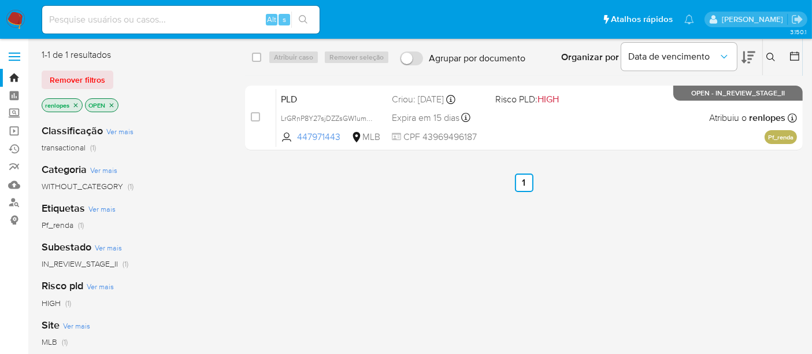
click at [180, 20] on input at bounding box center [180, 19] width 277 height 15
paste input "1QB4awsfQOChDJk1vkY7FgFF"
type input "1QB4awsfQOChDJk1vkY7FgFF"
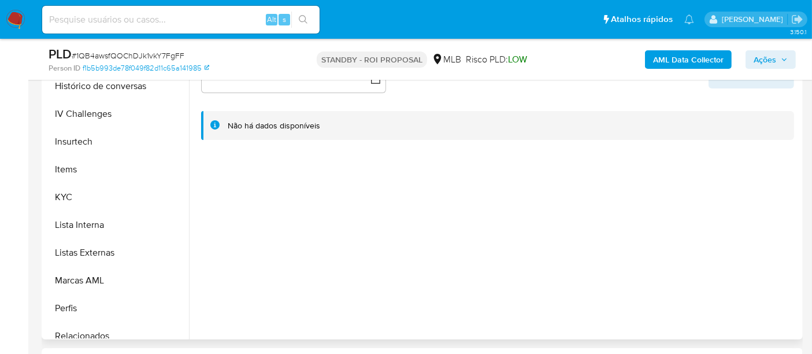
scroll to position [488, 0]
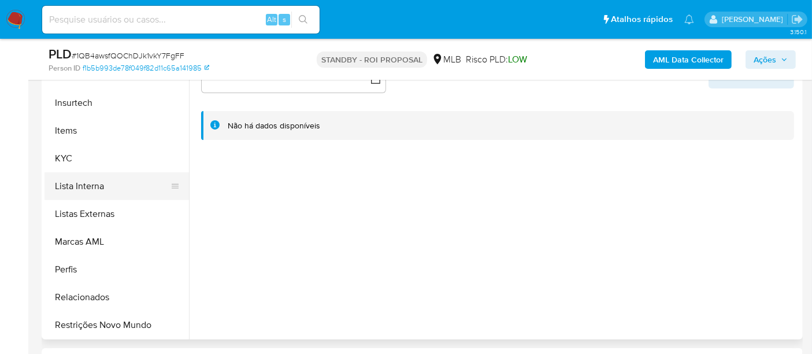
select select "10"
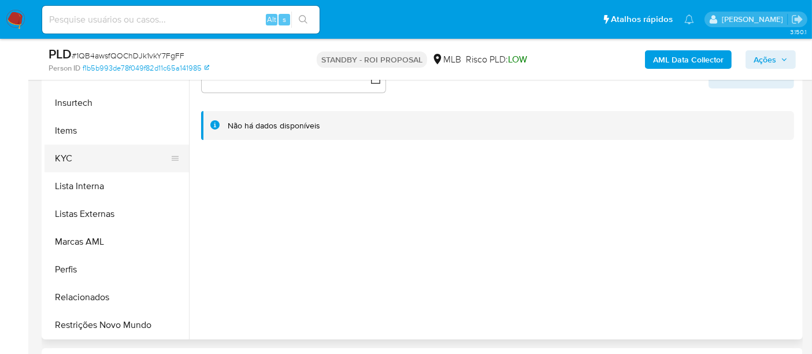
drag, startPoint x: 68, startPoint y: 157, endPoint x: 77, endPoint y: 160, distance: 9.1
click at [68, 157] on button "KYC" at bounding box center [111, 158] width 135 height 28
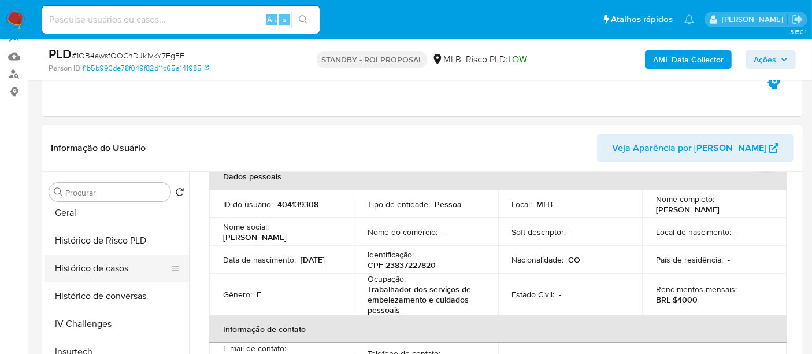
scroll to position [359, 0]
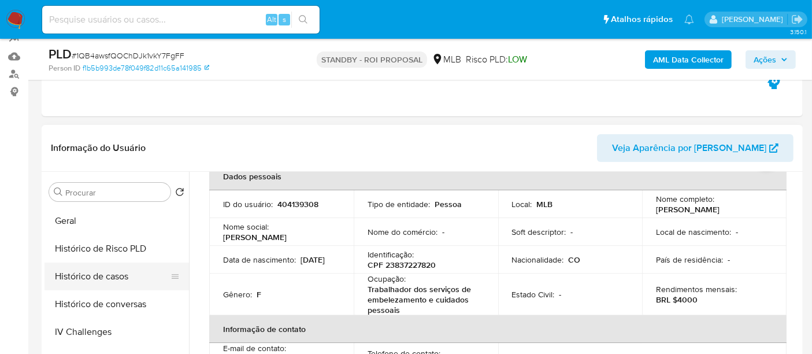
click at [111, 278] on button "Histórico de casos" at bounding box center [111, 276] width 135 height 28
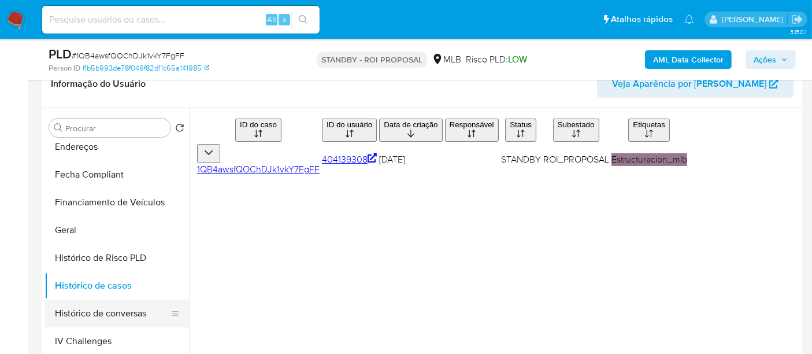
scroll to position [166, 0]
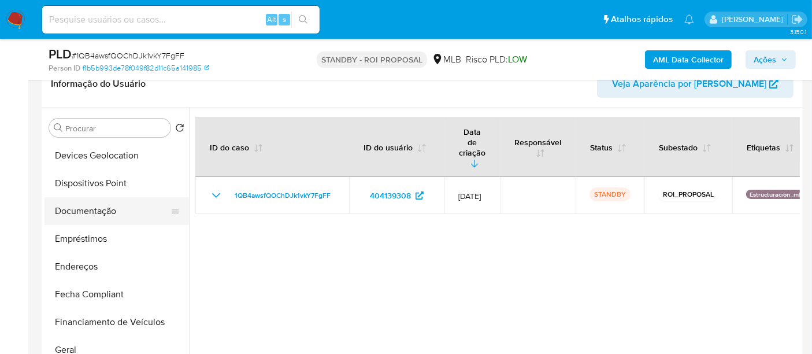
click at [89, 211] on button "Documentação" at bounding box center [111, 211] width 135 height 28
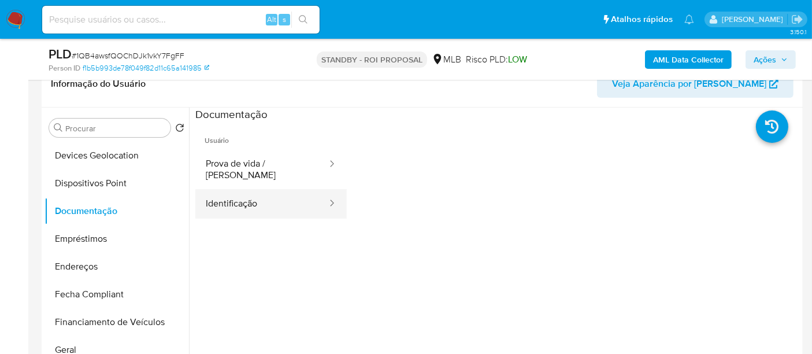
click at [251, 192] on button "Identificação" at bounding box center [261, 203] width 133 height 29
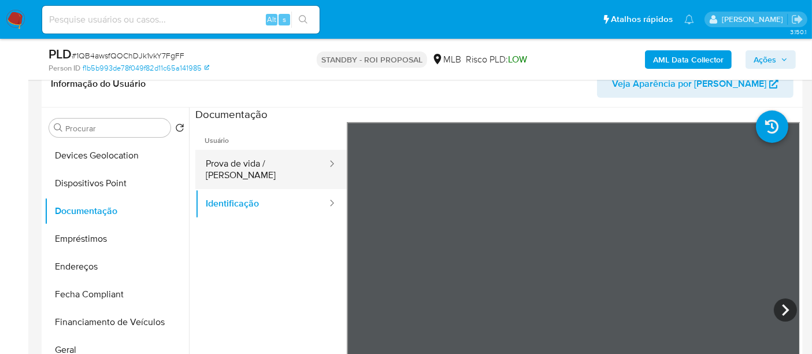
click at [269, 157] on button "Prova de vida / Selfie" at bounding box center [261, 169] width 133 height 39
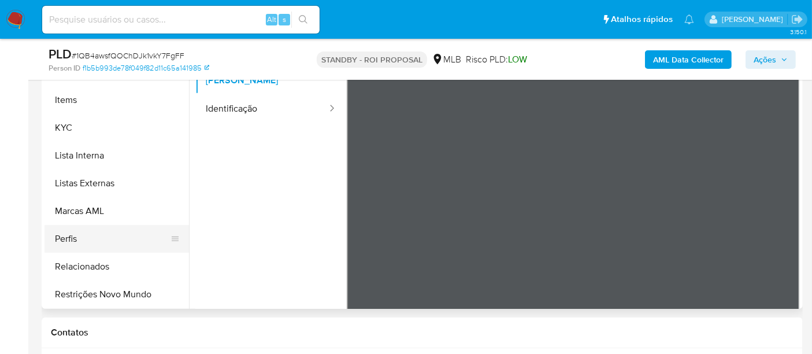
scroll to position [321, 0]
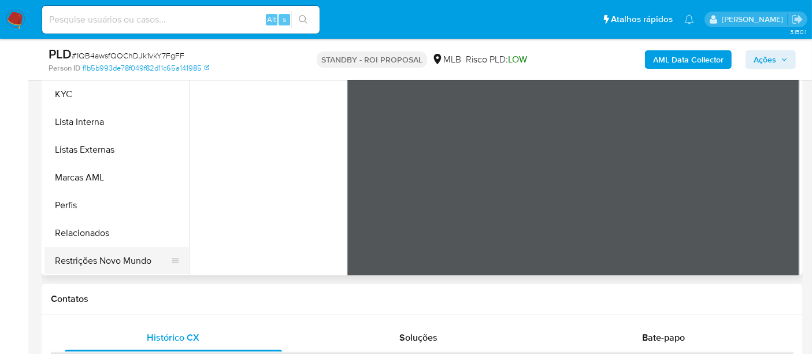
click at [120, 258] on button "Restrições Novo Mundo" at bounding box center [111, 261] width 135 height 28
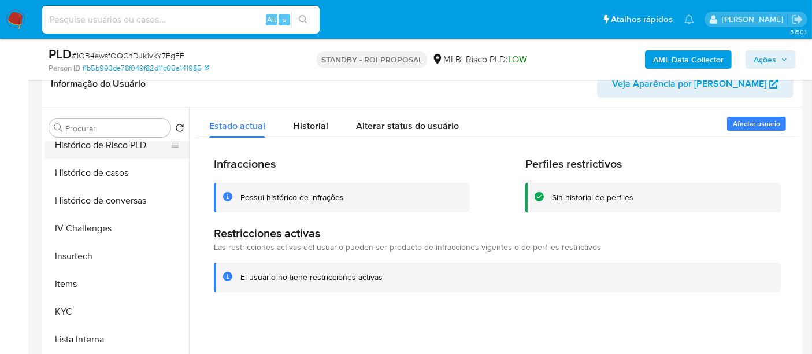
scroll to position [295, 0]
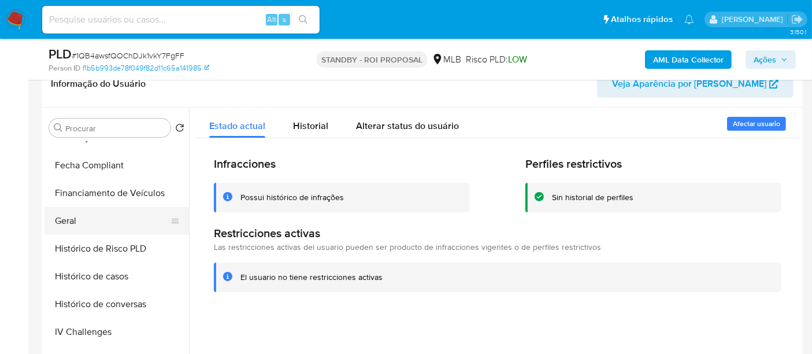
click at [76, 214] on button "Geral" at bounding box center [111, 221] width 135 height 28
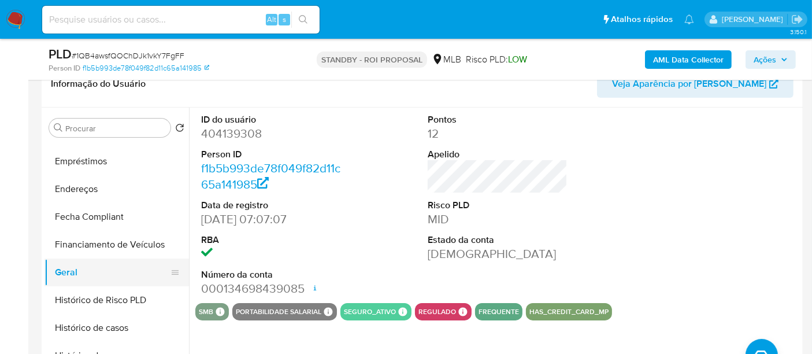
scroll to position [166, 0]
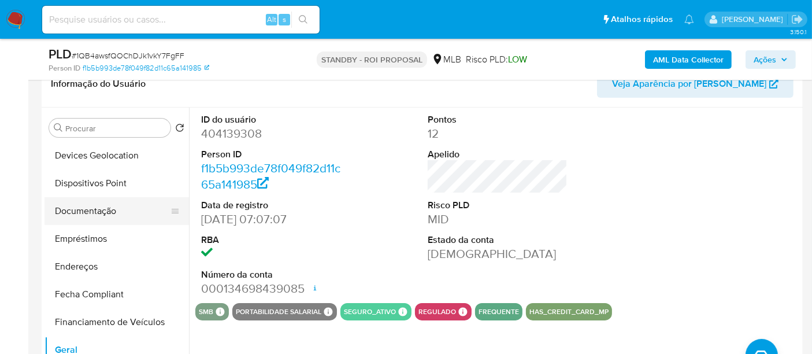
click at [102, 213] on button "Documentação" at bounding box center [111, 211] width 135 height 28
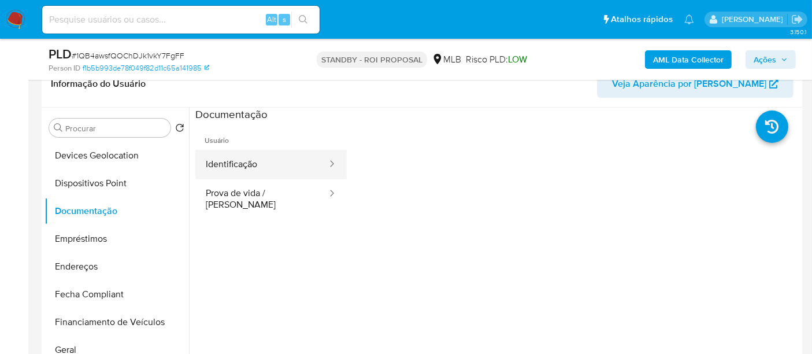
click at [251, 168] on button "Identificação" at bounding box center [261, 164] width 133 height 29
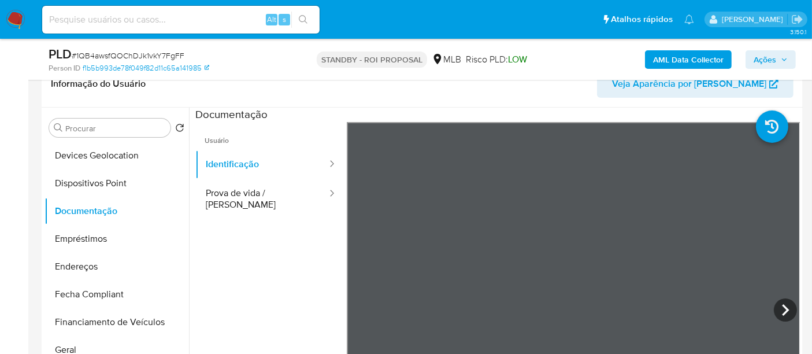
click at [120, 10] on div "Alt s" at bounding box center [180, 20] width 277 height 28
click at [122, 14] on input at bounding box center [180, 19] width 277 height 15
type input "simonelopes0610@gmail.com"
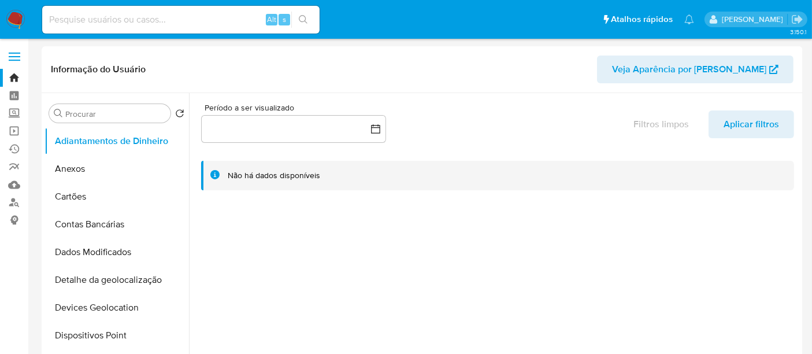
select select "10"
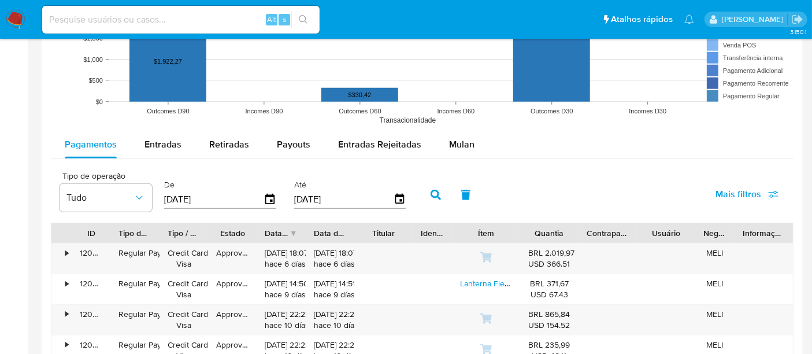
scroll to position [963, 0]
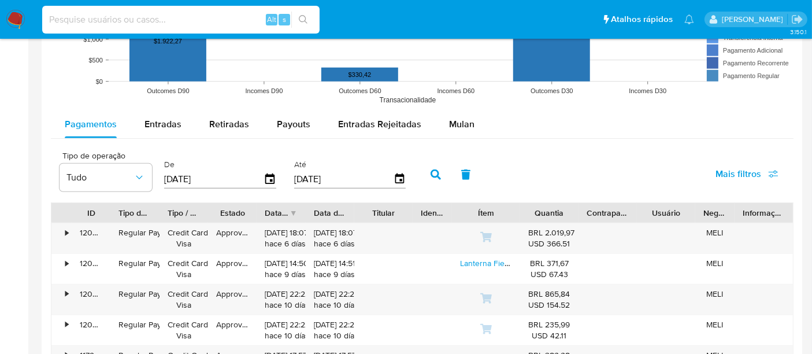
click at [180, 17] on input at bounding box center [180, 19] width 277 height 15
click at [190, 17] on input "renatolopesfilho1011@gmail.com[" at bounding box center [180, 19] width 277 height 15
type input "renatolopesfilho1011@gmail.com"
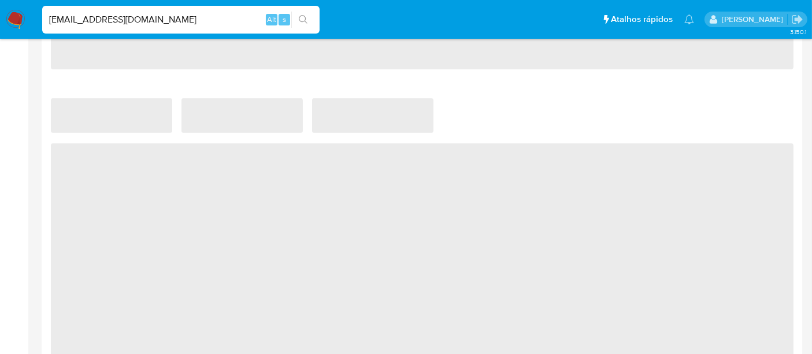
select select "10"
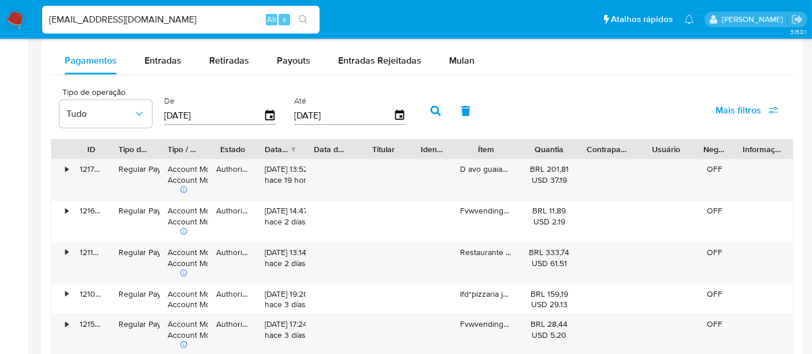
scroll to position [1027, 0]
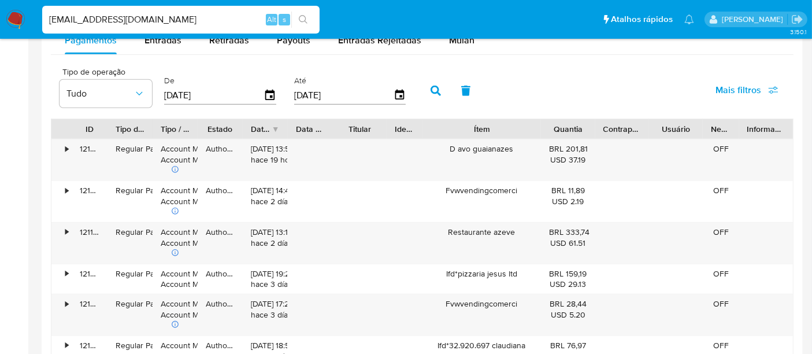
drag, startPoint x: 528, startPoint y: 126, endPoint x: 578, endPoint y: 128, distance: 50.3
click at [578, 128] on div "ID Tipo de operação Tipo / Método Estado Data de criação Data de aprovação Titu…" at bounding box center [421, 129] width 741 height 20
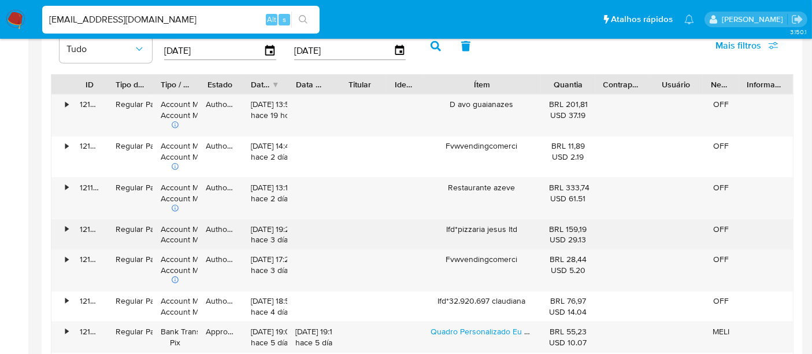
scroll to position [1091, 0]
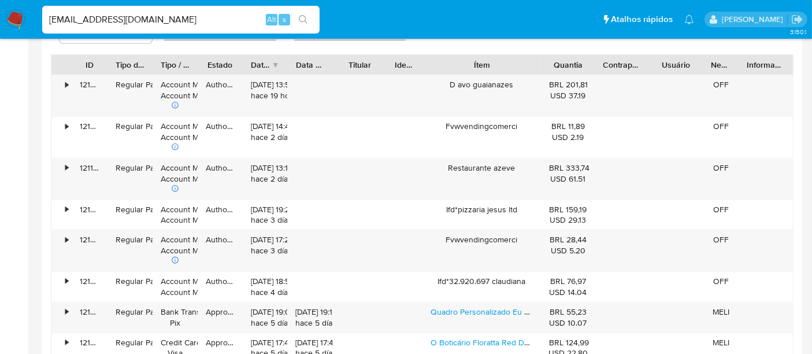
click at [188, 17] on input "renatolopesfilho1011@gmail.com" at bounding box center [180, 19] width 277 height 15
type input "msaluha@yahoo.com"
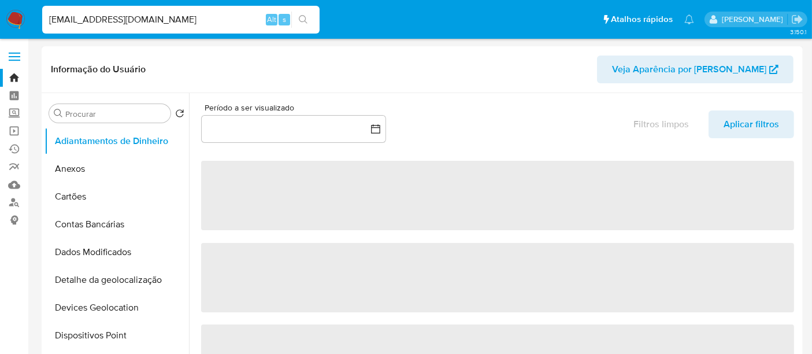
select select "10"
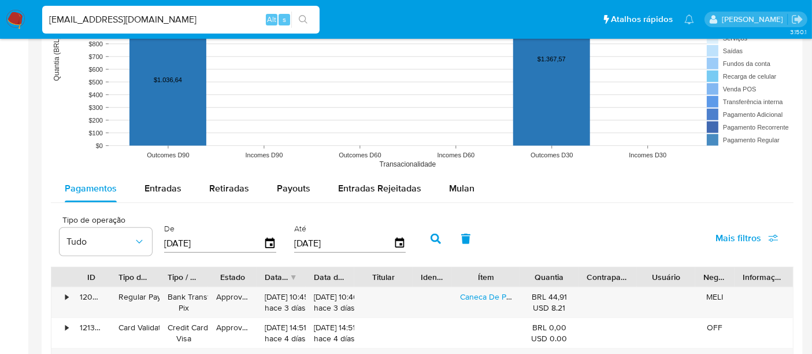
scroll to position [963, 0]
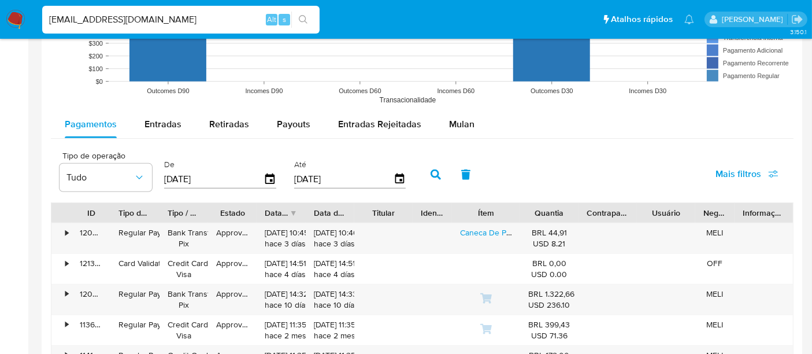
click at [175, 17] on input "msaluha@yahoo.com" at bounding box center [180, 19] width 277 height 15
click at [175, 16] on input "msaluha@yahoo.com" at bounding box center [180, 19] width 277 height 15
paste input "f7dioEktLhgbBIwQpN545VZx"
click at [176, 12] on input "msaluha@yahoo.f7dioEktLhgbBIwQpN545VZx" at bounding box center [180, 19] width 277 height 15
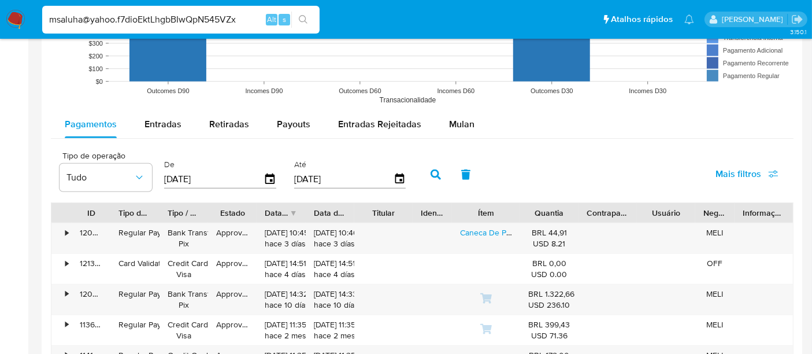
click at [176, 12] on input "msaluha@yahoo.f7dioEktLhgbBIwQpN545VZx" at bounding box center [180, 19] width 277 height 15
paste input
type input "f7dioEktLhgbBIwQpN545VZx"
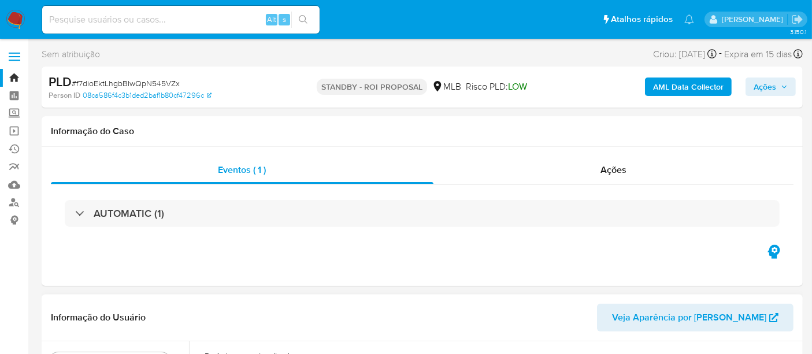
select select "10"
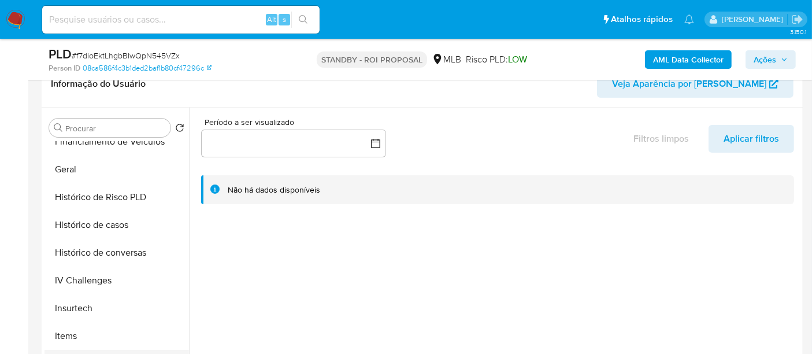
scroll to position [449, 0]
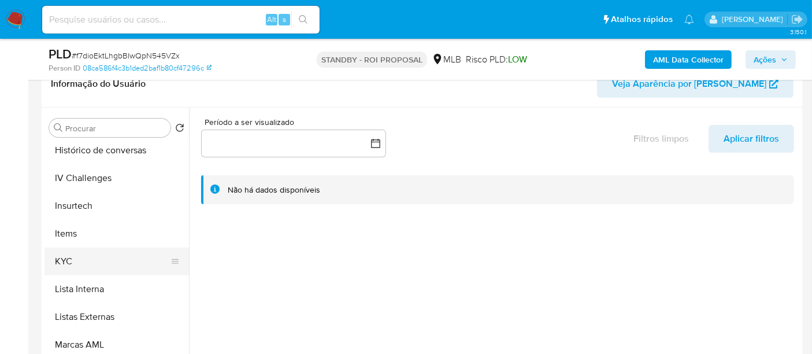
click at [75, 264] on button "KYC" at bounding box center [111, 261] width 135 height 28
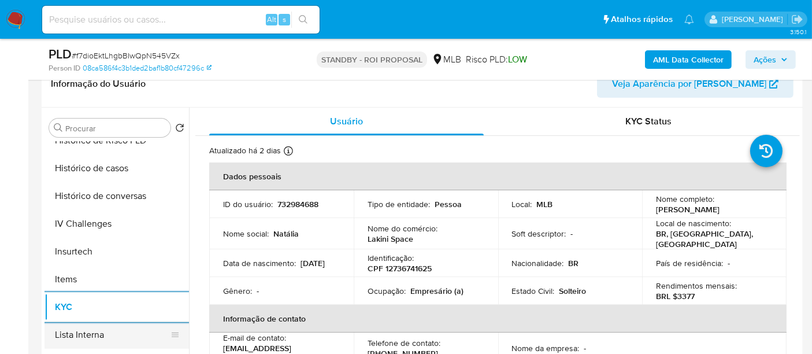
scroll to position [385, 0]
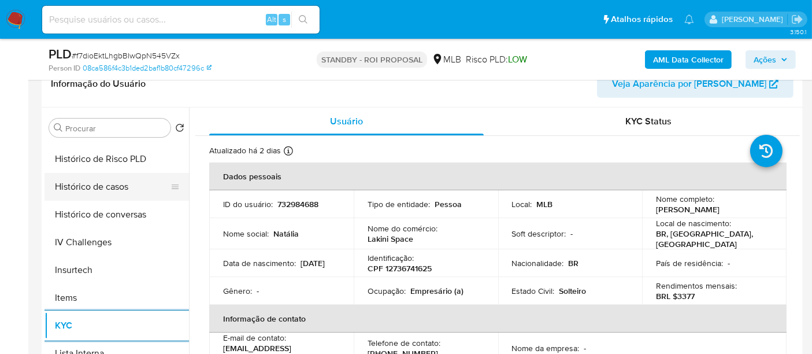
click at [114, 195] on button "Histórico de casos" at bounding box center [111, 187] width 135 height 28
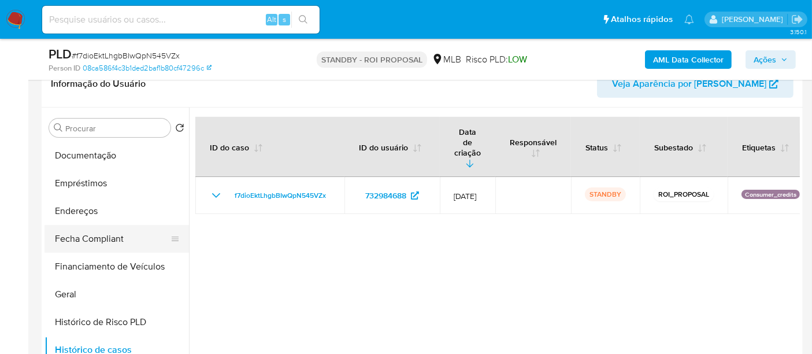
scroll to position [192, 0]
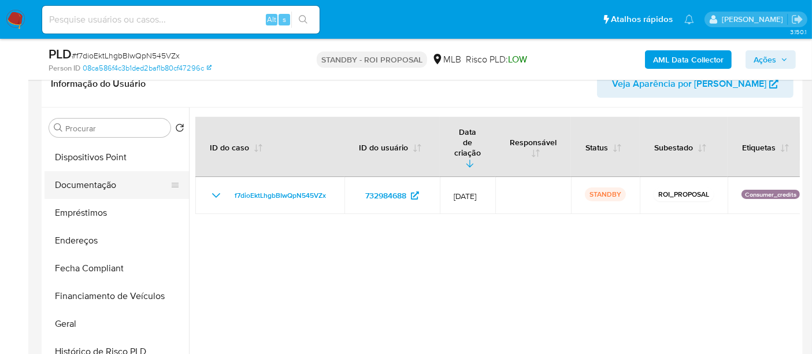
click at [98, 183] on button "Documentação" at bounding box center [111, 185] width 135 height 28
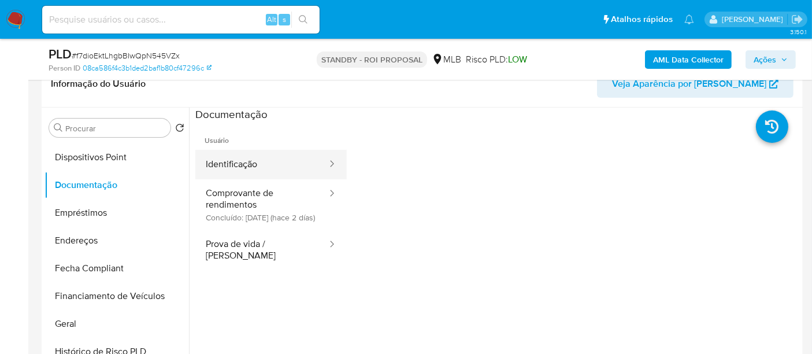
click at [240, 169] on button "Identificação" at bounding box center [261, 164] width 133 height 29
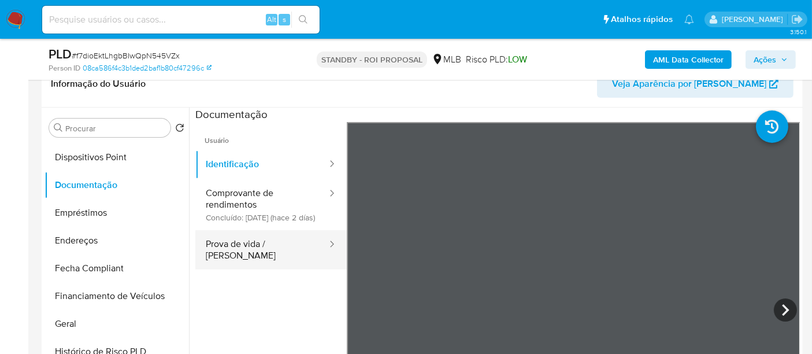
click at [261, 259] on button "Prova de vida / Selfie" at bounding box center [261, 249] width 133 height 39
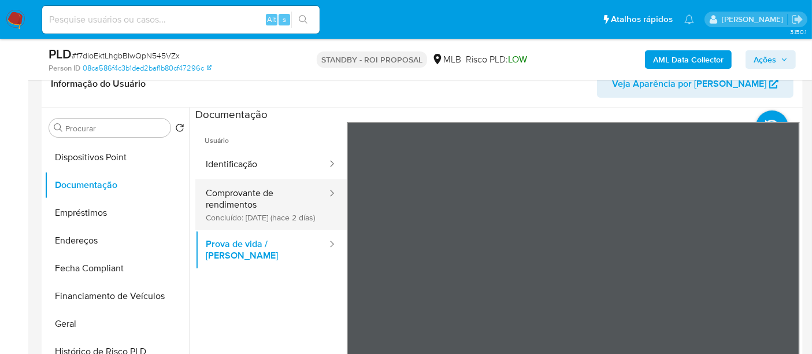
click at [233, 218] on button "Comprovante de rendimentos Concluído: 09/08/2025 (hace 2 días)" at bounding box center [261, 204] width 133 height 51
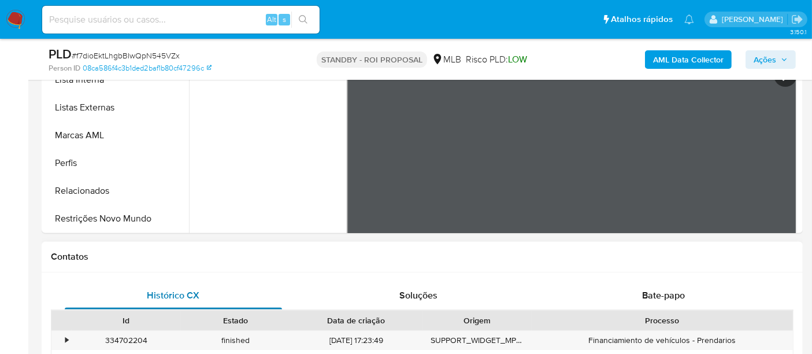
scroll to position [385, 0]
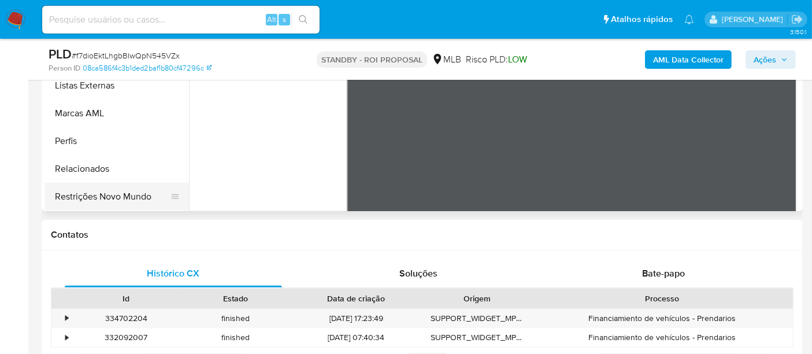
click at [128, 192] on button "Restrições Novo Mundo" at bounding box center [111, 197] width 135 height 28
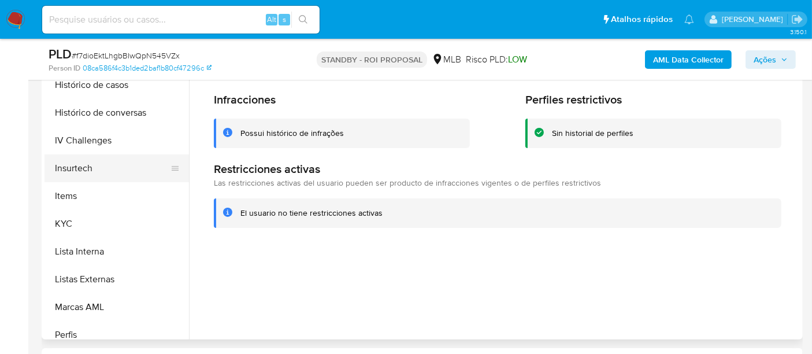
scroll to position [359, 0]
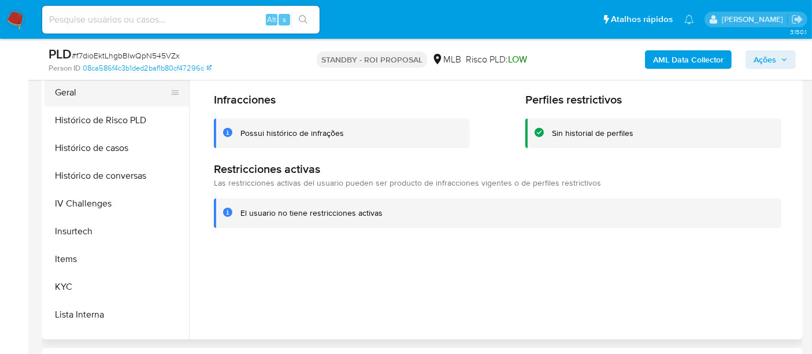
click at [72, 96] on button "Geral" at bounding box center [111, 93] width 135 height 28
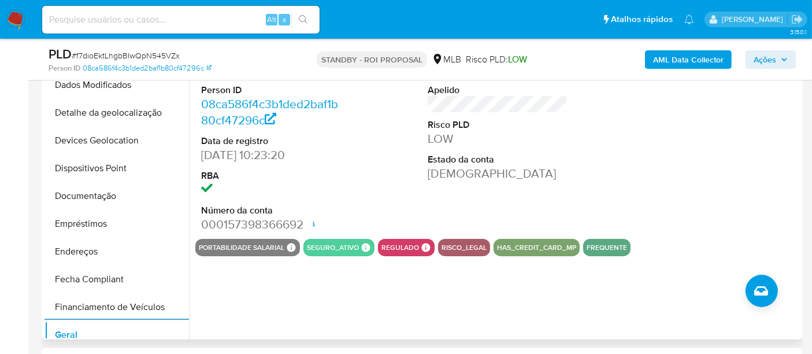
scroll to position [102, 0]
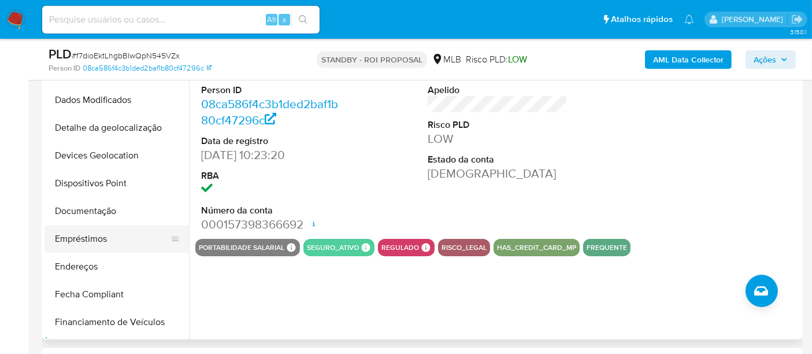
click at [96, 238] on button "Empréstimos" at bounding box center [111, 239] width 135 height 28
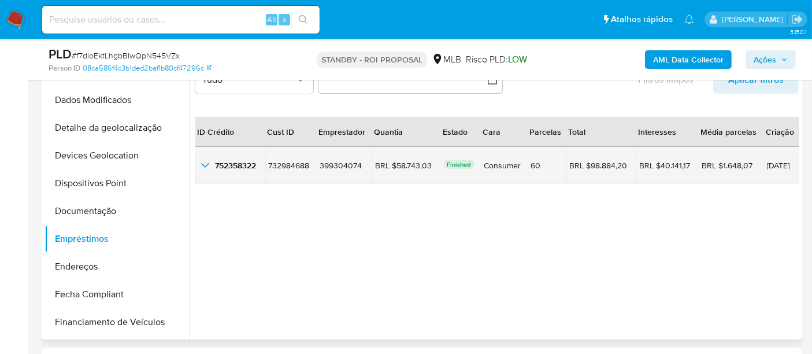
click at [202, 164] on icon "button_show_hidden_detail_by_id_0" at bounding box center [205, 165] width 8 height 5
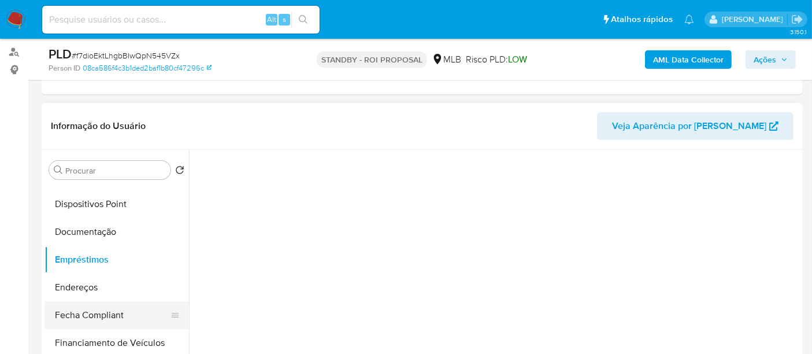
scroll to position [231, 0]
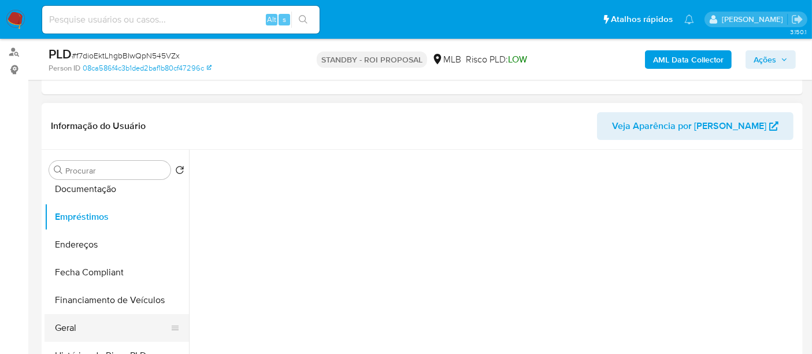
click at [68, 322] on button "Geral" at bounding box center [111, 328] width 135 height 28
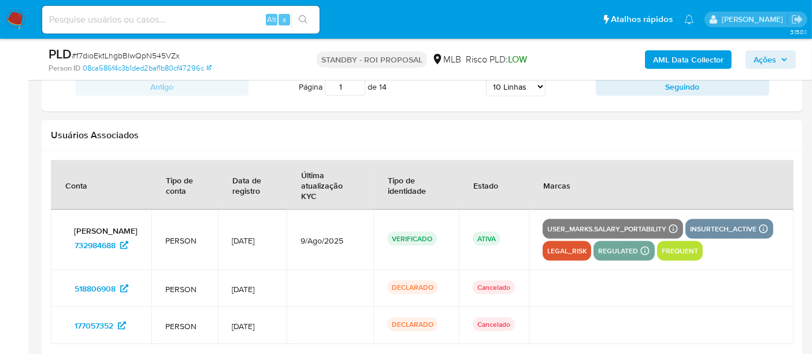
scroll to position [1691, 0]
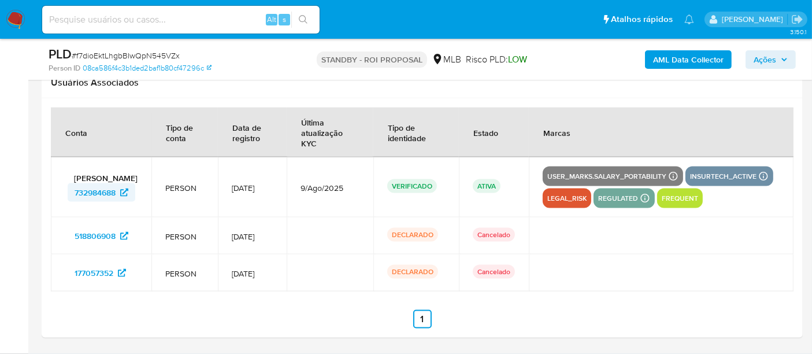
click at [87, 189] on span "732984688" at bounding box center [95, 192] width 41 height 18
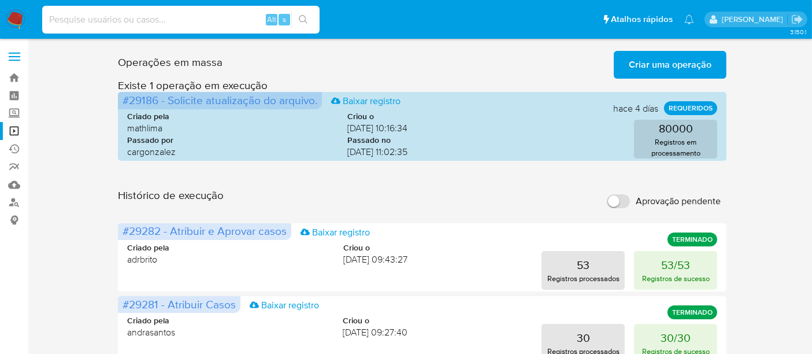
click at [202, 23] on input at bounding box center [180, 19] width 277 height 15
paste input "2266294716"
type input "2266294716"
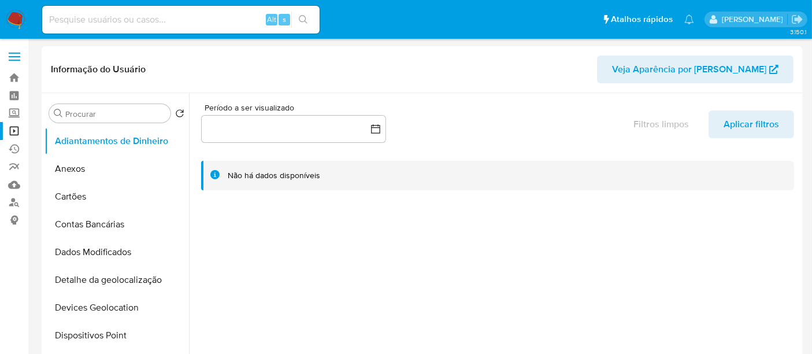
select select "10"
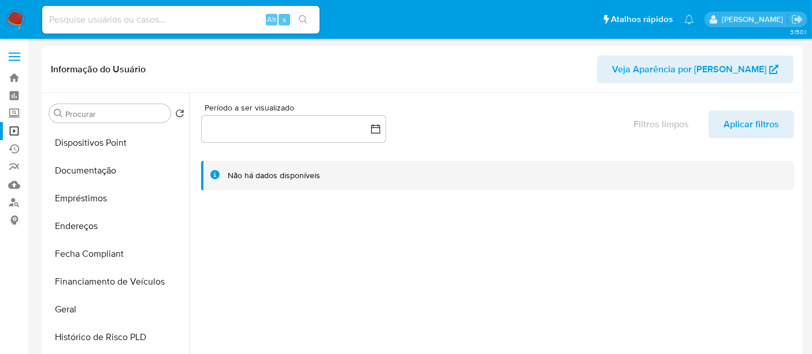
scroll to position [257, 0]
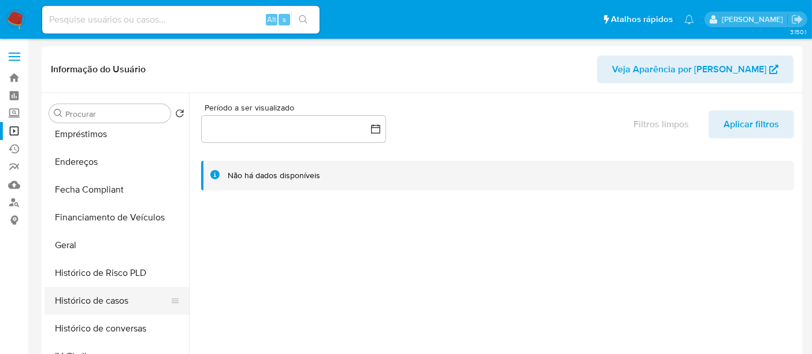
click at [104, 300] on button "Histórico de casos" at bounding box center [111, 301] width 135 height 28
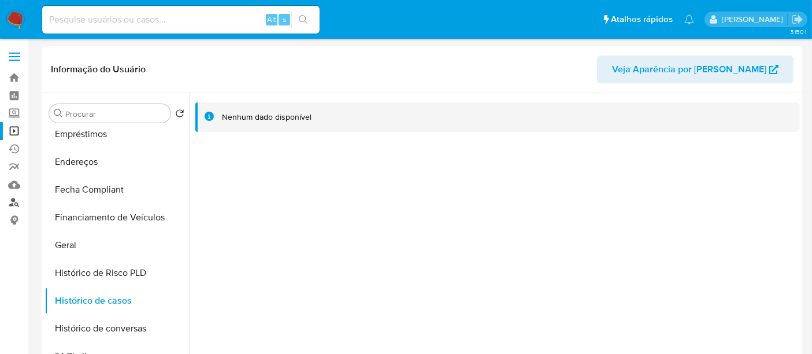
click at [13, 203] on link "Localizador de pessoas" at bounding box center [69, 203] width 138 height 18
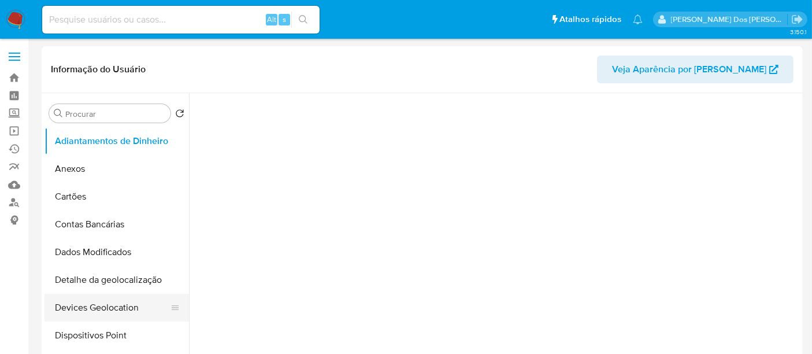
scroll to position [128, 0]
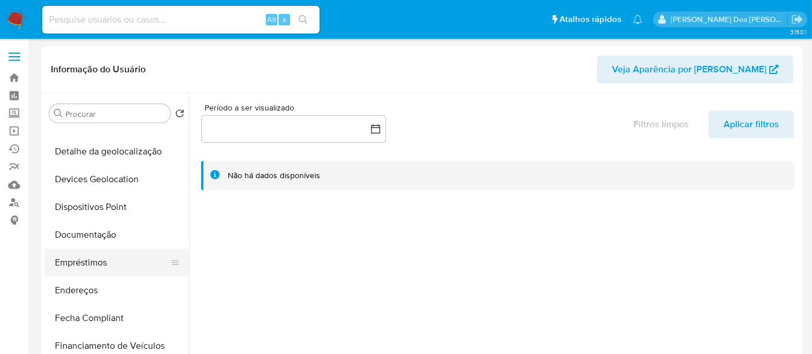
click at [97, 258] on button "Empréstimos" at bounding box center [111, 262] width 135 height 28
select select "10"
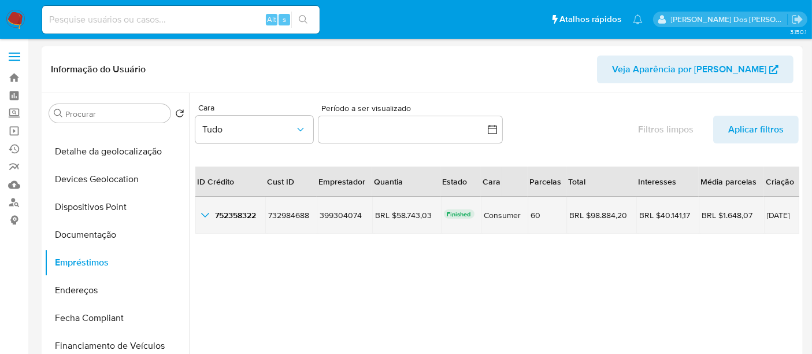
click at [206, 216] on icon "button_show_hidden_detail_by_id_0" at bounding box center [205, 215] width 8 height 5
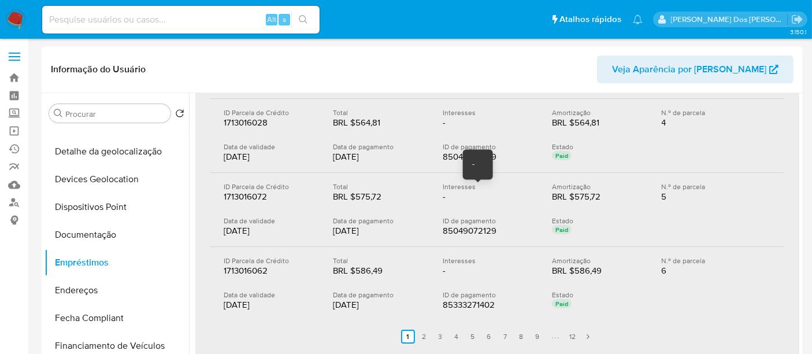
scroll to position [64, 0]
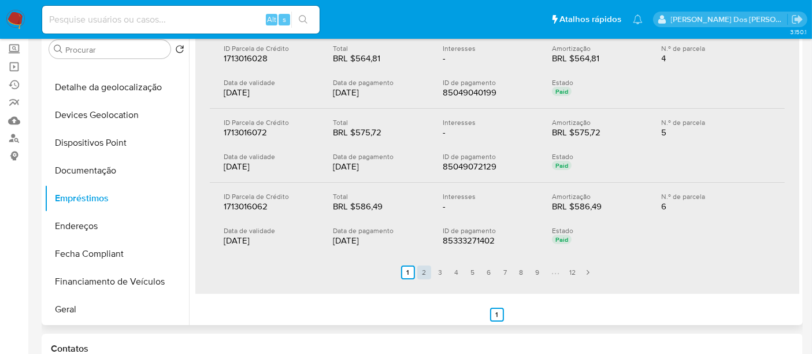
click at [424, 270] on link "2" at bounding box center [424, 272] width 14 height 14
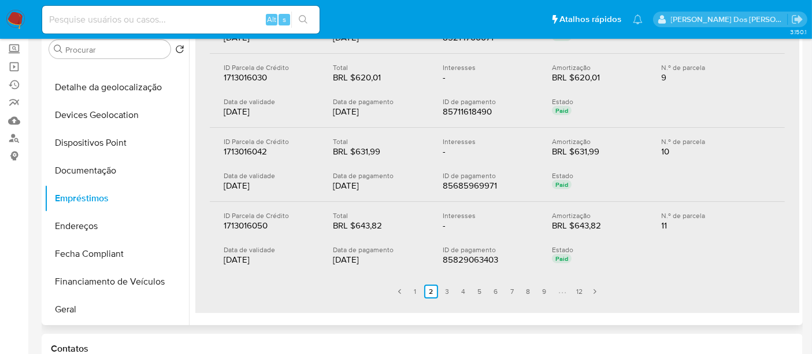
scroll to position [288, 0]
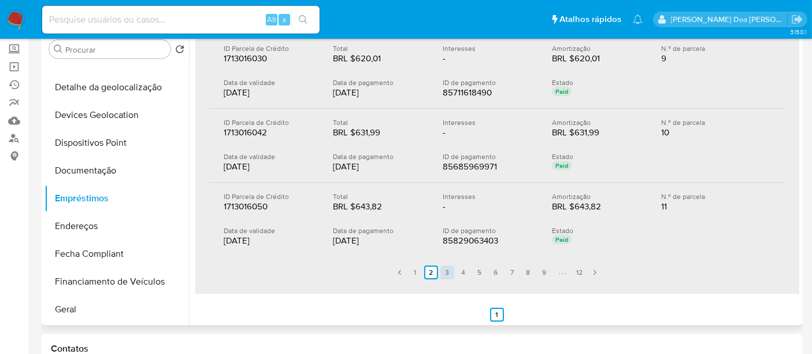
click at [444, 273] on link "3" at bounding box center [447, 272] width 14 height 14
click at [459, 266] on link "4" at bounding box center [463, 272] width 14 height 14
click at [475, 268] on link "5" at bounding box center [480, 272] width 14 height 14
click at [580, 273] on link "12" at bounding box center [580, 272] width 14 height 14
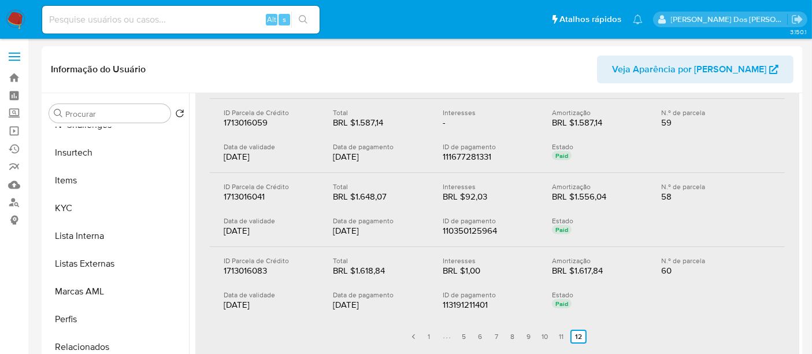
click at [142, 10] on div "Alt s" at bounding box center [180, 20] width 277 height 28
click at [145, 20] on input at bounding box center [180, 19] width 277 height 15
paste input "2t5vkbqZfSmGAjByFl4Em01F"
type input "2t5vkbqZfSmGAjByFl4Em01F"
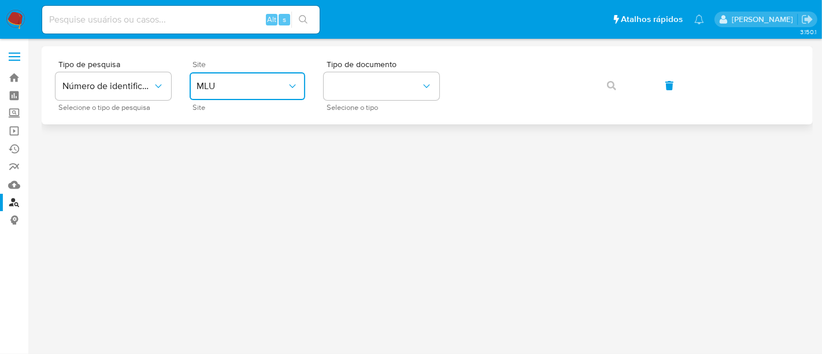
click at [233, 87] on span "MLU" at bounding box center [241, 86] width 90 height 12
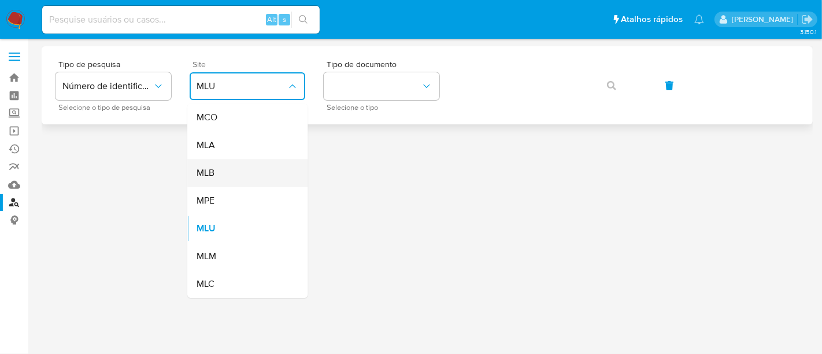
click at [226, 169] on div "MLB" at bounding box center [243, 173] width 95 height 28
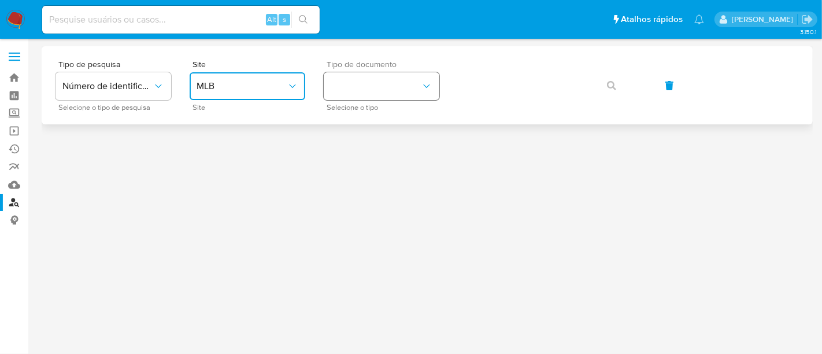
click at [351, 89] on button "identificationType" at bounding box center [382, 86] width 116 height 28
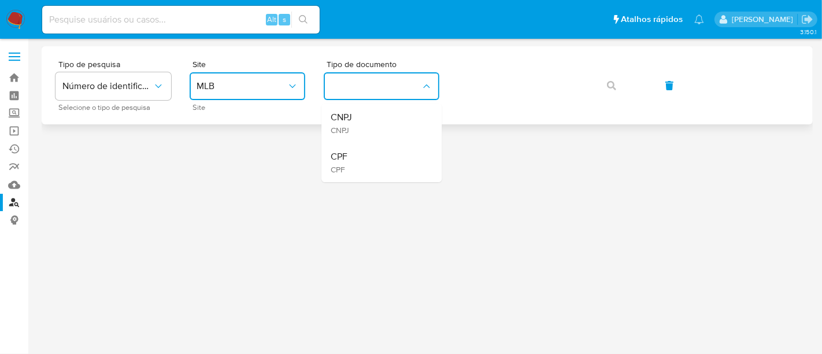
drag, startPoint x: 357, startPoint y: 156, endPoint x: 452, endPoint y: 101, distance: 110.3
click at [357, 154] on div "CPF CPF" at bounding box center [378, 162] width 95 height 39
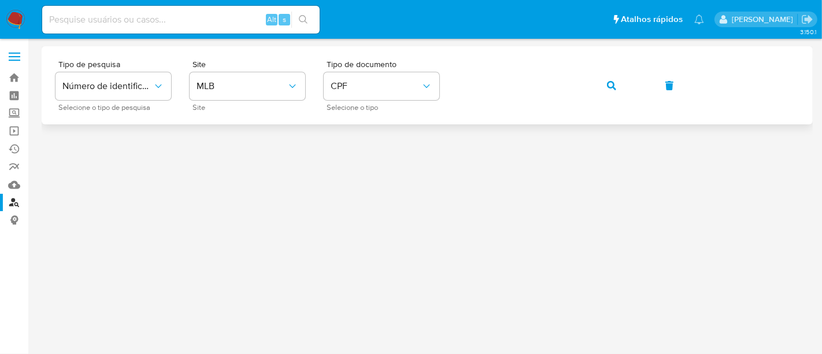
click at [609, 78] on span "button" at bounding box center [611, 85] width 9 height 25
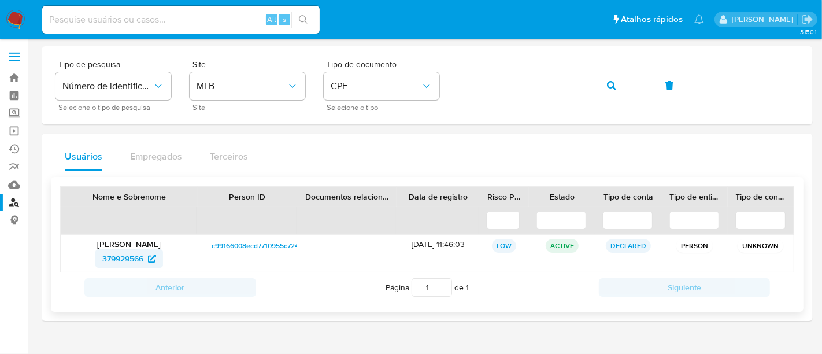
click at [121, 258] on span "379929566" at bounding box center [122, 258] width 41 height 18
click at [611, 81] on icon "button" at bounding box center [611, 85] width 9 height 9
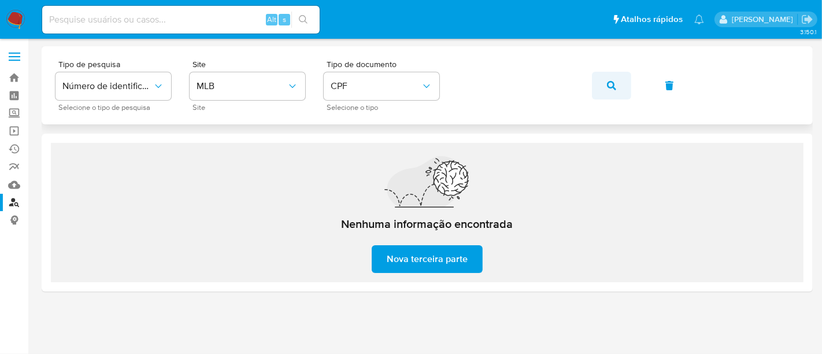
click at [606, 87] on button "button" at bounding box center [611, 86] width 39 height 28
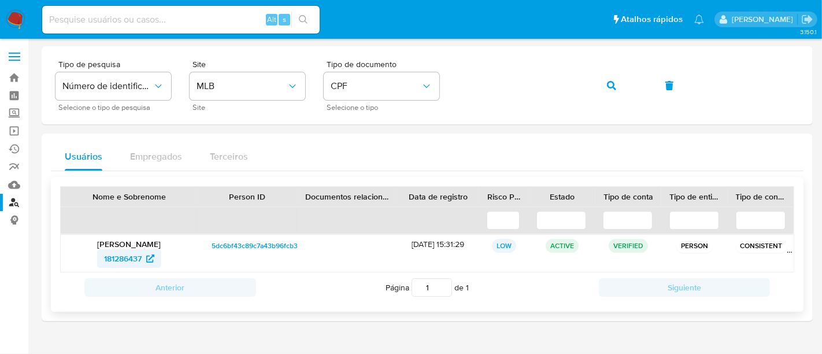
click at [122, 255] on span "181286437" at bounding box center [123, 258] width 38 height 18
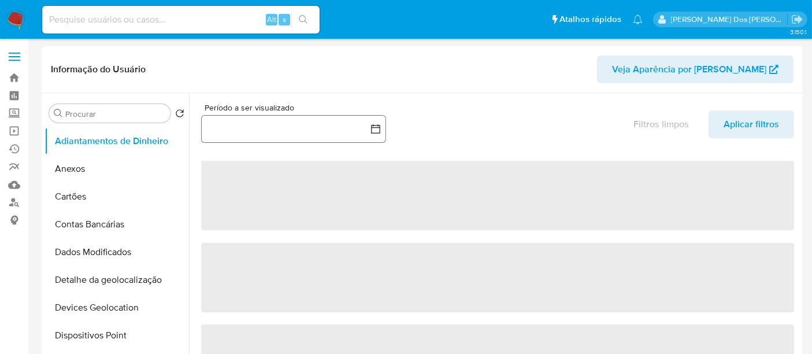
select select "10"
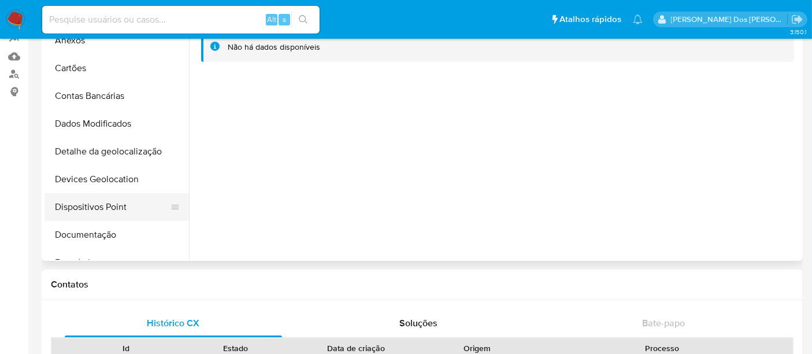
scroll to position [64, 0]
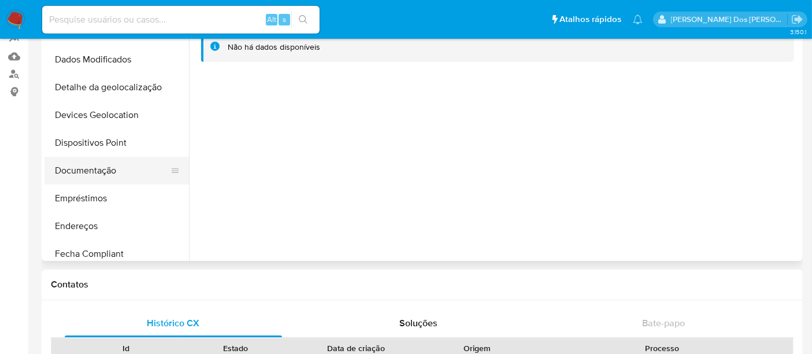
click at [92, 170] on button "Documentação" at bounding box center [111, 171] width 135 height 28
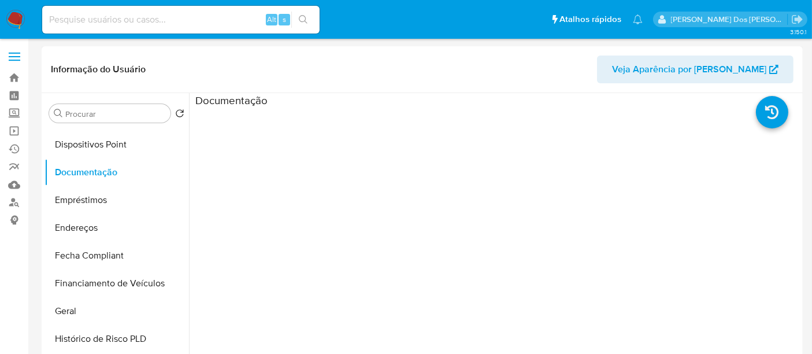
scroll to position [192, 0]
click at [99, 226] on button "Endereços" at bounding box center [111, 226] width 135 height 28
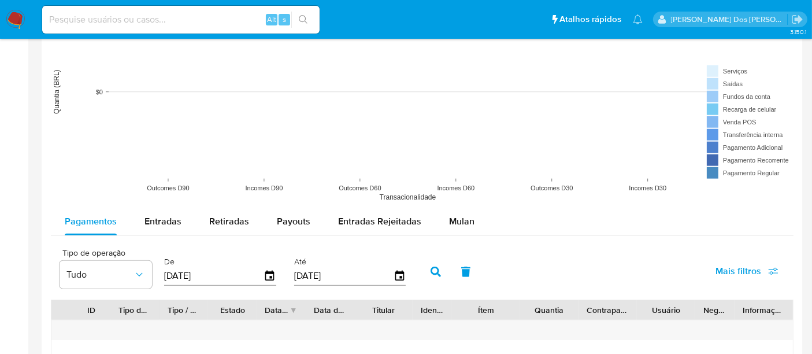
scroll to position [1027, 0]
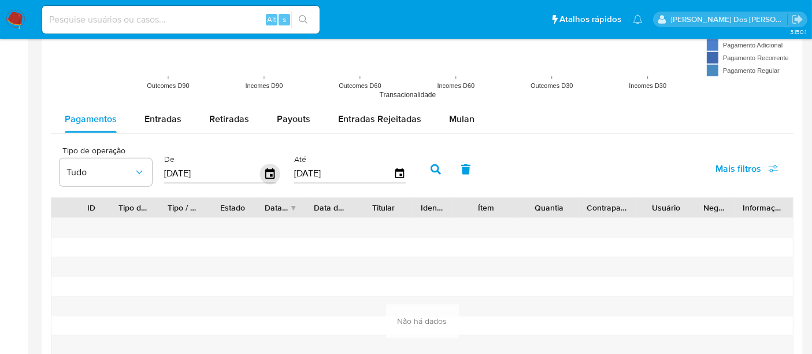
click at [263, 172] on icon "button" at bounding box center [270, 174] width 20 height 20
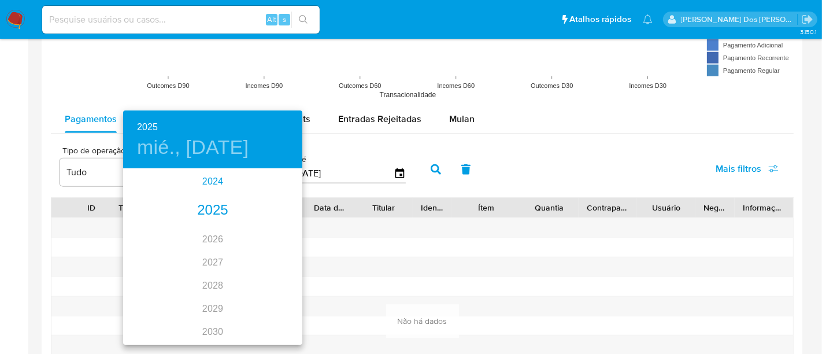
click at [209, 190] on div "2024" at bounding box center [212, 181] width 179 height 23
click at [206, 273] on div "ago." at bounding box center [213, 278] width 60 height 43
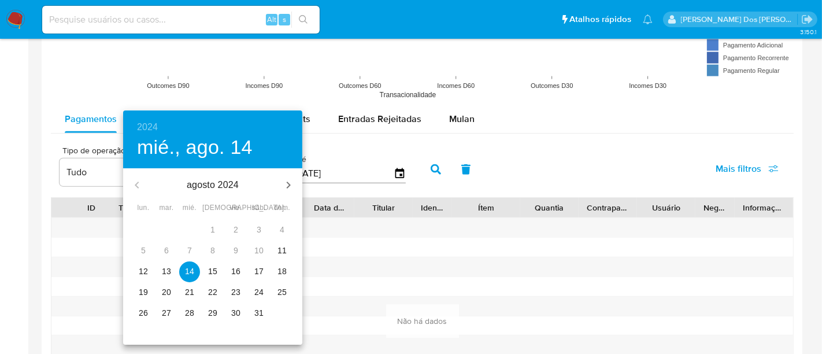
click at [284, 247] on p "11" at bounding box center [281, 250] width 9 height 12
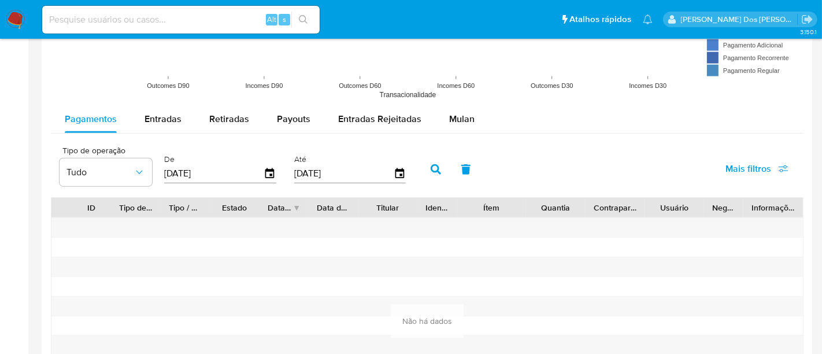
type input "11/08/2024"
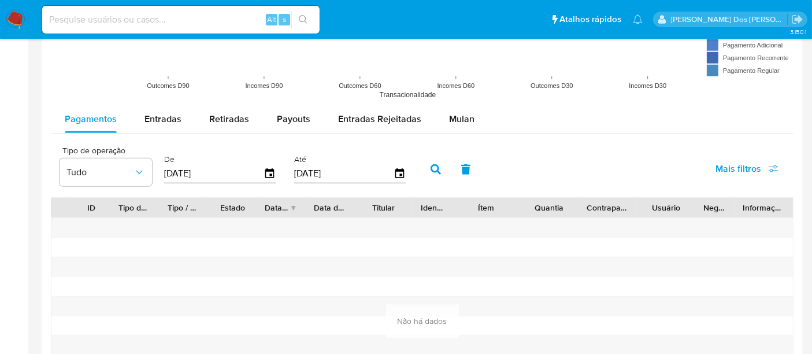
click at [430, 169] on icon "button" at bounding box center [435, 169] width 10 height 10
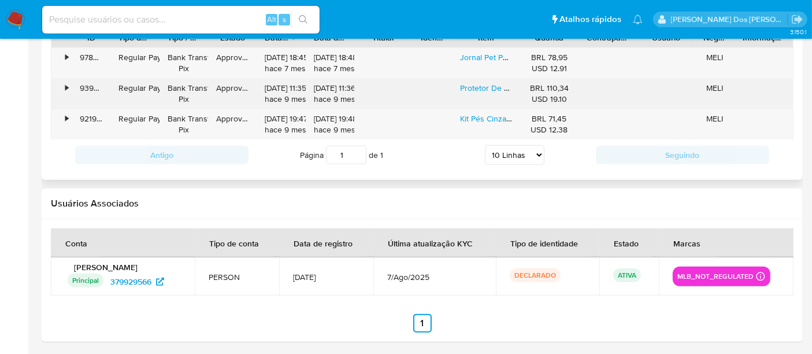
scroll to position [1197, 0]
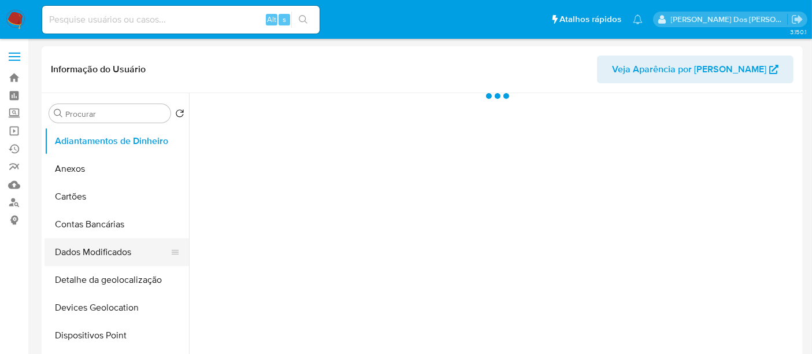
scroll to position [128, 0]
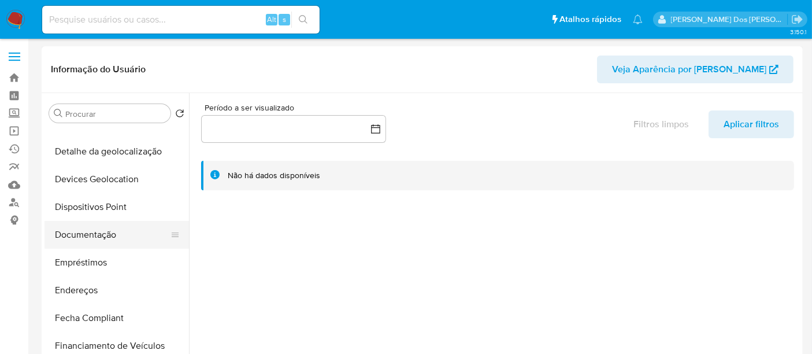
click at [92, 239] on button "Documentação" at bounding box center [111, 235] width 135 height 28
select select "10"
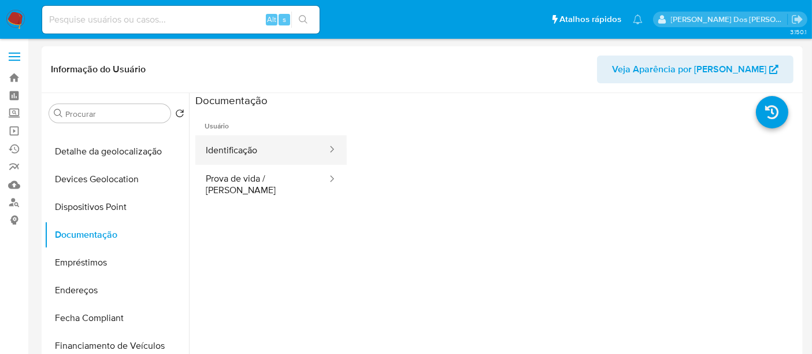
click at [234, 146] on button "Identificação" at bounding box center [261, 149] width 133 height 29
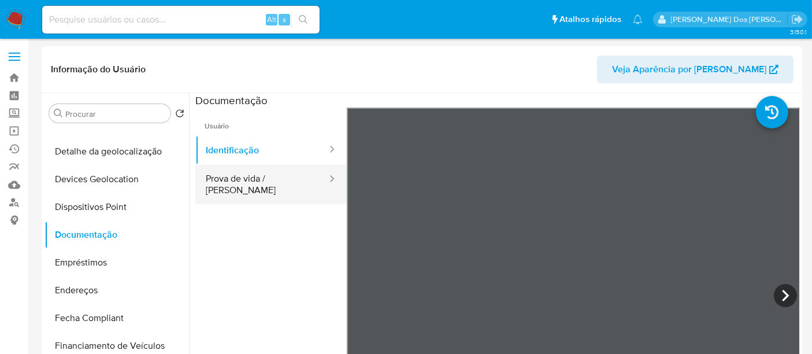
click at [224, 181] on button "Prova de vida / [PERSON_NAME]" at bounding box center [261, 184] width 133 height 39
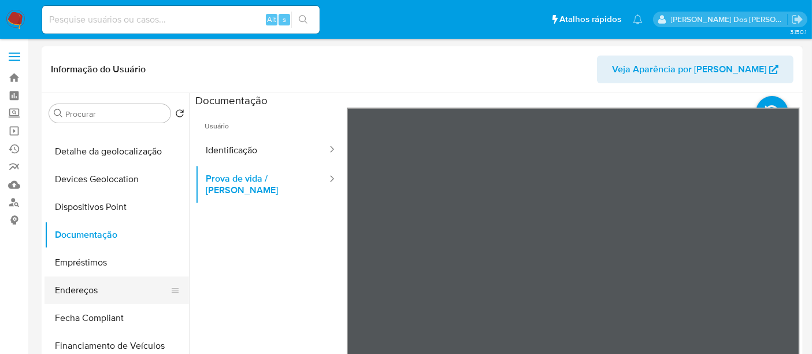
click at [87, 284] on button "Endereços" at bounding box center [111, 290] width 135 height 28
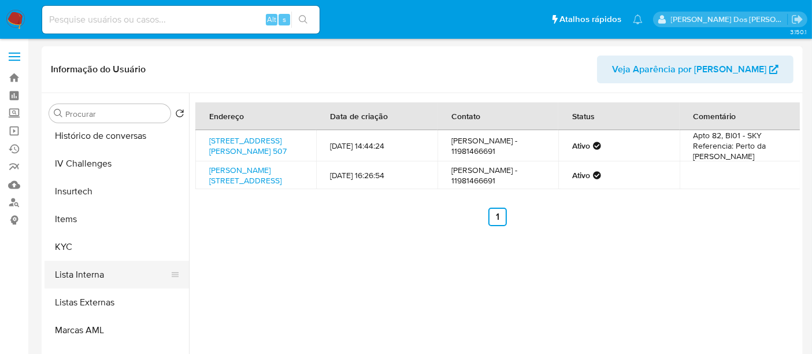
scroll to position [449, 0]
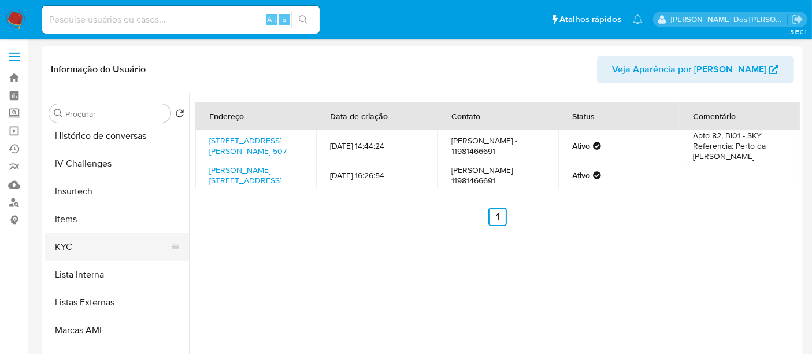
click at [68, 248] on button "KYC" at bounding box center [111, 247] width 135 height 28
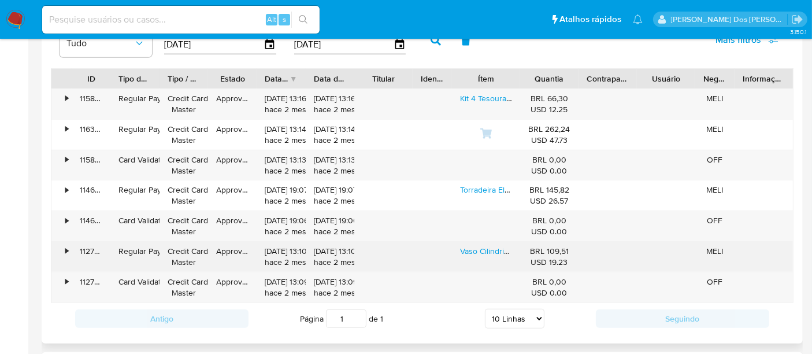
scroll to position [1091, 0]
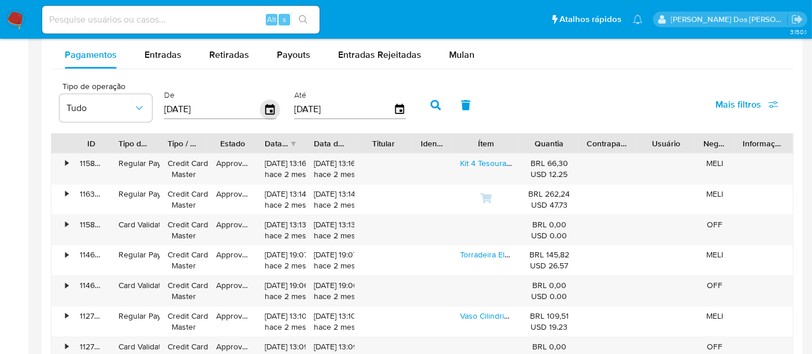
click at [269, 106] on icon "button" at bounding box center [270, 109] width 20 height 20
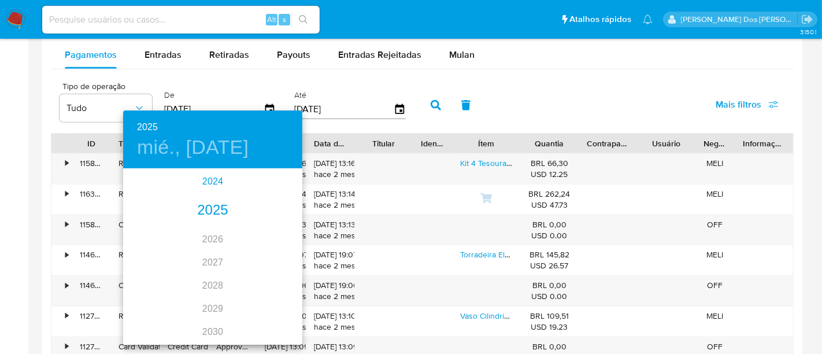
click at [218, 187] on div "2024" at bounding box center [212, 181] width 179 height 23
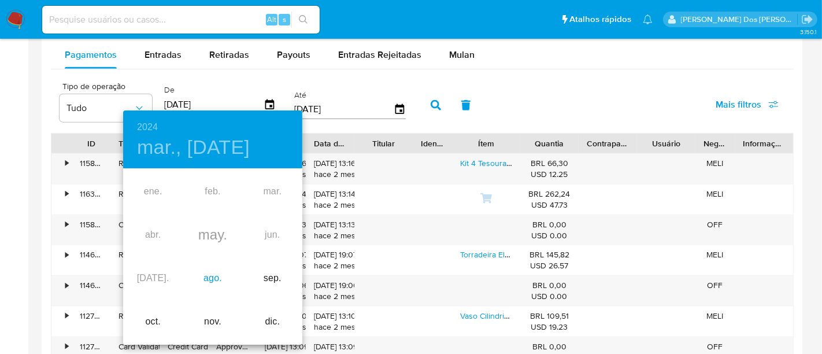
click at [218, 276] on div "ago." at bounding box center [213, 278] width 60 height 43
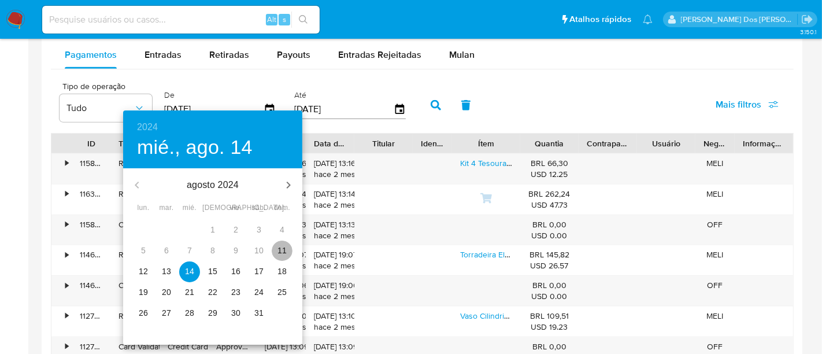
click at [287, 251] on span "11" at bounding box center [282, 250] width 21 height 12
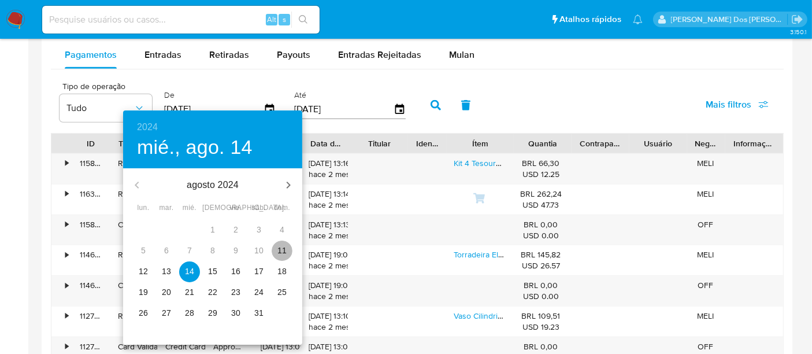
type input "11/08/2024"
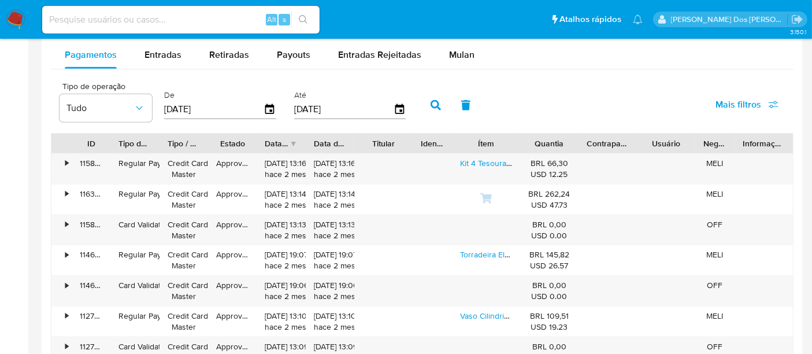
click at [439, 103] on button "button" at bounding box center [436, 105] width 30 height 28
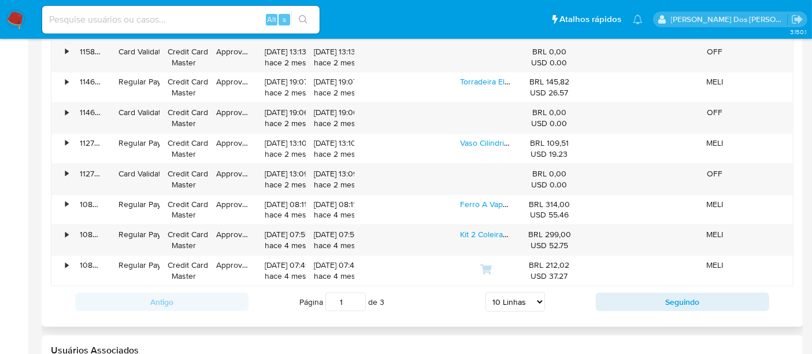
scroll to position [1284, 0]
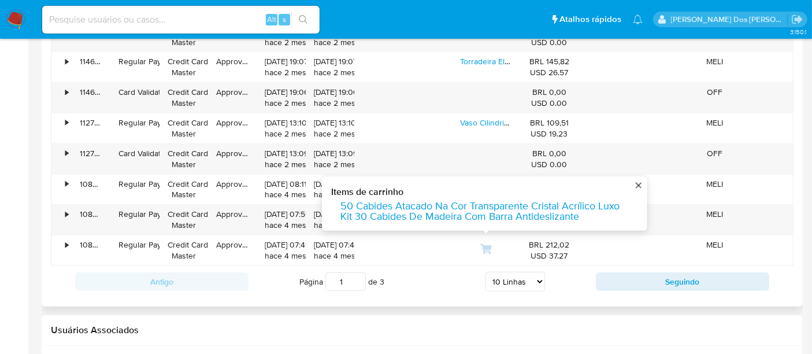
click at [523, 273] on select "5 Linhas 10 Linhas 20 Linhas 25 Linhas 50 Linhas 100 Linhas" at bounding box center [515, 282] width 60 height 20
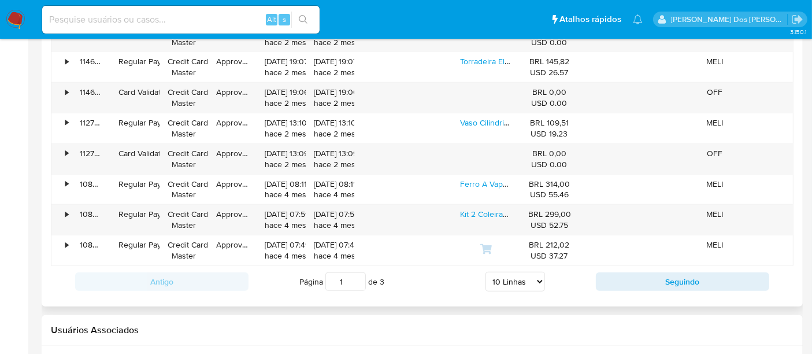
click at [519, 276] on select "5 Linhas 10 Linhas 20 Linhas 25 Linhas 50 Linhas 100 Linhas" at bounding box center [515, 282] width 60 height 20
select select "100"
click at [486, 272] on select "5 Linhas 10 Linhas 20 Linhas 25 Linhas 50 Linhas 100 Linhas" at bounding box center [515, 282] width 60 height 20
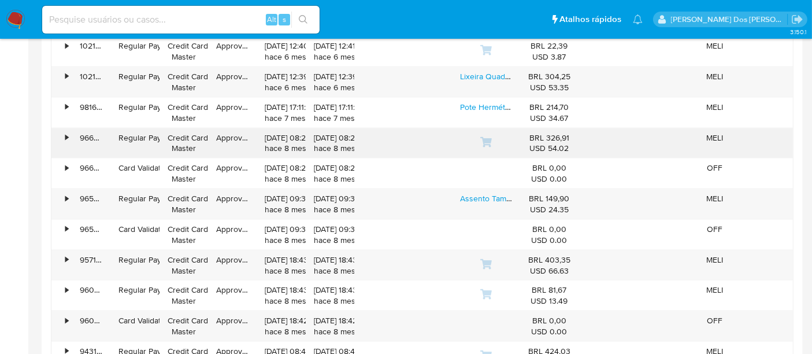
scroll to position [1669, 0]
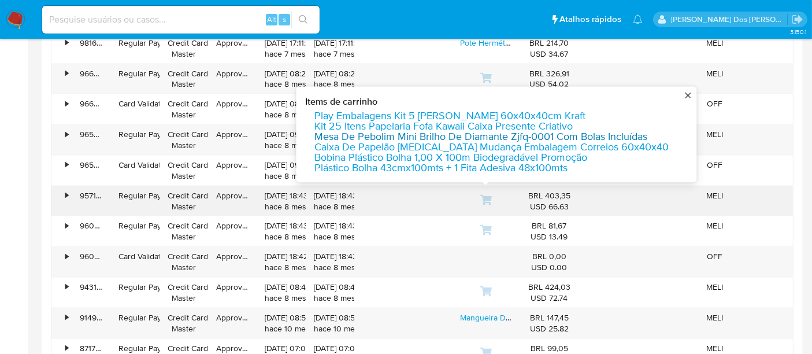
click at [452, 132] on link "Mesa De Pebolim Mini Brilho De Diamante Zjfq-0001 Com Bolas Incluídas" at bounding box center [480, 137] width 333 height 10
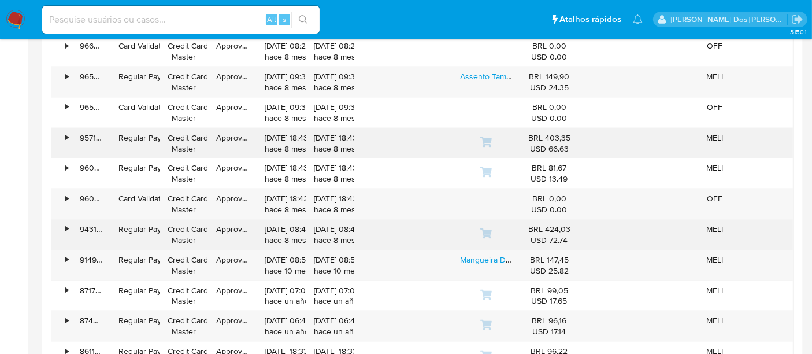
scroll to position [1798, 0]
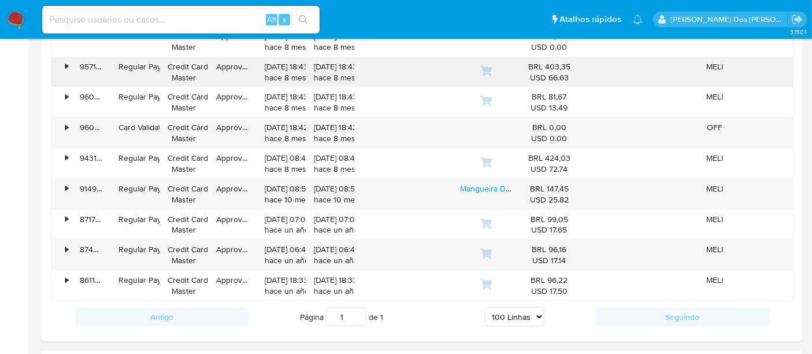
click at [132, 24] on input at bounding box center [180, 19] width 277 height 15
paste input "137032936"
type input "137032936"
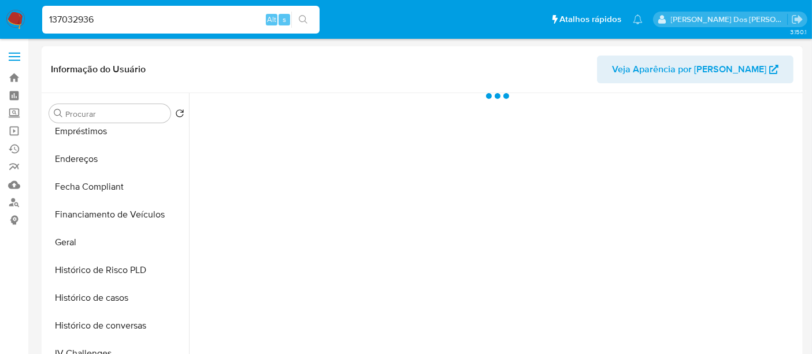
scroll to position [321, 0]
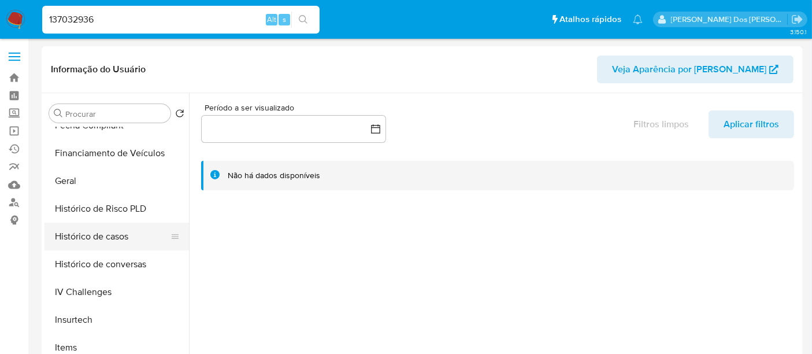
click at [88, 238] on button "Histórico de casos" at bounding box center [111, 236] width 135 height 28
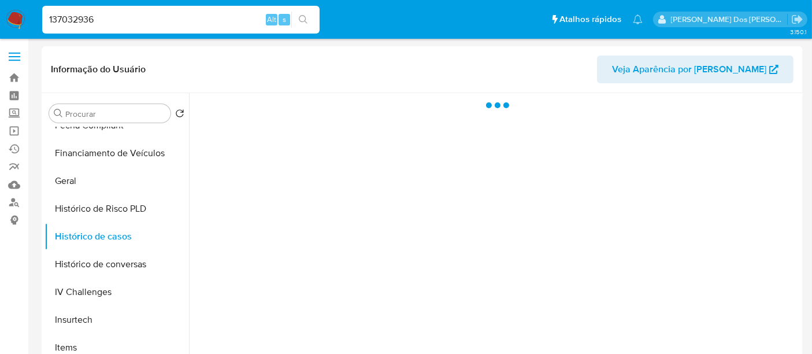
select select "10"
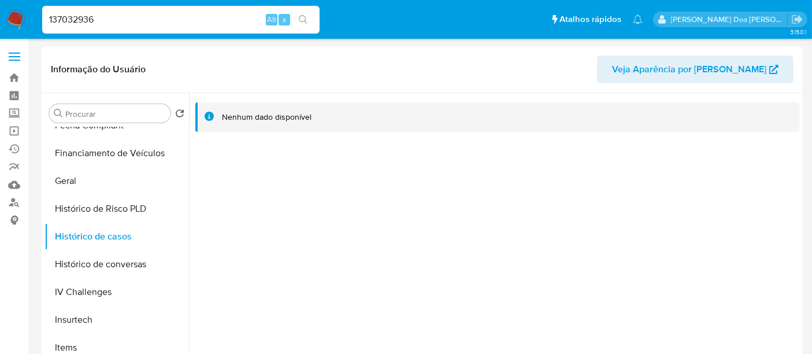
click at [139, 17] on input "137032936" at bounding box center [180, 19] width 277 height 15
paste input "68934247"
type input "689342476"
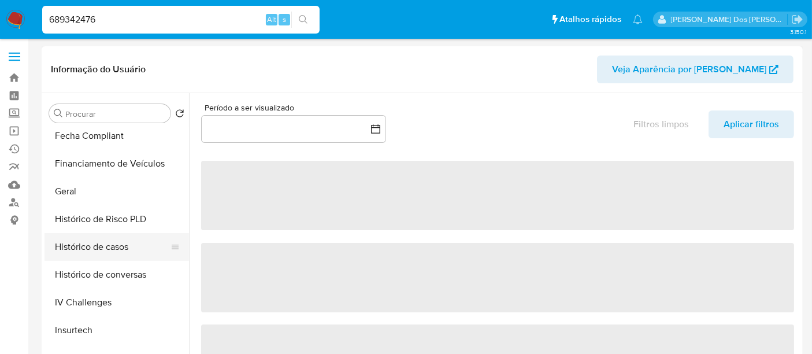
scroll to position [321, 0]
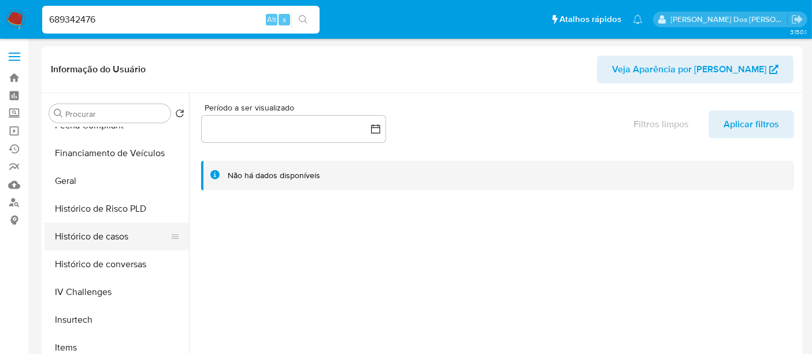
select select "10"
click at [97, 239] on button "Histórico de casos" at bounding box center [111, 236] width 135 height 28
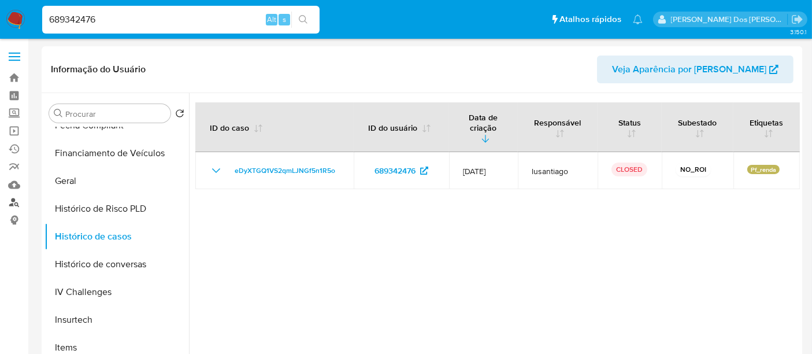
click at [11, 204] on link "Localizador de pessoas" at bounding box center [69, 203] width 138 height 18
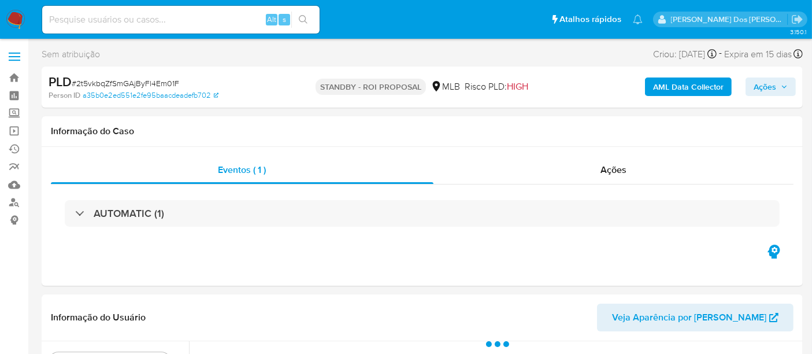
click at [186, 10] on div "Alt s" at bounding box center [180, 20] width 277 height 28
click at [194, 22] on input at bounding box center [180, 19] width 277 height 15
paste input "2t5vkbqZfSmGAjByFl4Em01F"
type input "2t5vkbqZfSmGAjByFl4Em01F"
select select "10"
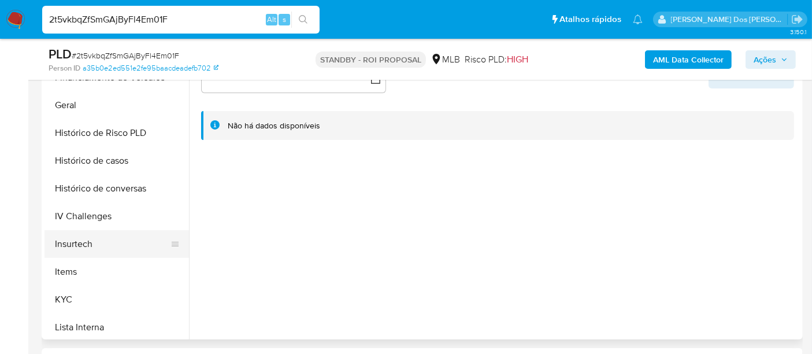
scroll to position [385, 0]
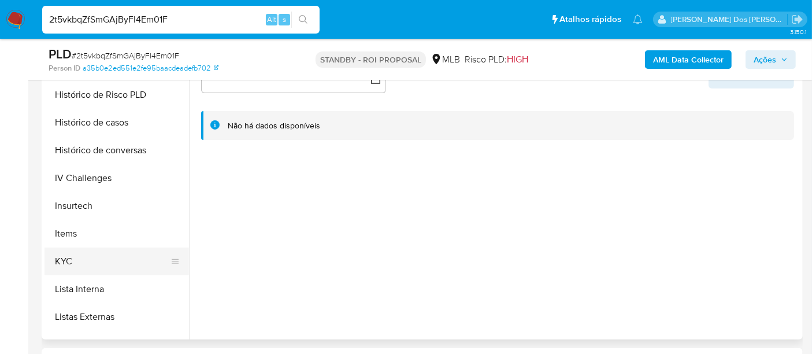
click at [58, 259] on button "KYC" at bounding box center [111, 261] width 135 height 28
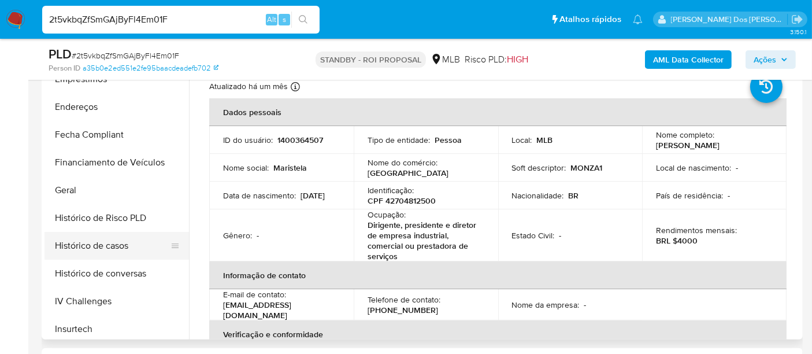
scroll to position [257, 0]
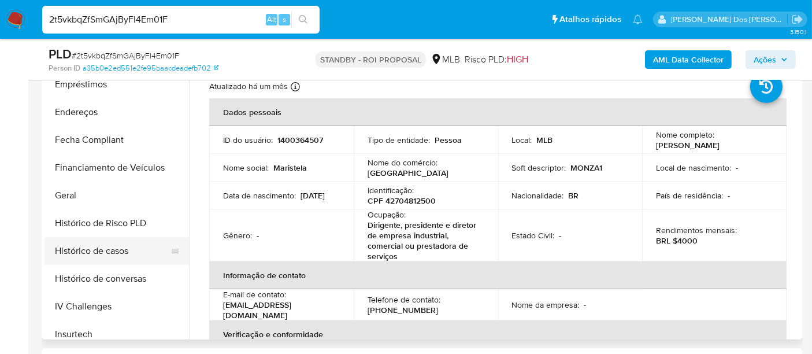
click at [106, 251] on button "Histórico de casos" at bounding box center [111, 251] width 135 height 28
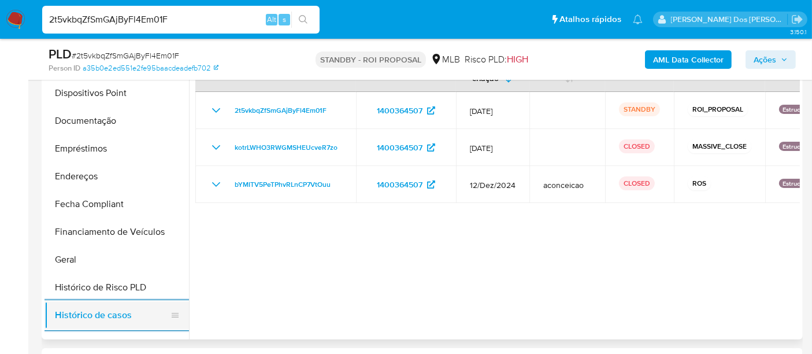
scroll to position [128, 0]
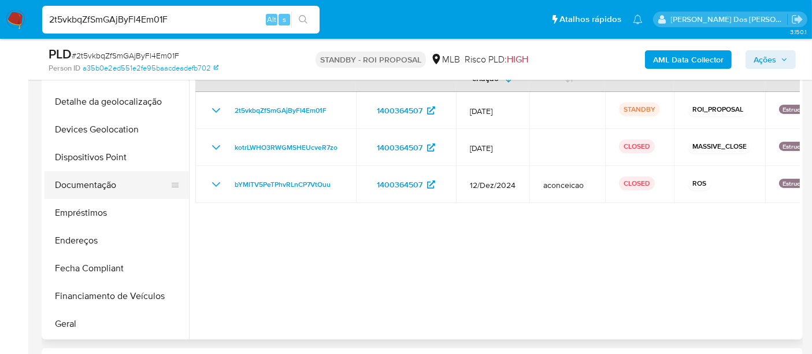
click at [77, 179] on button "Documentação" at bounding box center [111, 185] width 135 height 28
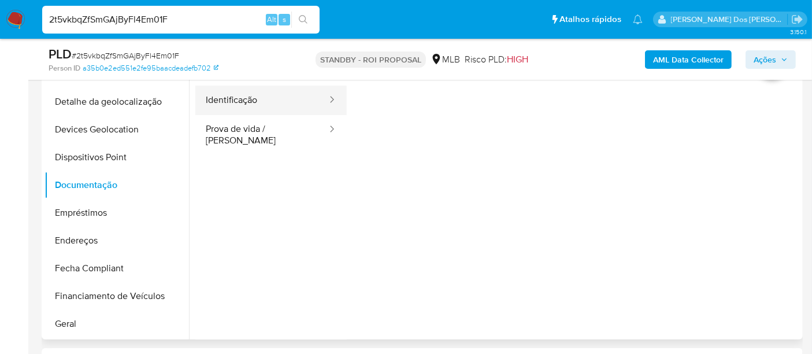
click at [244, 108] on button "Identificação" at bounding box center [261, 100] width 133 height 29
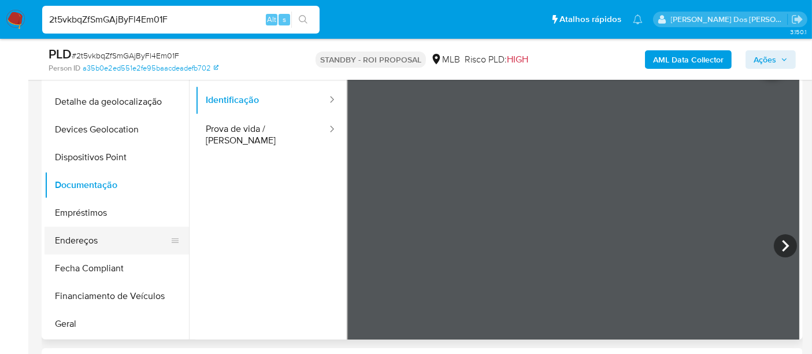
scroll to position [192, 0]
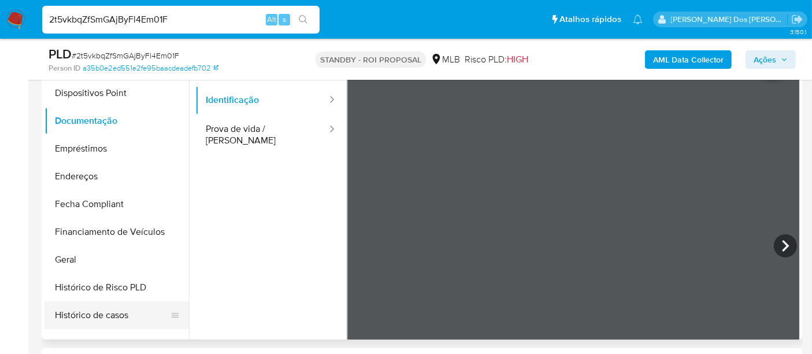
click at [83, 310] on button "Histórico de casos" at bounding box center [111, 315] width 135 height 28
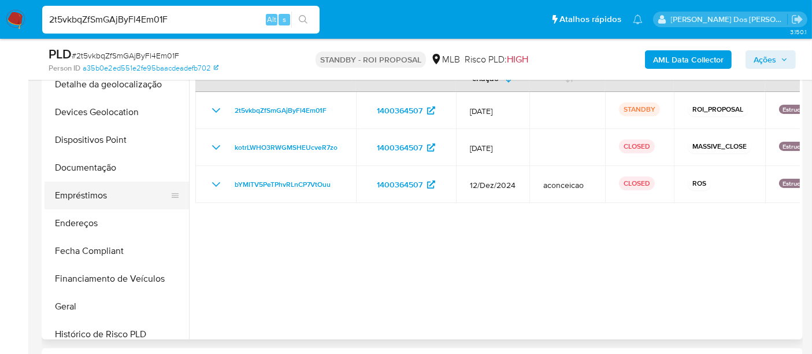
scroll to position [128, 0]
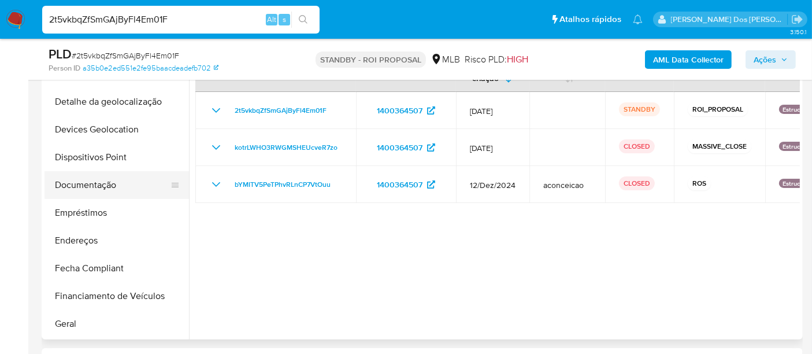
click at [84, 183] on button "Documentação" at bounding box center [111, 185] width 135 height 28
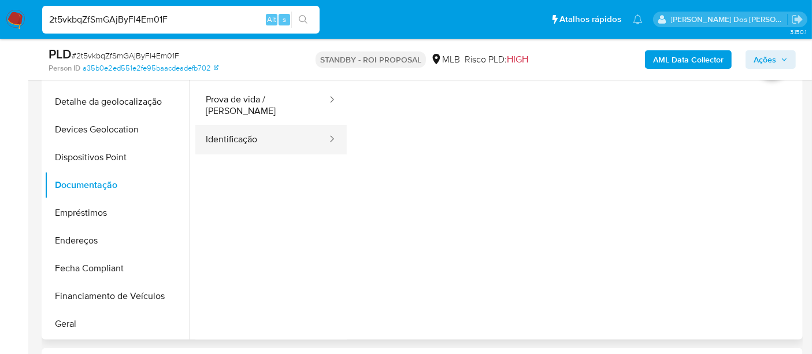
click at [236, 136] on button "Identificação" at bounding box center [261, 139] width 133 height 29
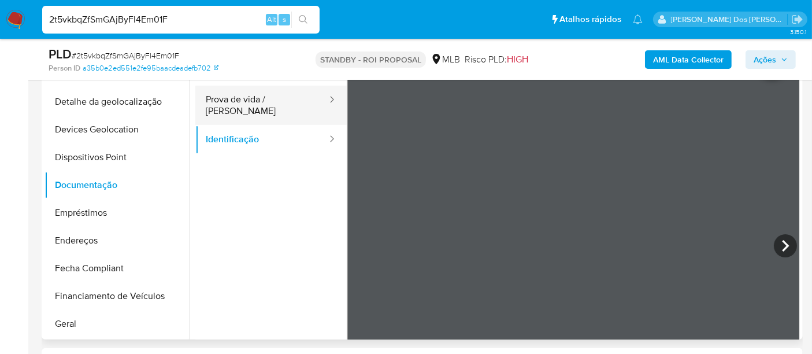
click at [254, 103] on button "Prova de vida / [PERSON_NAME]" at bounding box center [261, 105] width 133 height 39
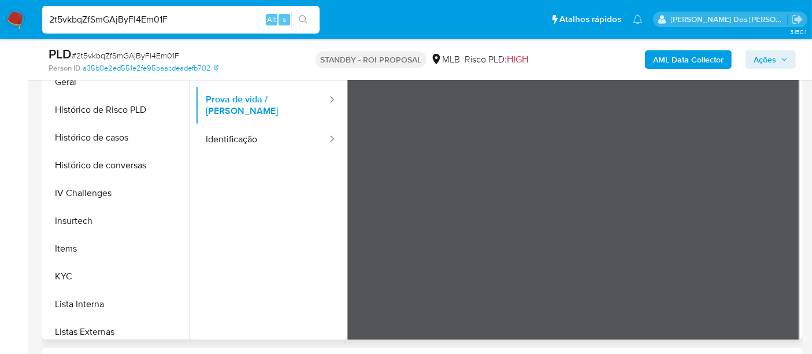
scroll to position [488, 0]
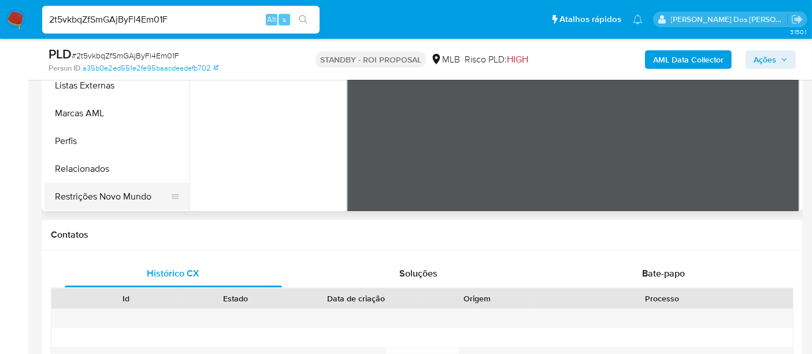
drag, startPoint x: 118, startPoint y: 195, endPoint x: 163, endPoint y: 200, distance: 44.8
click at [120, 195] on button "Restrições Novo Mundo" at bounding box center [111, 197] width 135 height 28
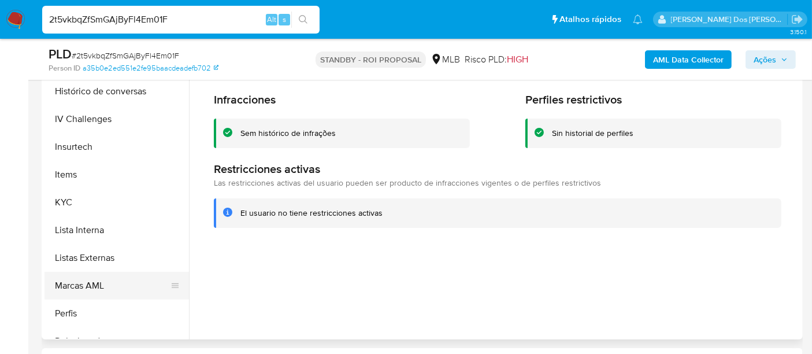
scroll to position [359, 0]
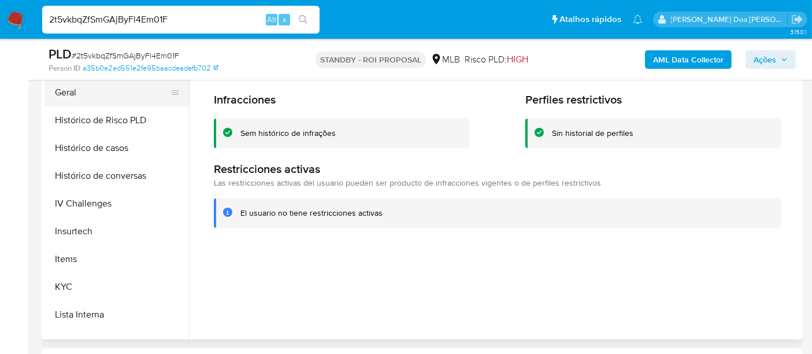
click at [71, 91] on button "Geral" at bounding box center [111, 93] width 135 height 28
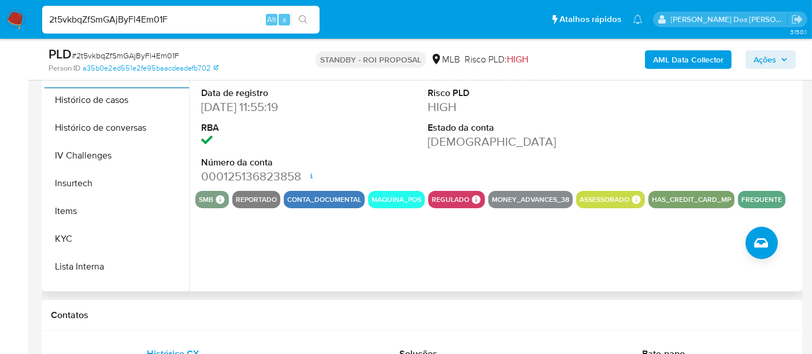
scroll to position [385, 0]
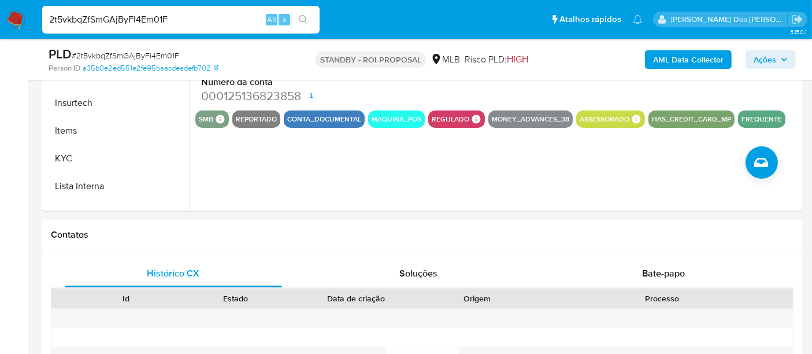
click at [136, 21] on input "2t5vkbqZfSmGAjByFl4Em01F" at bounding box center [180, 19] width 277 height 15
paste input "waQIXgRlmPJOnROrUdg3VwFs"
type input "waQIXgRlmPJOnROrUdg3VwFs"
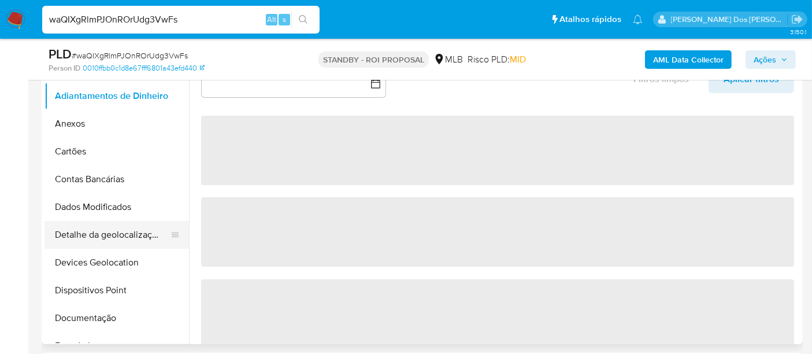
scroll to position [321, 0]
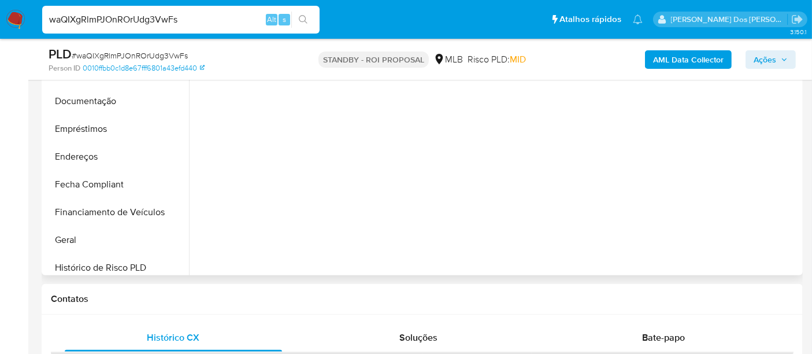
select select "10"
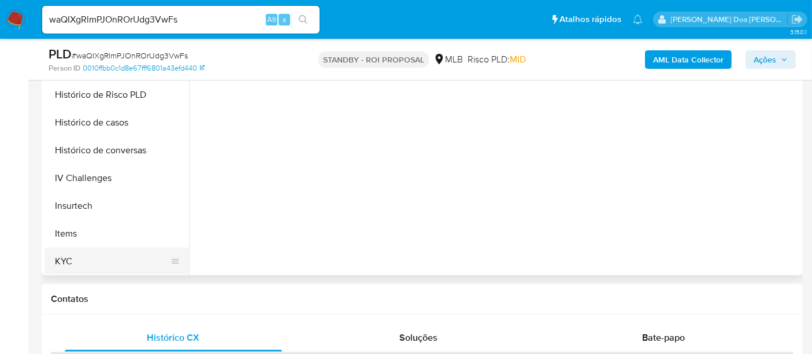
click at [59, 254] on button "KYC" at bounding box center [111, 261] width 135 height 28
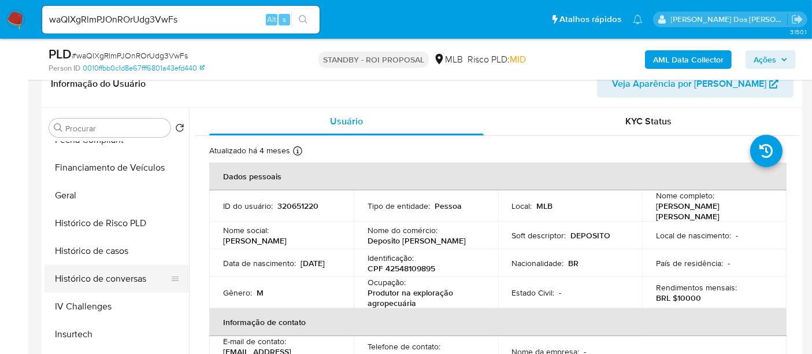
scroll to position [257, 0]
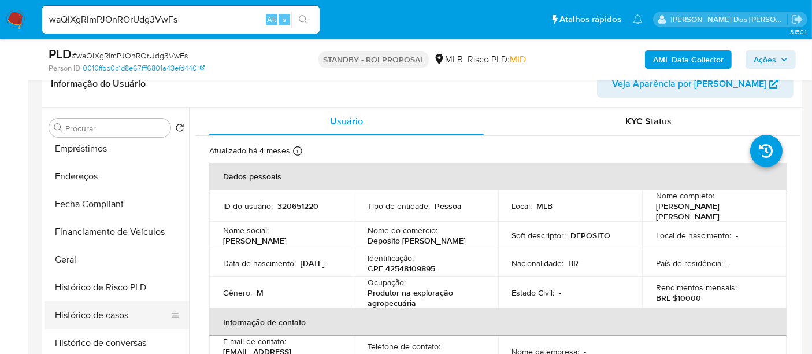
click at [87, 306] on button "Histórico de casos" at bounding box center [111, 315] width 135 height 28
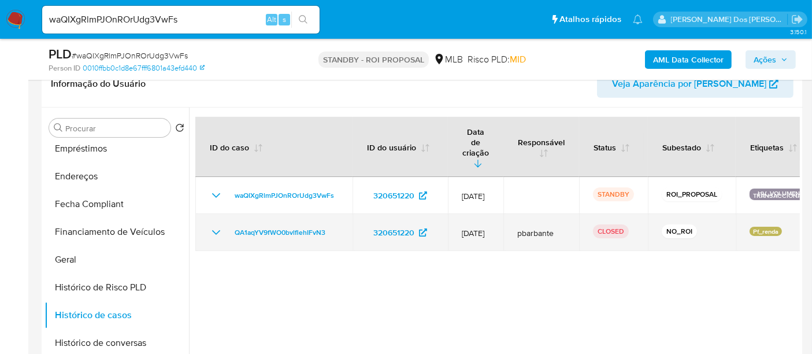
click at [216, 225] on icon "Mostrar/Ocultar" at bounding box center [216, 232] width 14 height 14
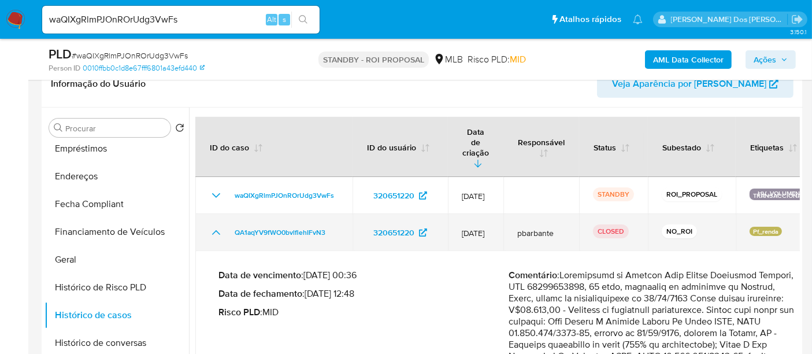
click at [216, 225] on icon "Mostrar/Ocultar" at bounding box center [216, 232] width 14 height 14
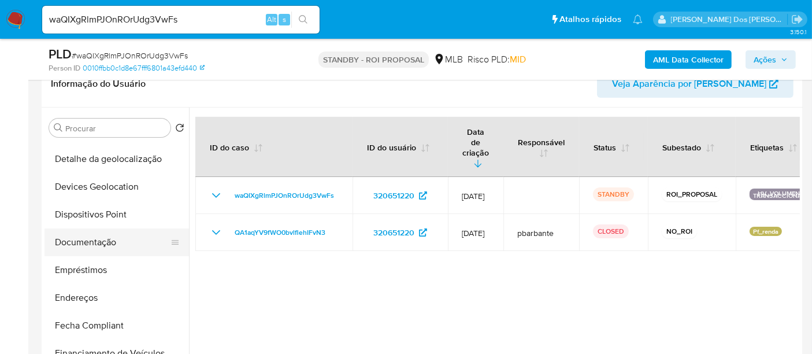
scroll to position [128, 0]
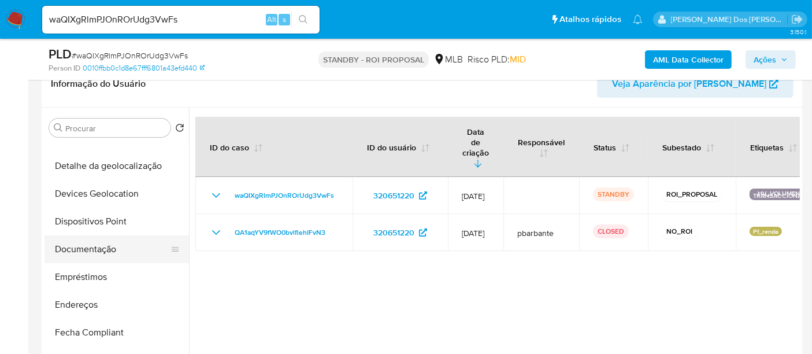
click at [98, 252] on button "Documentação" at bounding box center [111, 249] width 135 height 28
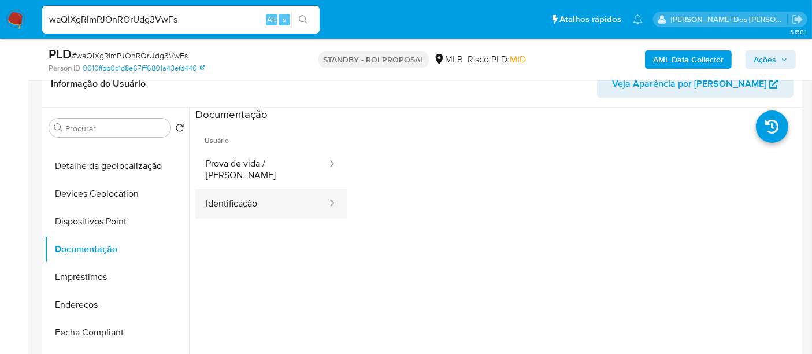
click at [220, 193] on button "Identificação" at bounding box center [261, 203] width 133 height 29
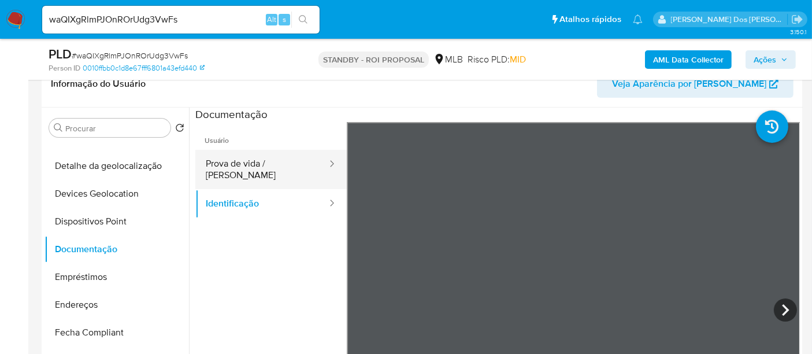
click at [247, 168] on button "Prova de vida / [PERSON_NAME]" at bounding box center [261, 169] width 133 height 39
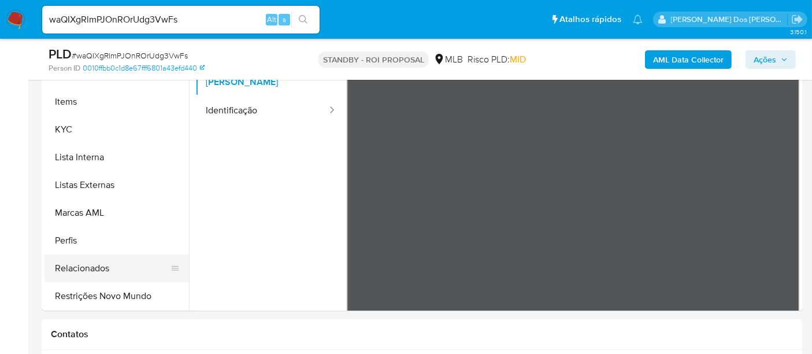
scroll to position [321, 0]
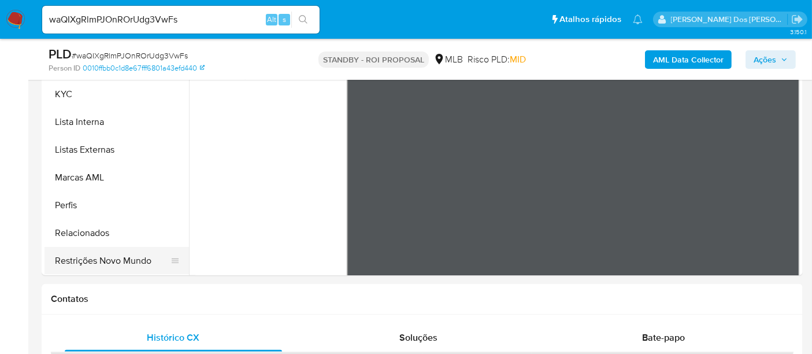
click at [114, 256] on button "Restrições Novo Mundo" at bounding box center [111, 261] width 135 height 28
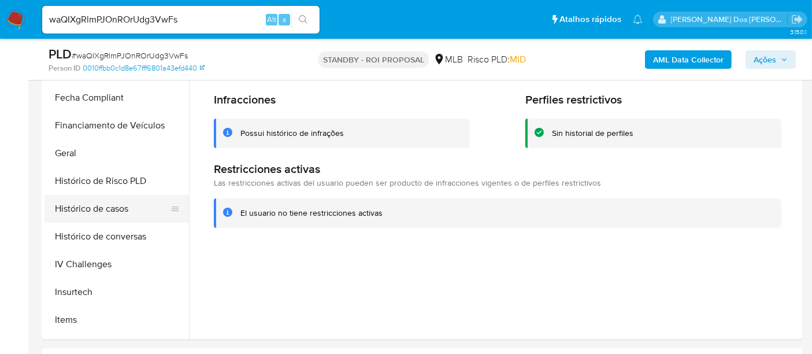
scroll to position [295, 0]
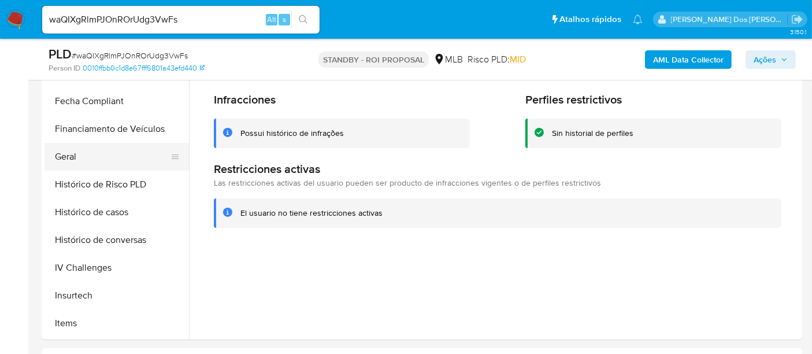
click at [67, 156] on button "Geral" at bounding box center [111, 157] width 135 height 28
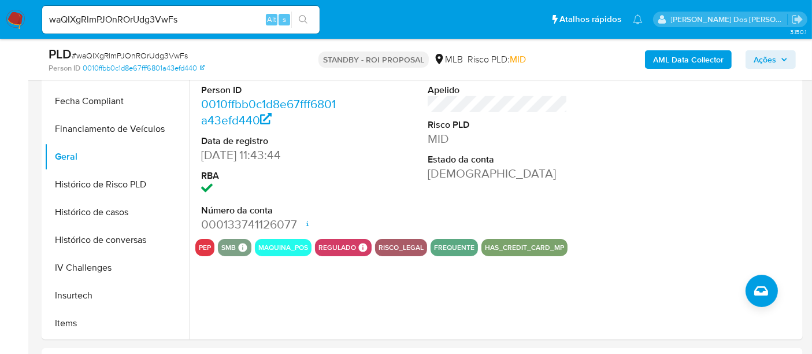
click at [187, 24] on input "waQIXgRlmPJOnROrUdg3VwFs" at bounding box center [180, 19] width 277 height 15
paste input "xWoCornaFEfWoIJIPmjM0C8D"
type input "xWoCornaFEfWoIJIPmjM0C8D"
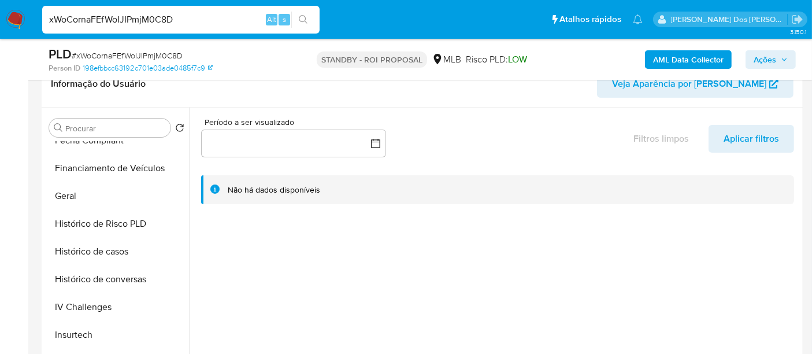
scroll to position [449, 0]
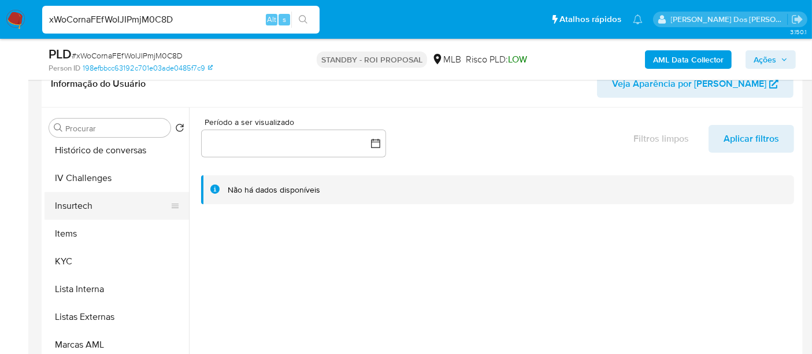
select select "10"
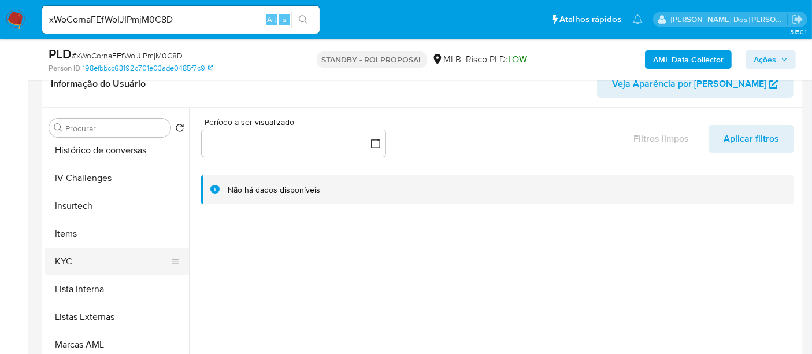
click at [69, 264] on button "KYC" at bounding box center [111, 261] width 135 height 28
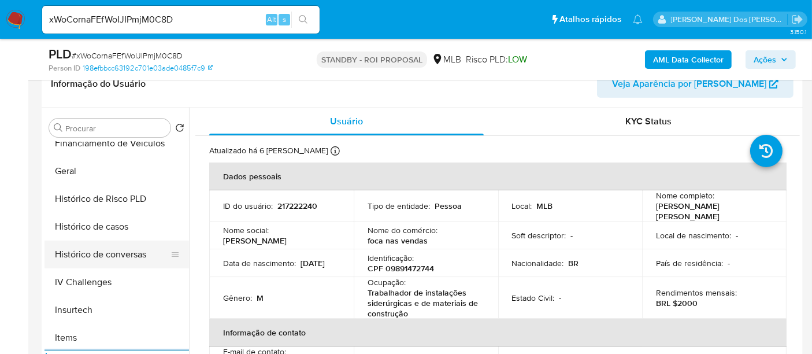
scroll to position [320, 0]
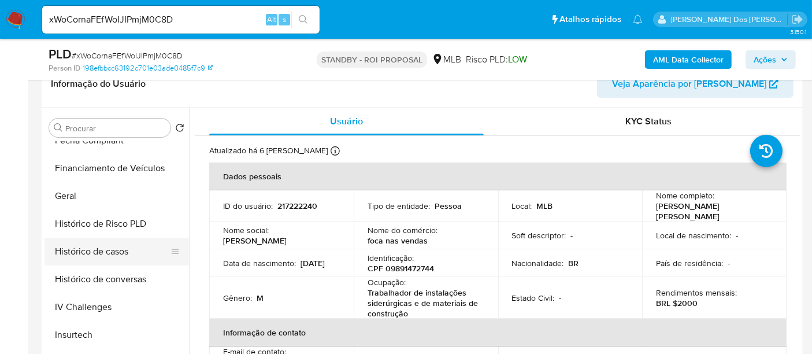
click at [96, 254] on button "Histórico de casos" at bounding box center [111, 251] width 135 height 28
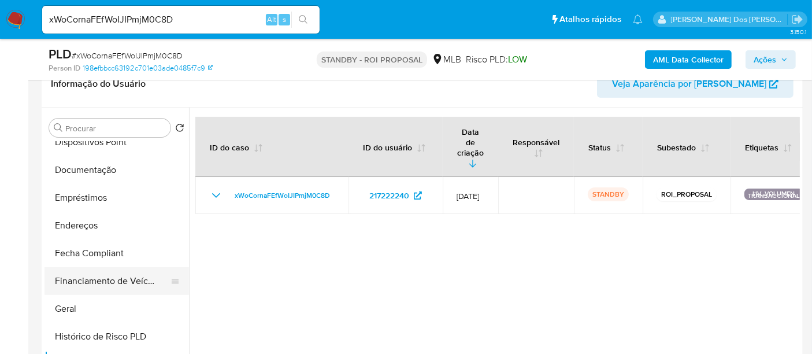
scroll to position [192, 0]
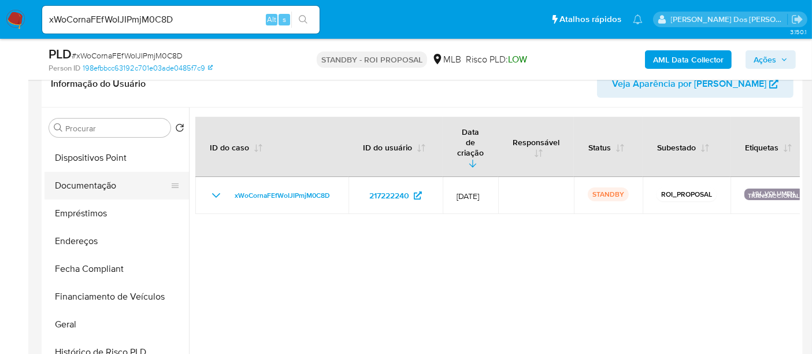
click at [101, 183] on button "Documentação" at bounding box center [111, 186] width 135 height 28
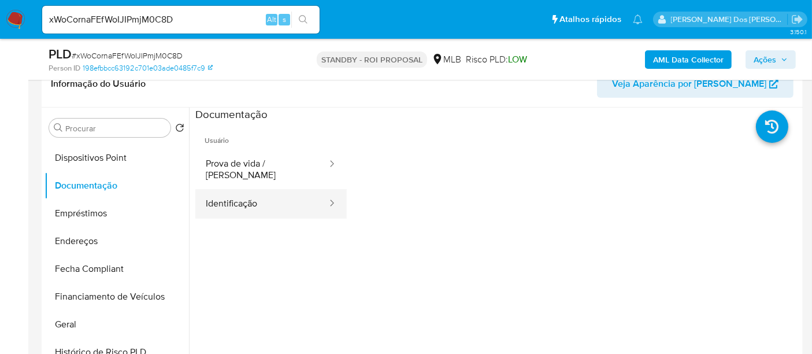
click at [233, 194] on button "Identificação" at bounding box center [261, 203] width 133 height 29
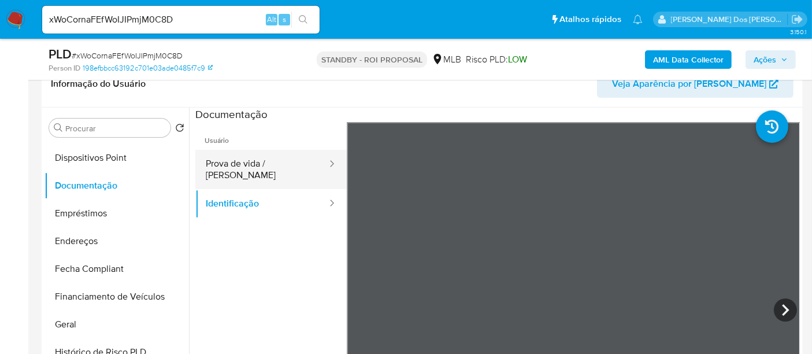
click at [268, 159] on button "Prova de vida / [PERSON_NAME]" at bounding box center [261, 169] width 133 height 39
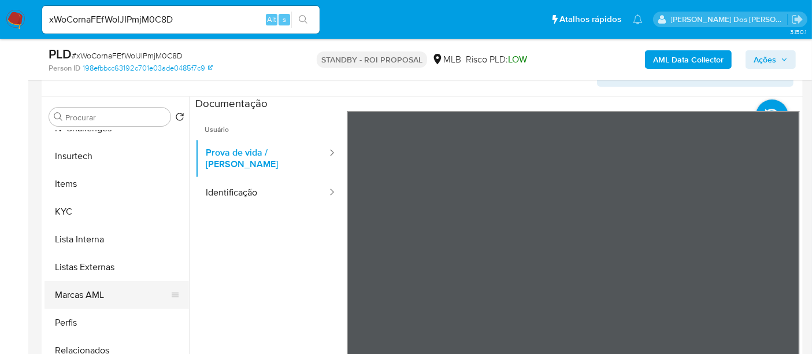
scroll to position [385, 0]
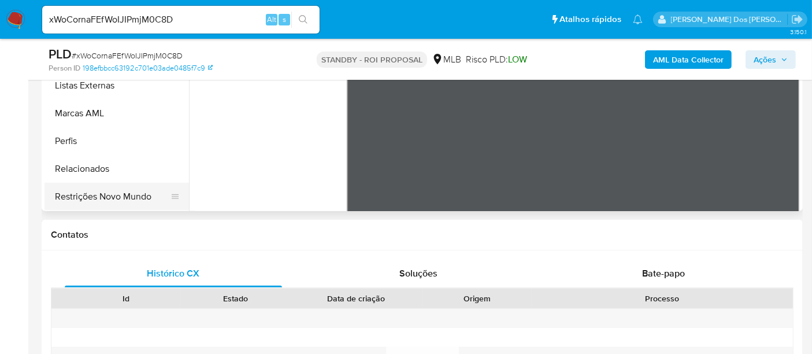
click at [130, 192] on button "Restrições Novo Mundo" at bounding box center [111, 197] width 135 height 28
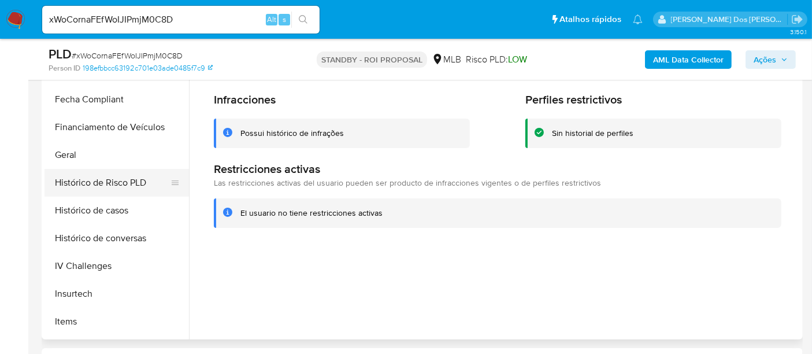
scroll to position [295, 0]
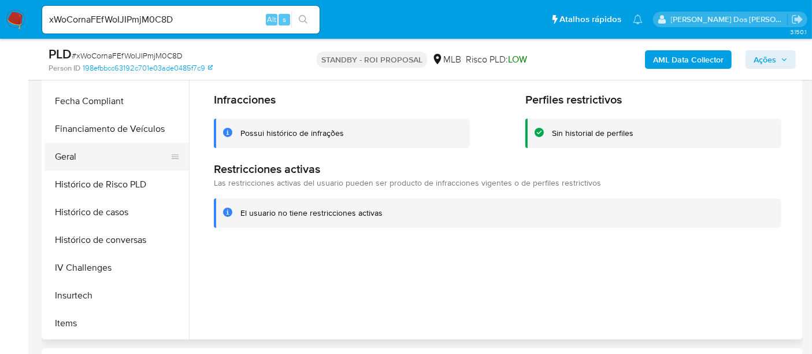
click at [77, 158] on button "Geral" at bounding box center [111, 157] width 135 height 28
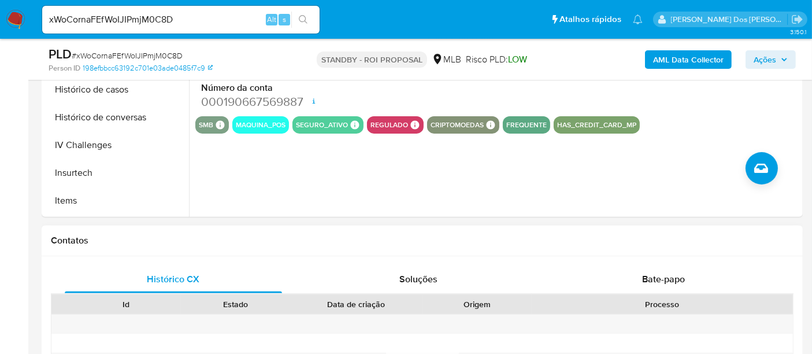
scroll to position [513, 0]
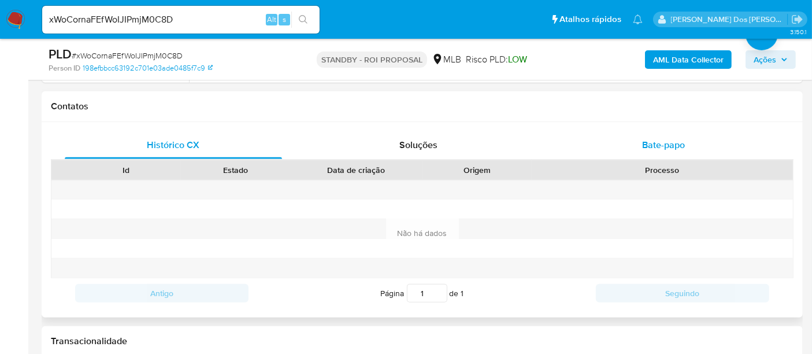
click at [656, 149] on span "Bate-papo" at bounding box center [663, 144] width 43 height 13
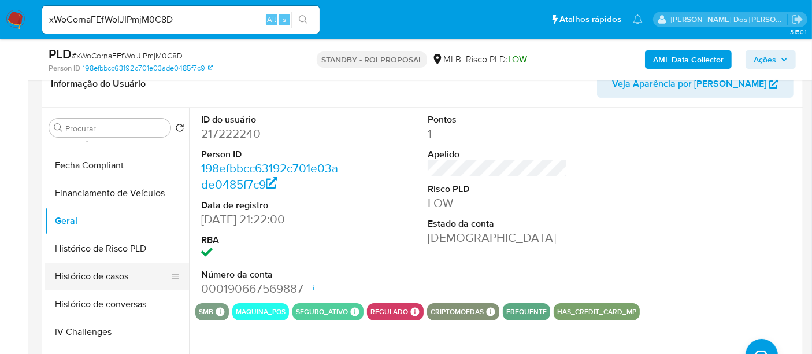
scroll to position [359, 0]
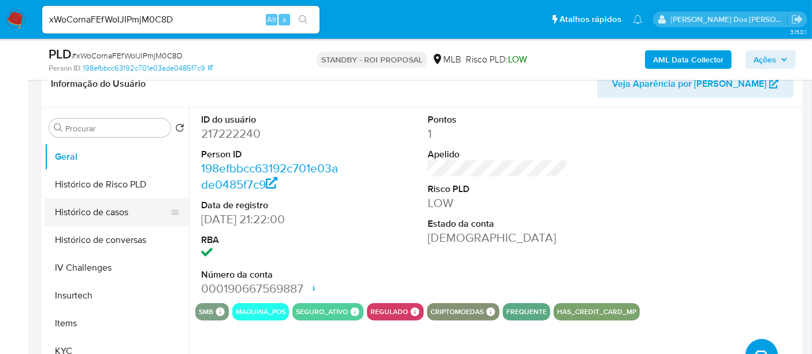
click at [118, 203] on button "Histórico de casos" at bounding box center [111, 212] width 135 height 28
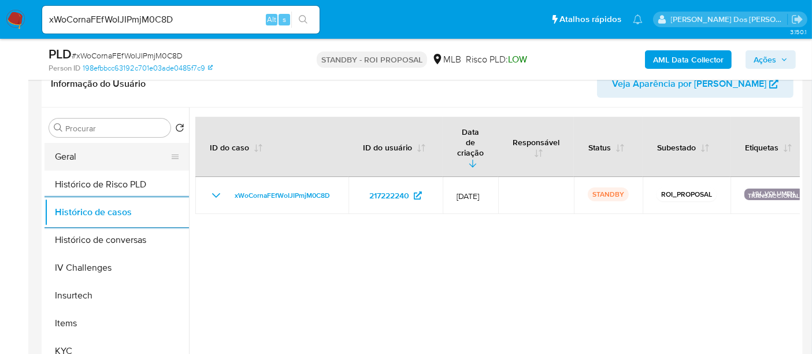
click at [70, 162] on button "Geral" at bounding box center [111, 157] width 135 height 28
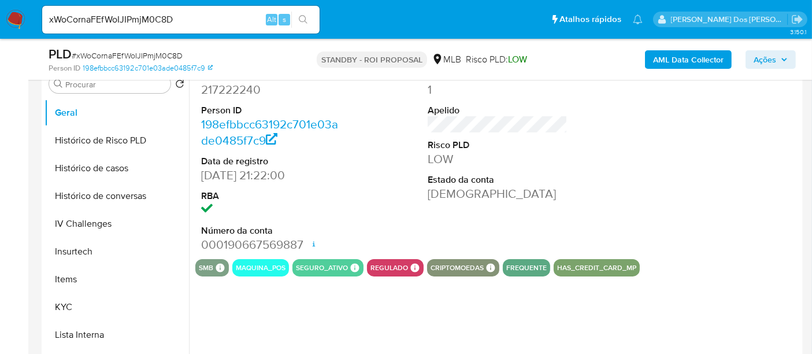
scroll to position [257, 0]
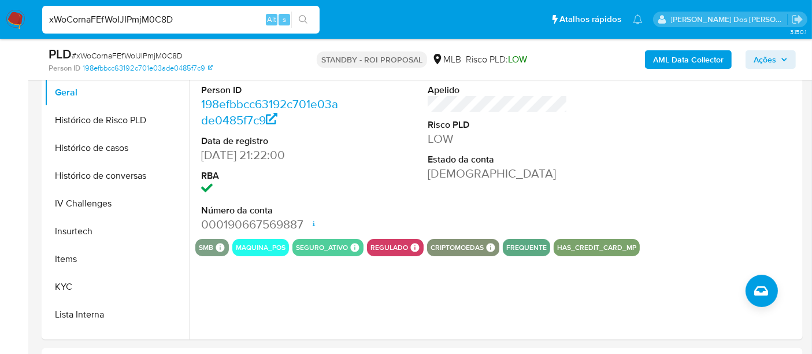
click at [166, 20] on input "xWoCornaFEfWoIJIPmjM0C8D" at bounding box center [180, 19] width 277 height 15
paste input "3or8LXKOHcoKDIkbXmLKvwNR"
type input "3or8LXKOHcoKDIkbXmLKvwNR"
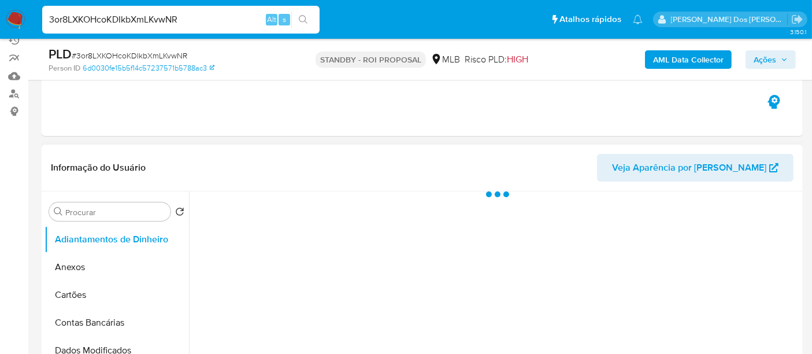
scroll to position [257, 0]
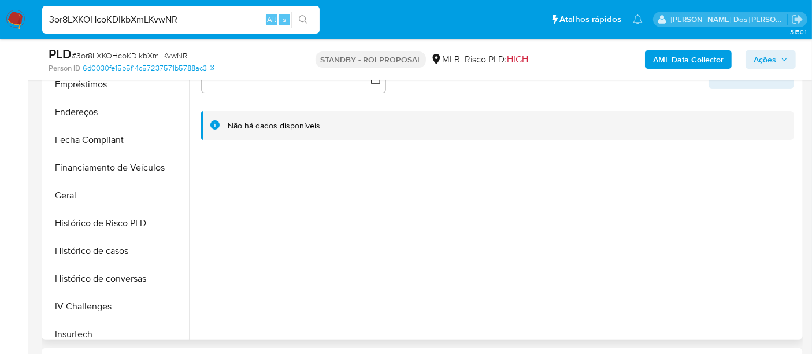
select select "10"
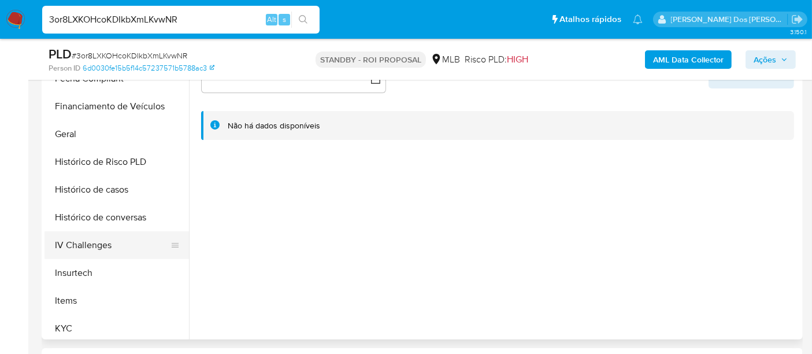
scroll to position [385, 0]
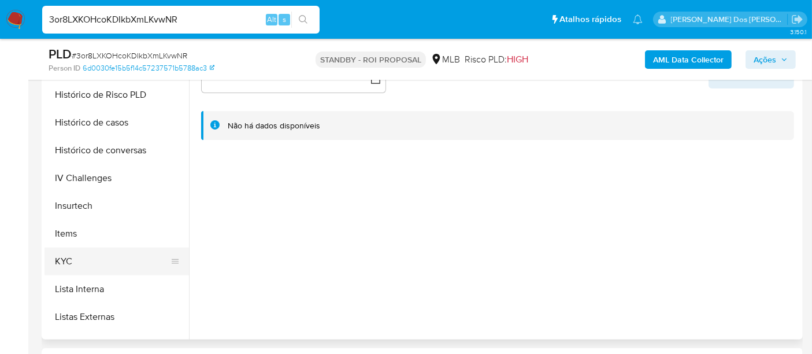
click at [67, 255] on button "KYC" at bounding box center [111, 261] width 135 height 28
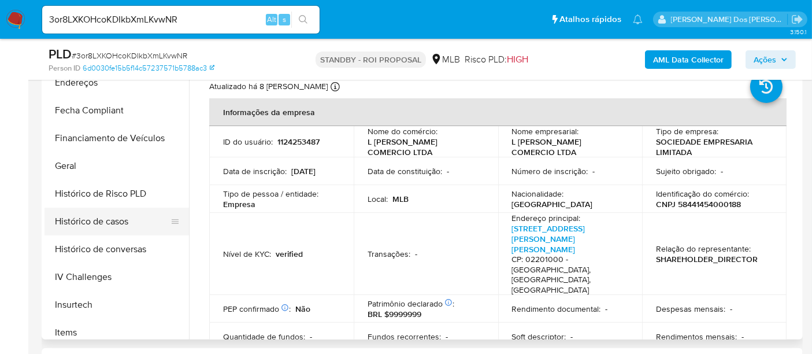
scroll to position [257, 0]
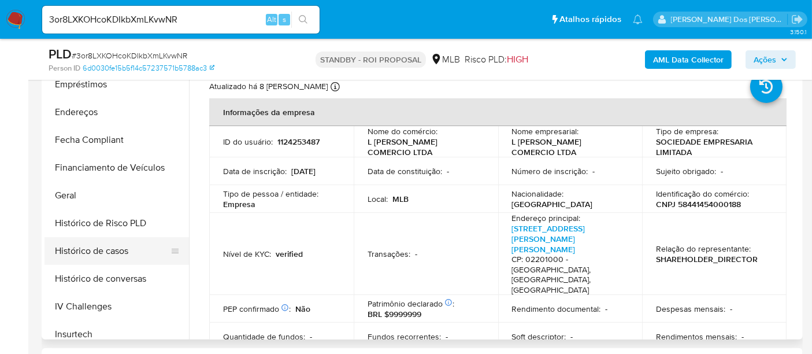
click at [123, 249] on button "Histórico de casos" at bounding box center [111, 251] width 135 height 28
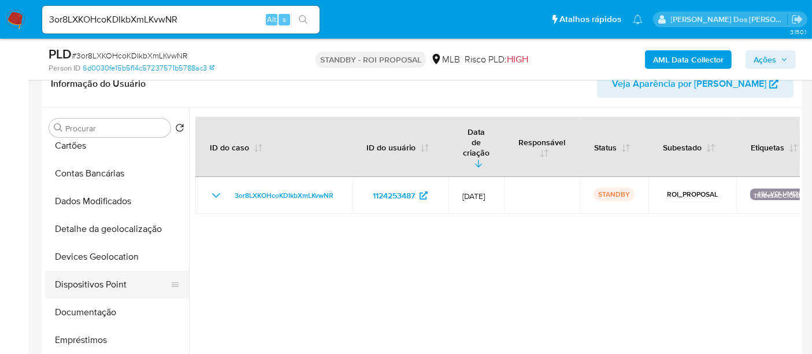
scroll to position [64, 0]
click at [92, 309] on button "Documentação" at bounding box center [111, 313] width 135 height 28
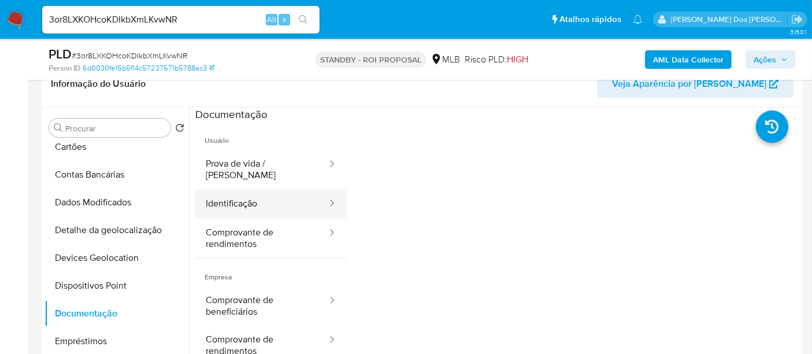
click at [240, 197] on button "Identificação" at bounding box center [261, 203] width 133 height 29
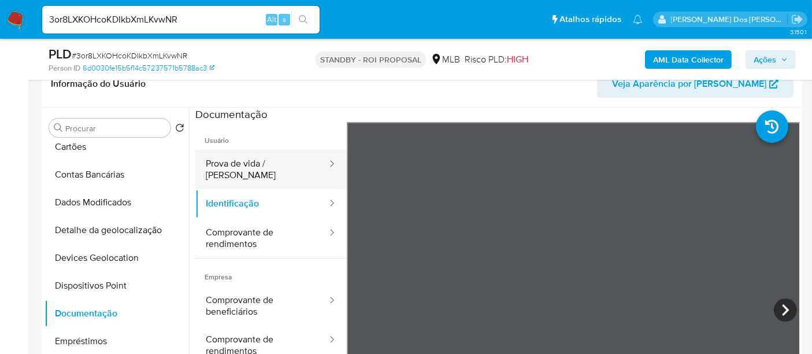
click at [257, 164] on button "Prova de vida / Selfie" at bounding box center [261, 169] width 133 height 39
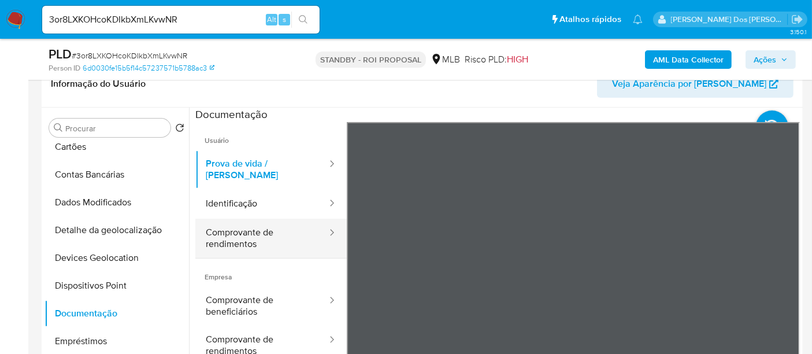
click at [243, 222] on button "Comprovante de rendimentos" at bounding box center [261, 237] width 133 height 39
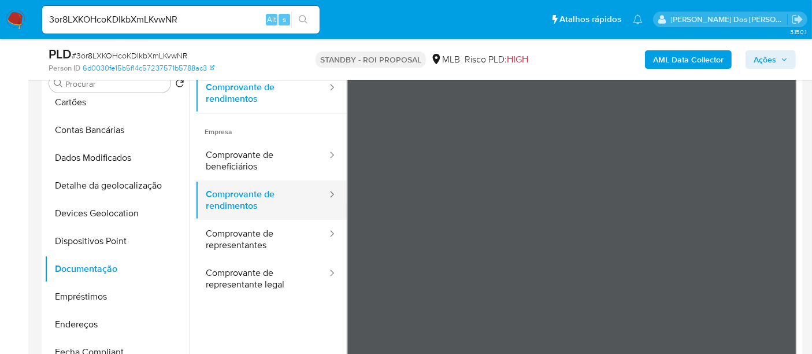
scroll to position [257, 0]
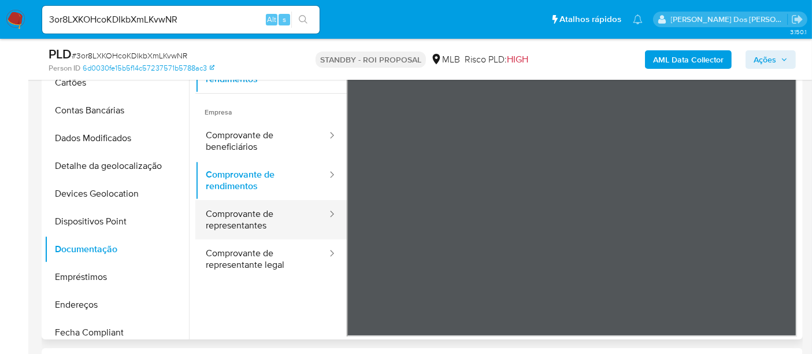
click at [244, 216] on button "Comprovante de representantes" at bounding box center [261, 219] width 133 height 39
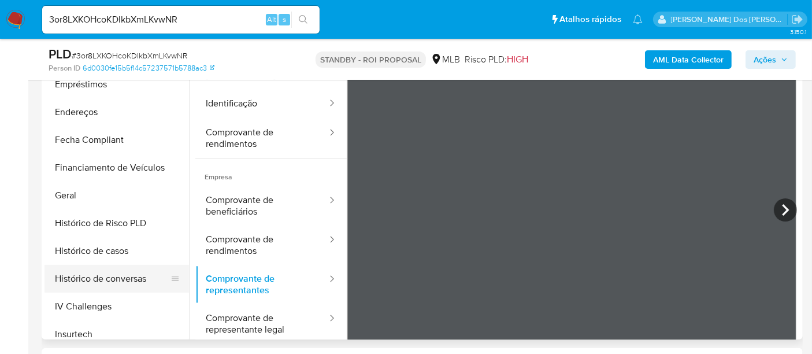
scroll to position [385, 0]
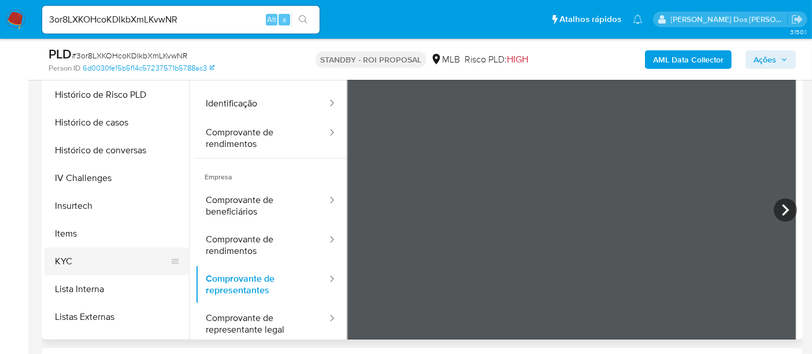
click at [70, 259] on button "KYC" at bounding box center [111, 261] width 135 height 28
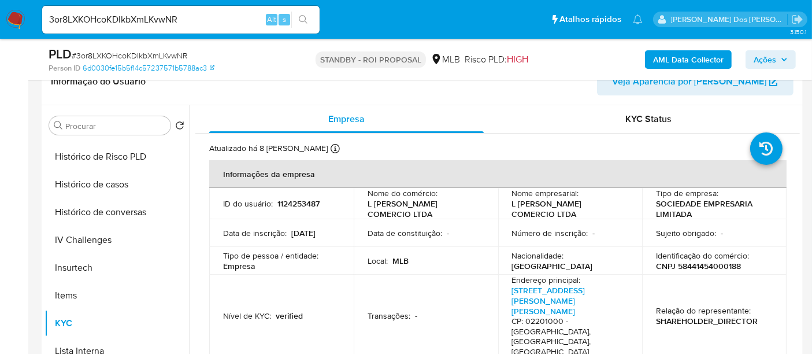
scroll to position [192, 0]
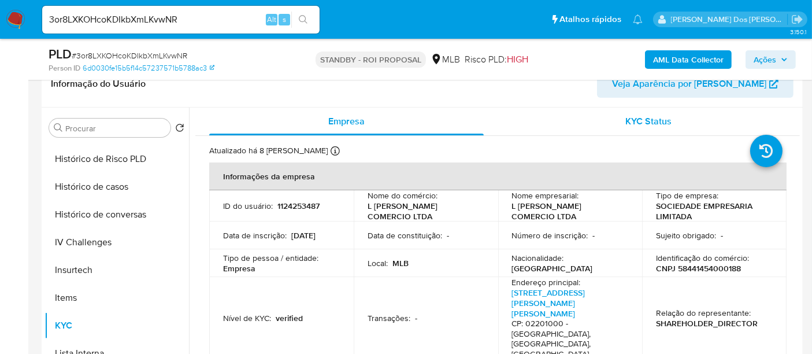
click at [647, 128] on div "KYC Status" at bounding box center [648, 121] width 274 height 28
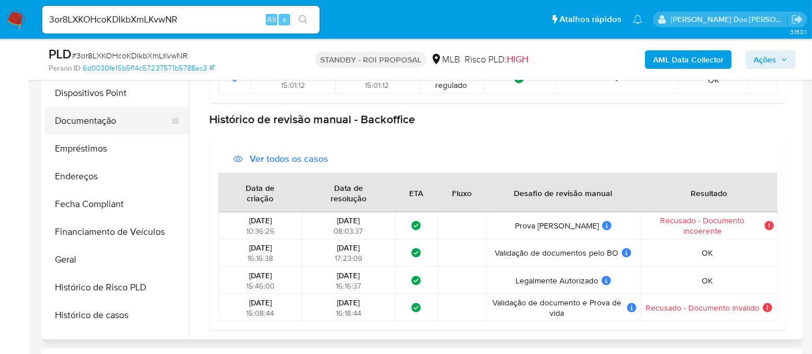
click at [95, 118] on button "Documentação" at bounding box center [111, 121] width 135 height 28
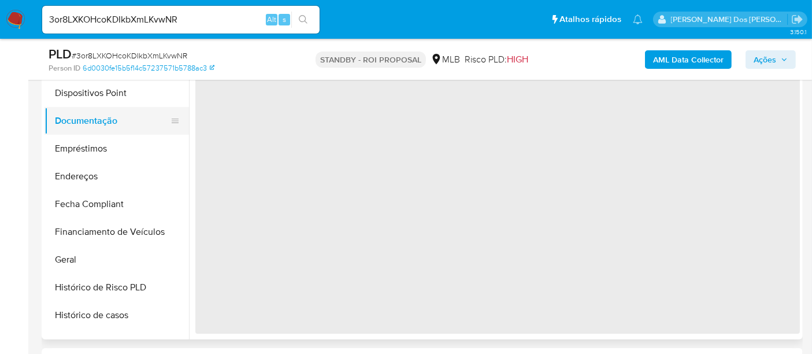
scroll to position [0, 0]
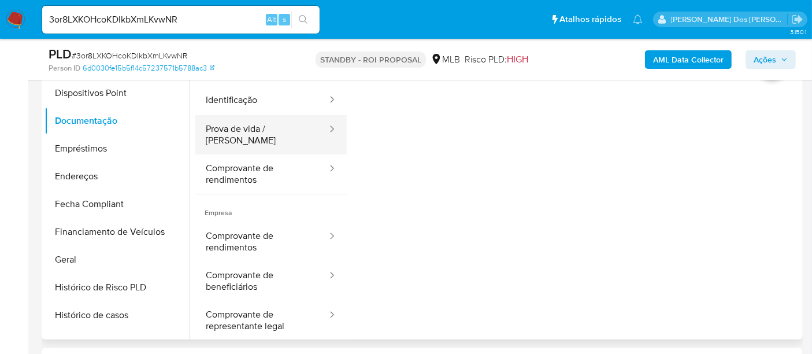
click at [232, 126] on button "Prova de vida / Selfie" at bounding box center [261, 134] width 133 height 39
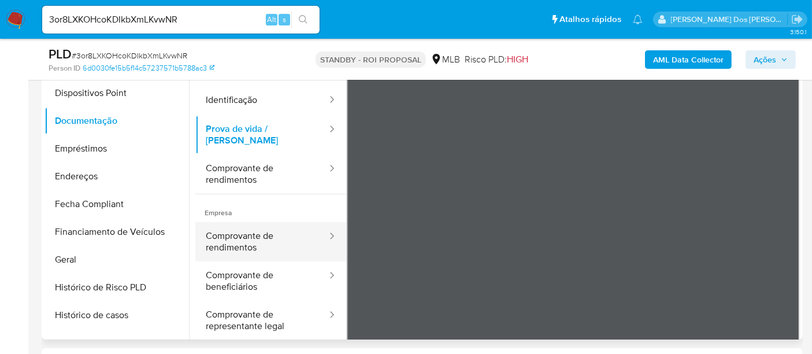
click at [240, 228] on button "Comprovante de rendimentos" at bounding box center [261, 241] width 133 height 39
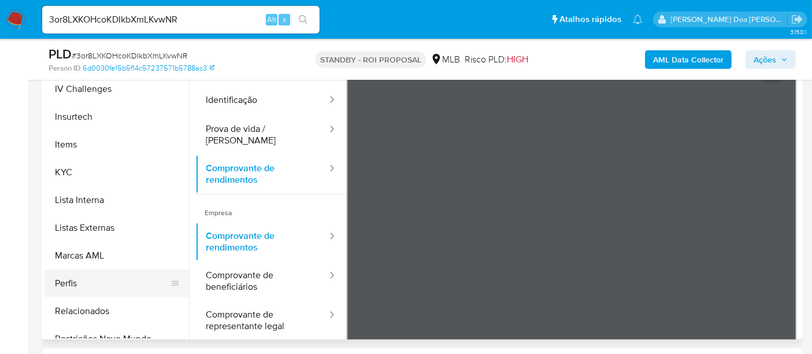
scroll to position [488, 0]
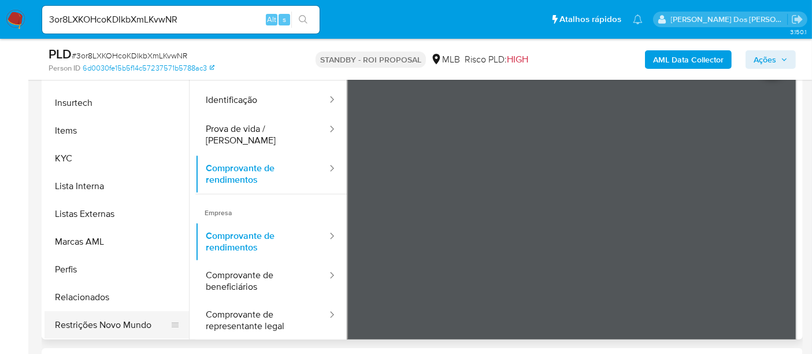
click at [106, 324] on button "Restrições Novo Mundo" at bounding box center [111, 325] width 135 height 28
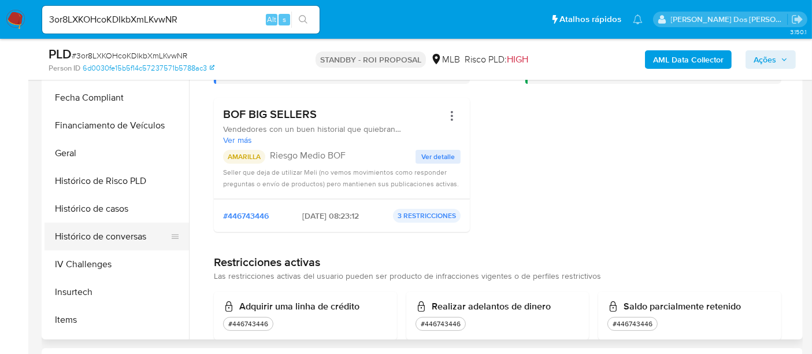
scroll to position [295, 0]
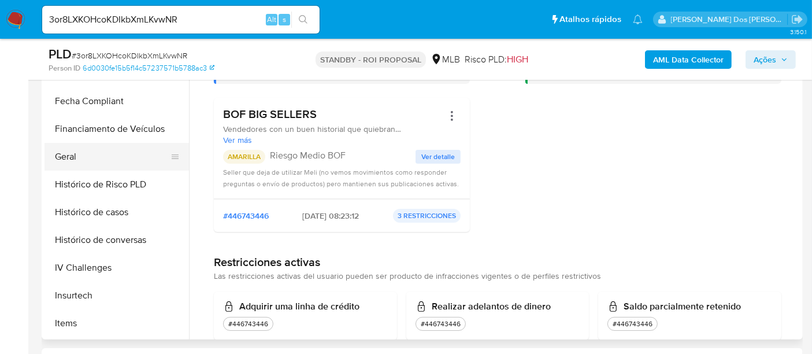
click at [69, 160] on button "Geral" at bounding box center [111, 157] width 135 height 28
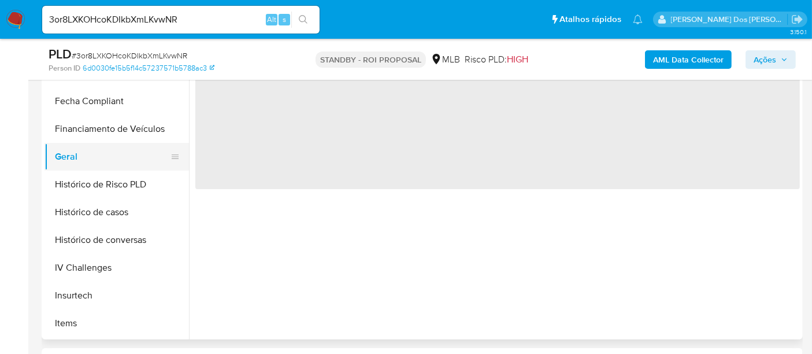
scroll to position [0, 0]
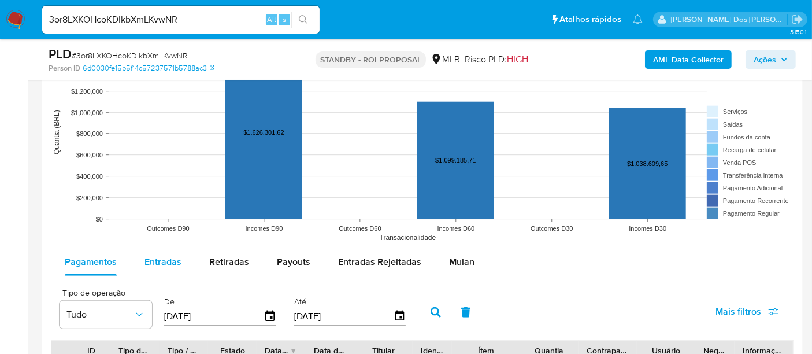
click at [162, 255] on span "Entradas" at bounding box center [162, 261] width 37 height 13
select select "10"
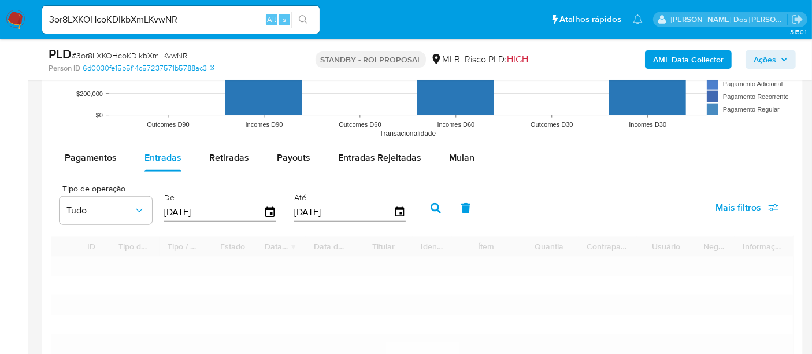
scroll to position [1284, 0]
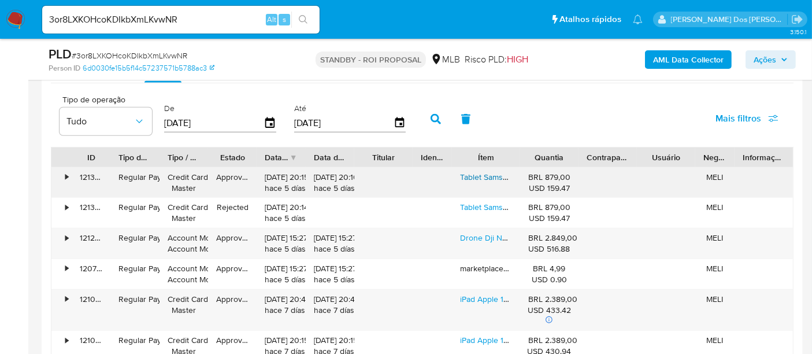
click at [478, 176] on link "Tablet Samsung Tab A9 64gb 4gb Ram Enterprise Edition Tela 8.7. X115 4g Grafite" at bounding box center [604, 177] width 289 height 12
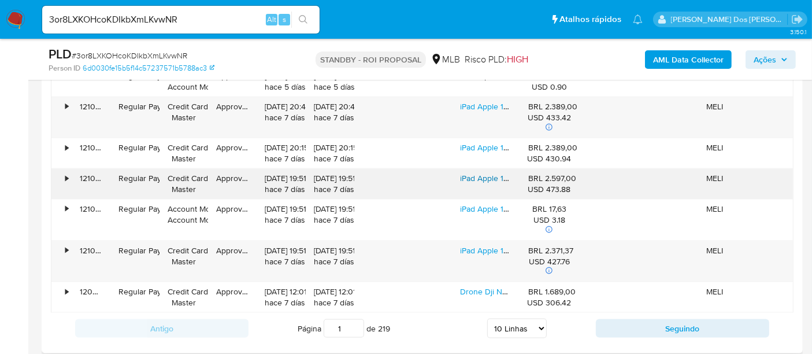
click at [488, 177] on link "iPad Apple 10th Generation 2022 A2696 10.9 64gb Prata" at bounding box center [561, 178] width 203 height 12
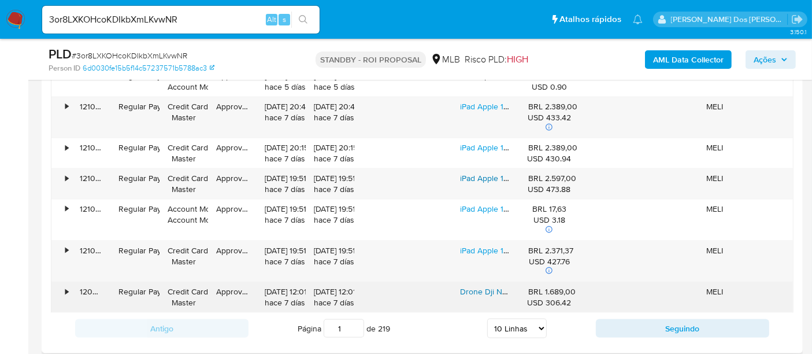
click at [480, 287] on link "Drone Dji Neo Standard Br Dji050 Cor Cinza" at bounding box center [539, 291] width 159 height 12
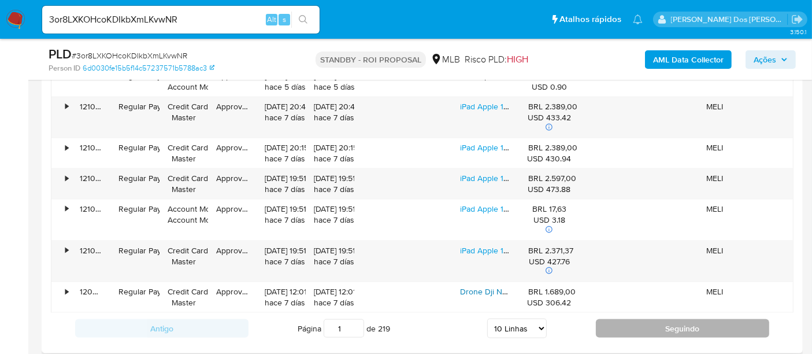
click at [632, 324] on button "Seguindo" at bounding box center [682, 328] width 173 height 18
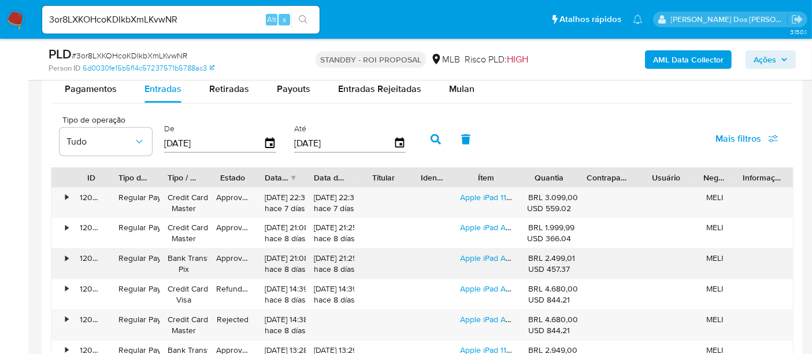
scroll to position [1284, 0]
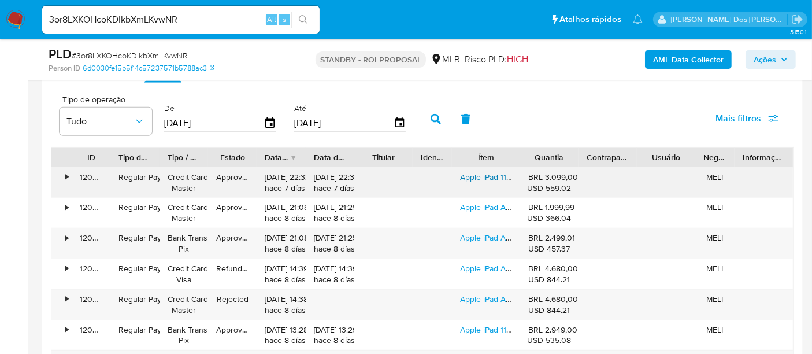
click at [495, 171] on link "Apple iPad 11 Chip A16 Wi-fi 128gb Cor Prateado" at bounding box center [545, 177] width 170 height 12
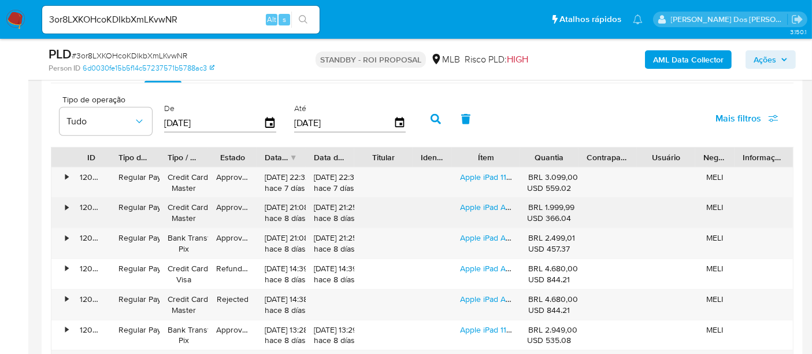
click at [472, 211] on div "Apple iPad Air 11 Chip M3 Wi-fi 128gb Cinza-espacial" at bounding box center [486, 213] width 68 height 30
click at [472, 207] on link "Apple iPad Air 11 Chip M3 Wi-fi 128gb Cinza-espacial" at bounding box center [552, 207] width 184 height 12
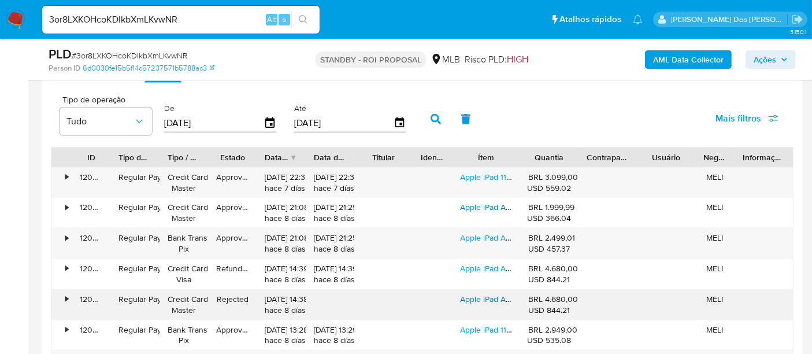
click at [478, 293] on link "Apple iPad Air 11 Chip M3 Wi-fi 128gb Cinza-espacial" at bounding box center [552, 299] width 184 height 12
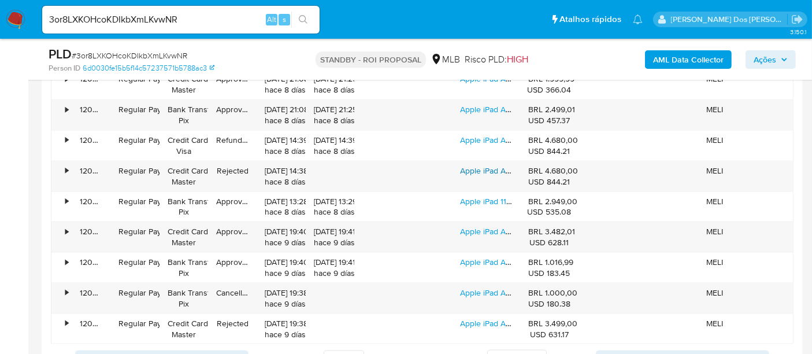
scroll to position [1476, 0]
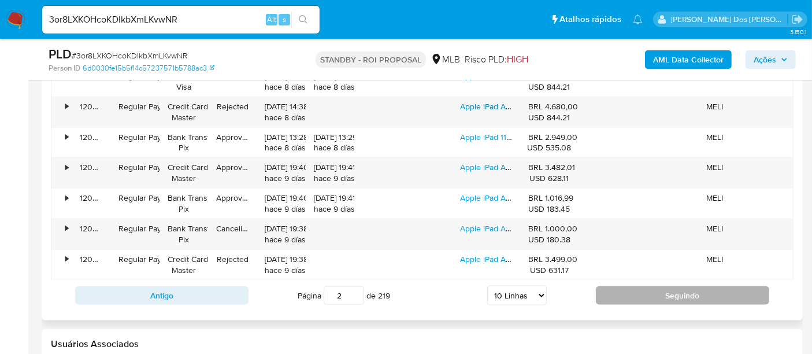
click at [637, 289] on button "Seguindo" at bounding box center [682, 295] width 173 height 18
type input "3"
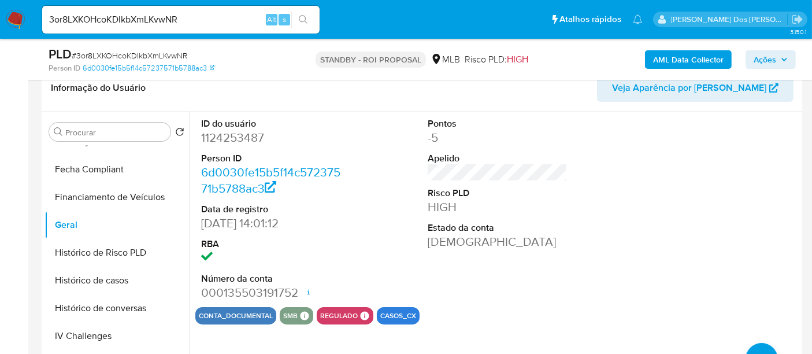
scroll to position [252, 0]
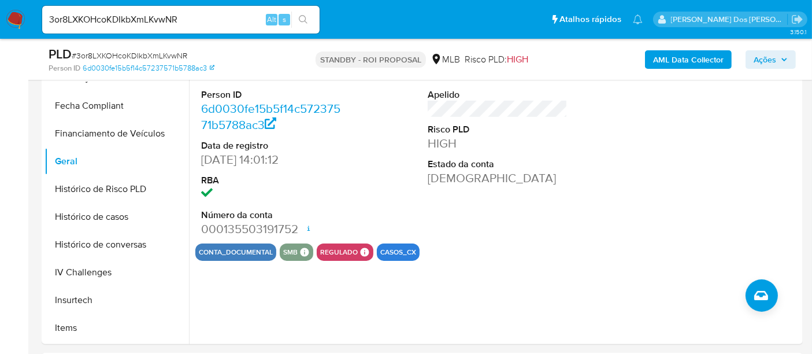
click at [193, 21] on input "3or8LXKOHcoKDIkbXmLKvwNR" at bounding box center [180, 19] width 277 height 15
paste input "Z11kimwHrMvZq7tkSMHhIgaV"
type input "Z11kimwHrMvZq7tkSMHhIgaV"
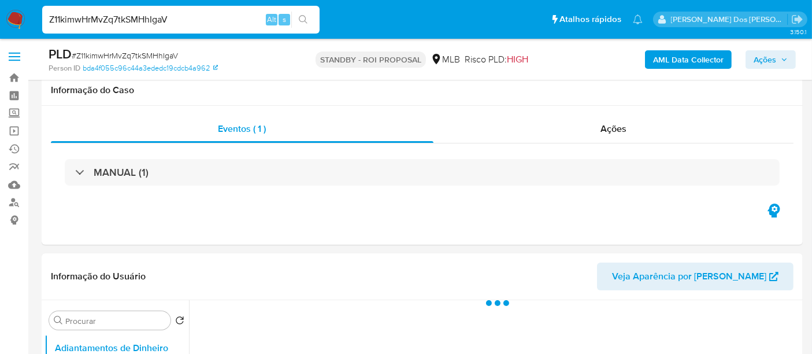
scroll to position [257, 0]
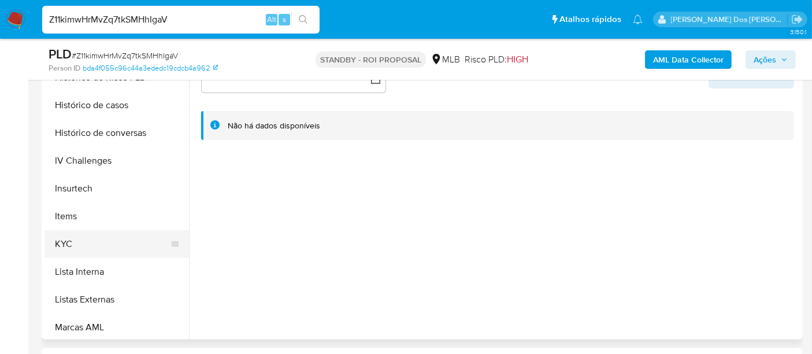
select select "10"
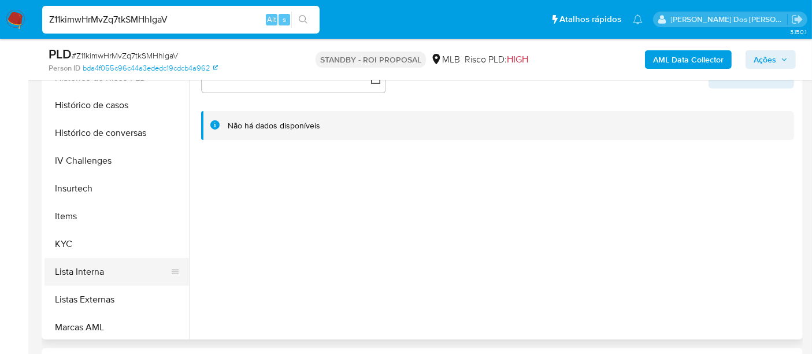
scroll to position [449, 0]
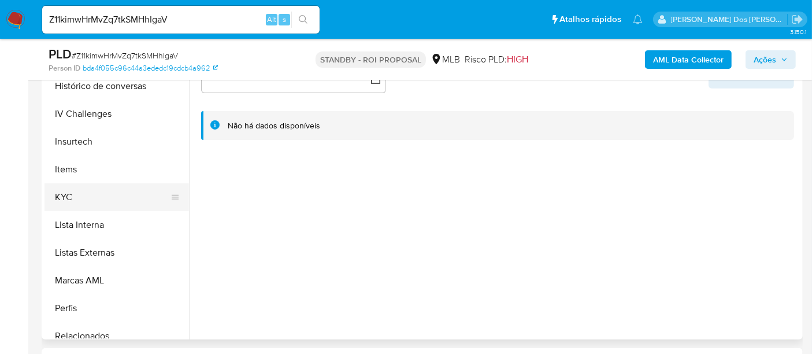
click at [66, 199] on button "KYC" at bounding box center [111, 197] width 135 height 28
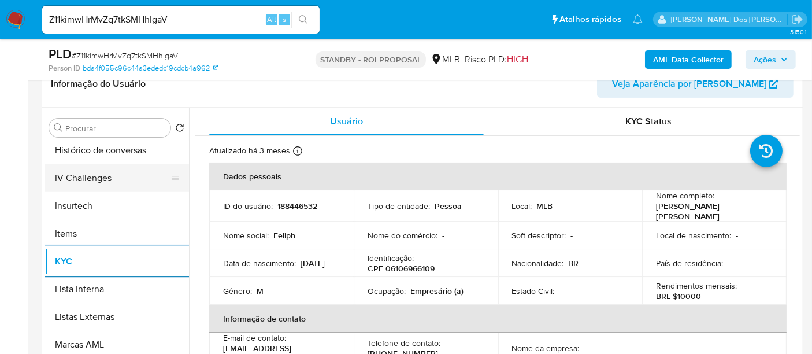
scroll to position [385, 0]
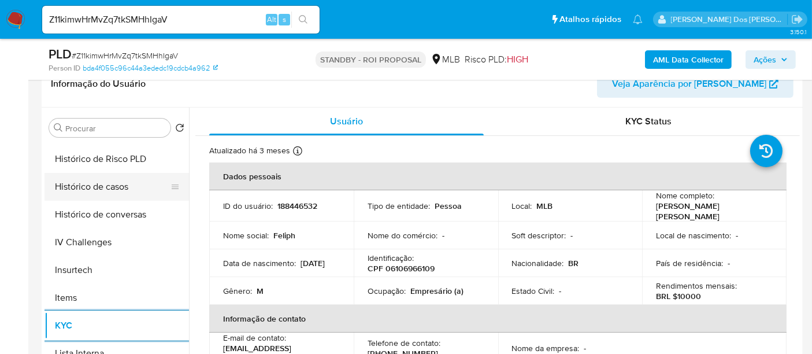
click at [104, 186] on button "Histórico de casos" at bounding box center [111, 187] width 135 height 28
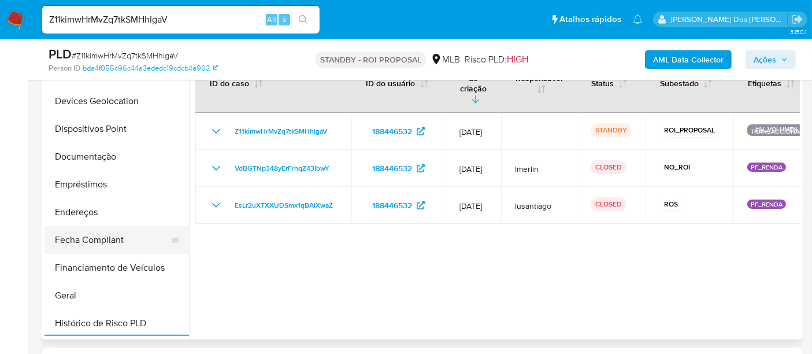
scroll to position [128, 0]
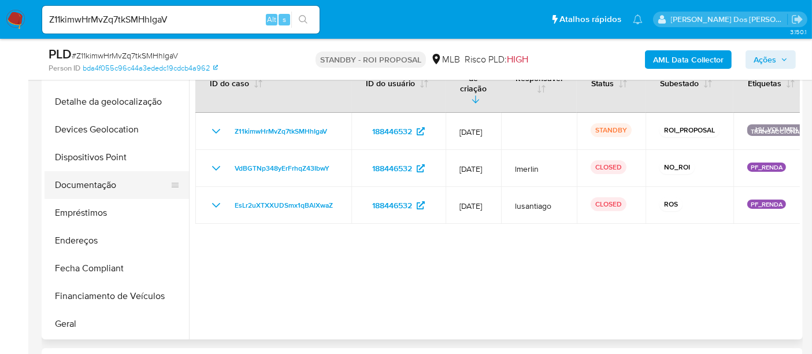
click at [99, 191] on button "Documentação" at bounding box center [111, 185] width 135 height 28
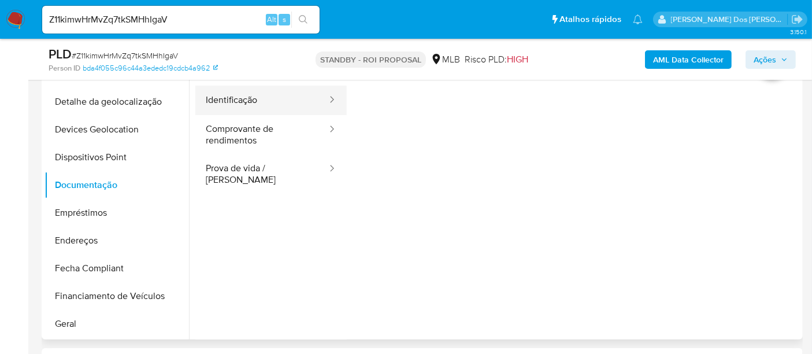
click at [232, 108] on button "Identificação" at bounding box center [261, 100] width 133 height 29
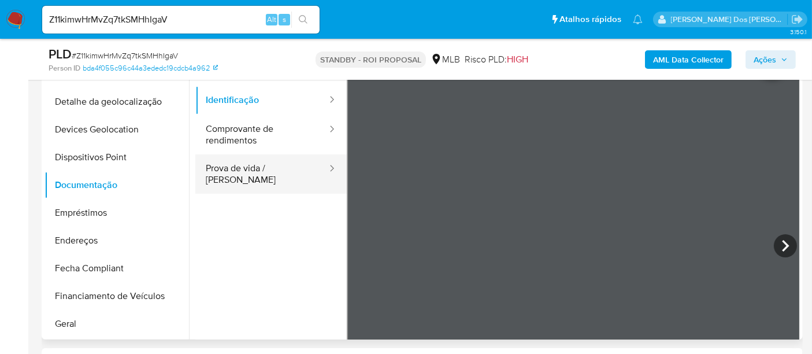
click at [246, 166] on button "Prova de vida / Selfie" at bounding box center [261, 173] width 133 height 39
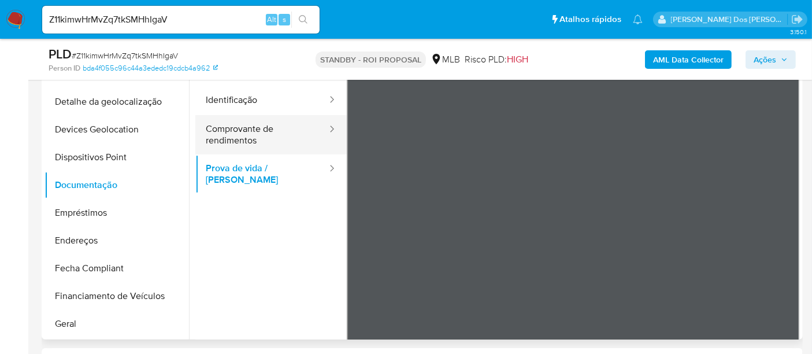
click at [251, 122] on button "Comprovante de rendimentos" at bounding box center [261, 134] width 133 height 39
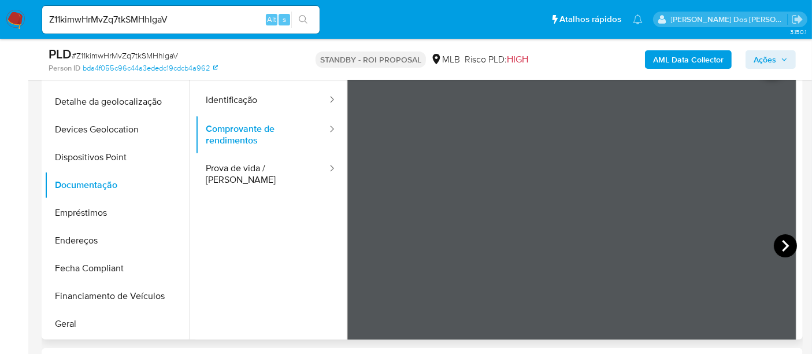
click at [774, 249] on icon at bounding box center [785, 245] width 23 height 23
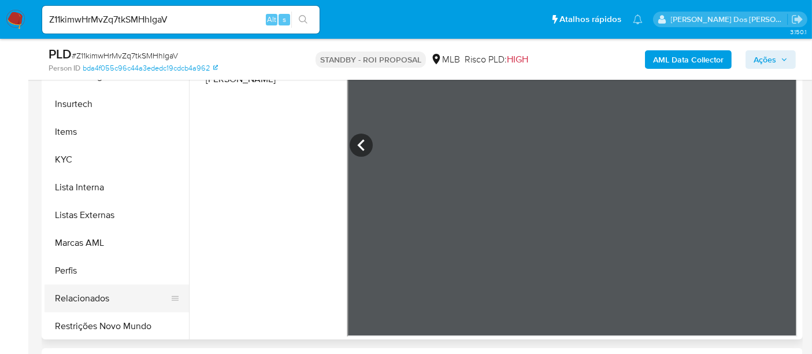
scroll to position [488, 0]
click at [107, 319] on button "Restrições Novo Mundo" at bounding box center [111, 325] width 135 height 28
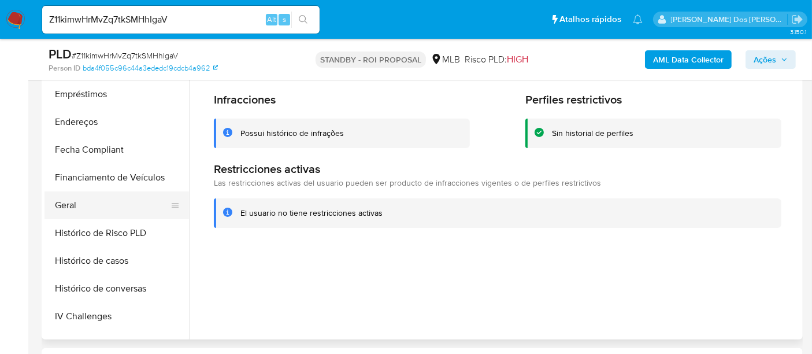
scroll to position [231, 0]
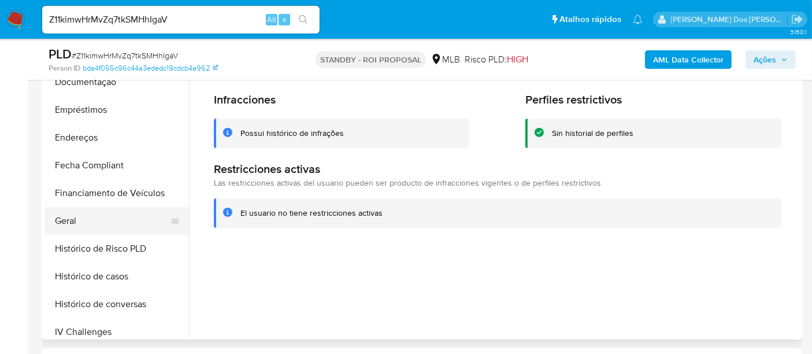
click at [73, 216] on button "Geral" at bounding box center [111, 221] width 135 height 28
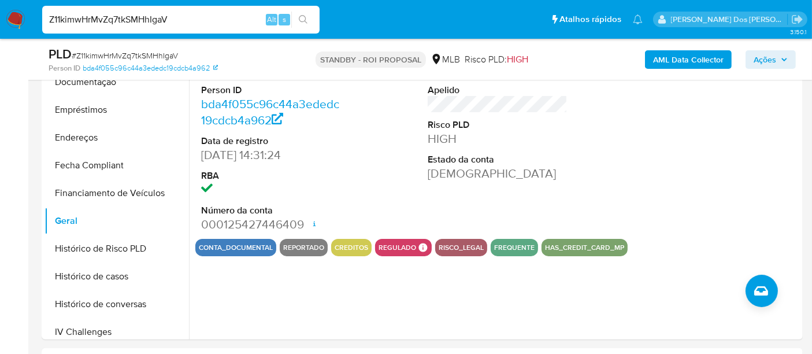
click at [127, 13] on input "Z11kimwHrMvZq7tkSMHhIgaV" at bounding box center [180, 19] width 277 height 15
paste input "knsOxzwZK5IlPSBEDnZq3UAE"
type input "knsOxzwZK5IlPSBEDnZq3UAE"
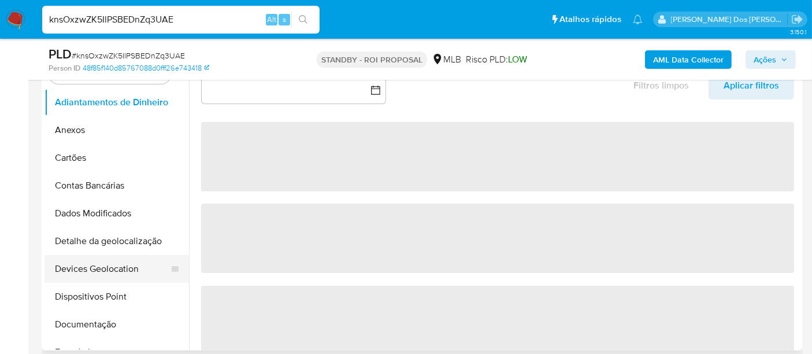
scroll to position [321, 0]
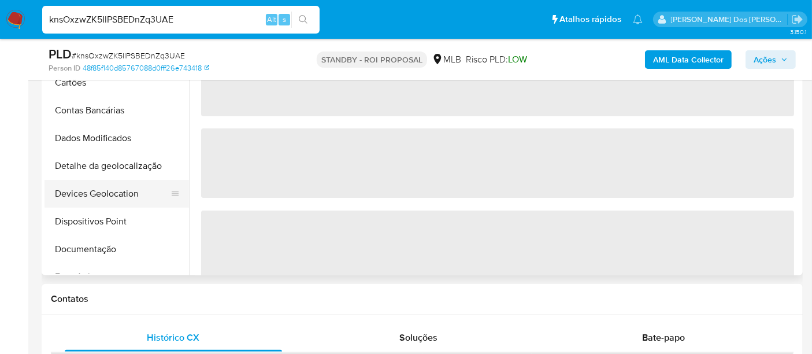
select select "10"
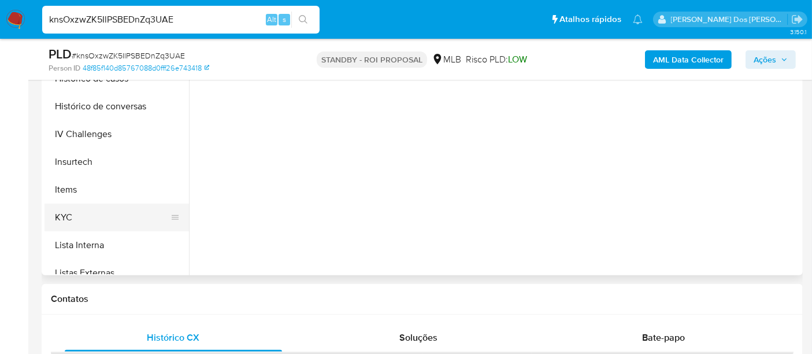
scroll to position [385, 0]
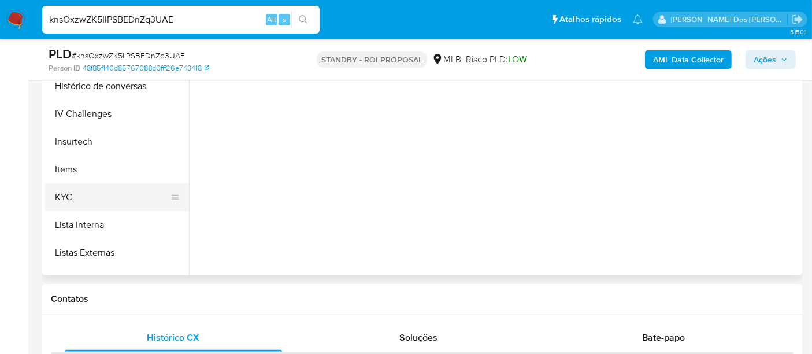
click at [61, 195] on button "KYC" at bounding box center [111, 197] width 135 height 28
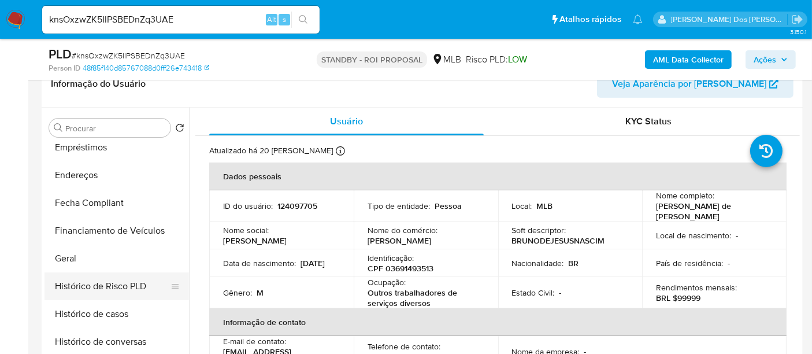
scroll to position [257, 0]
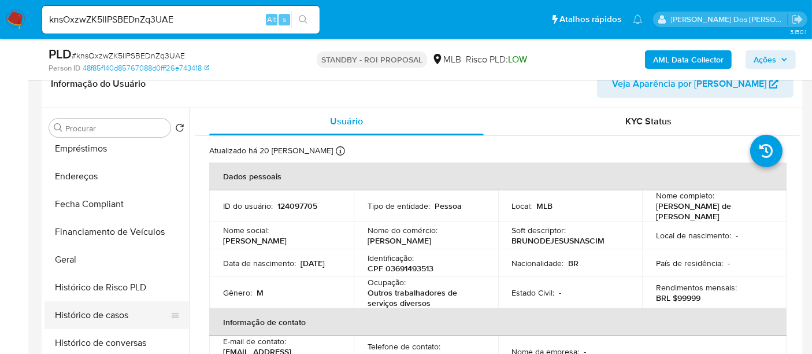
click at [111, 312] on button "Histórico de casos" at bounding box center [111, 315] width 135 height 28
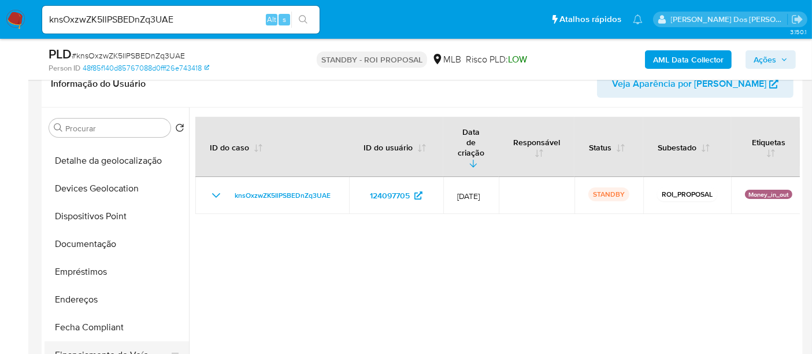
scroll to position [64, 0]
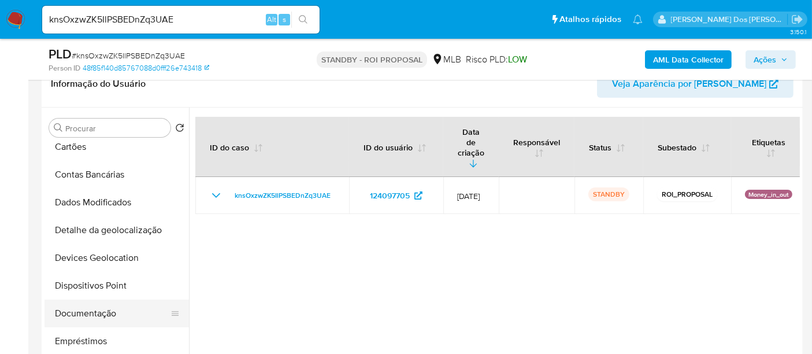
click at [101, 309] on button "Documentação" at bounding box center [111, 313] width 135 height 28
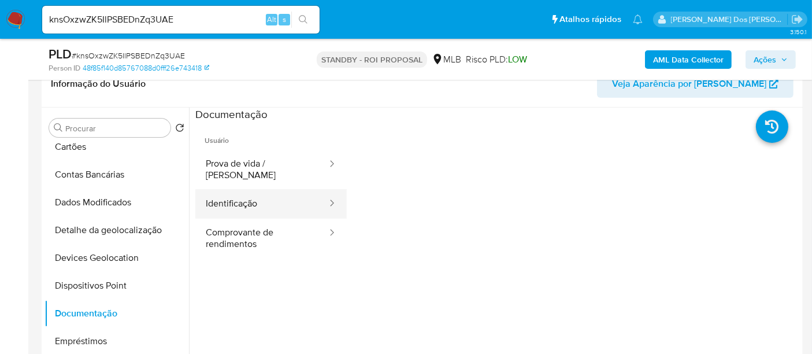
click at [229, 193] on button "Identificação" at bounding box center [261, 203] width 133 height 29
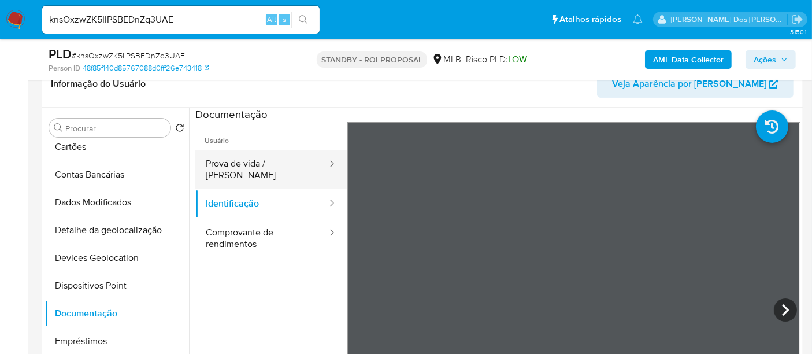
click at [278, 155] on button "Prova de vida / Selfie" at bounding box center [261, 169] width 133 height 39
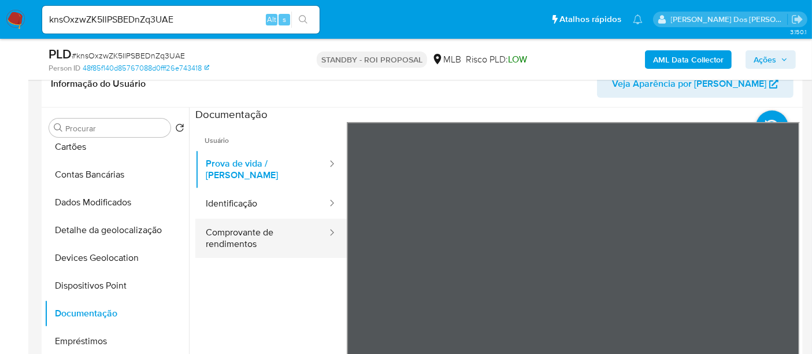
click at [221, 236] on button "Comprovante de rendimentos" at bounding box center [261, 237] width 133 height 39
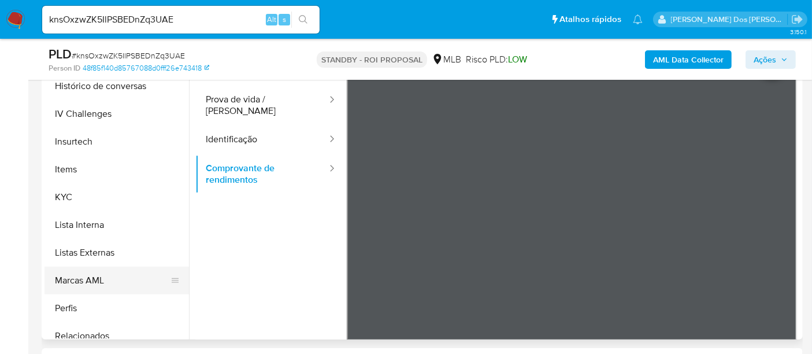
scroll to position [488, 0]
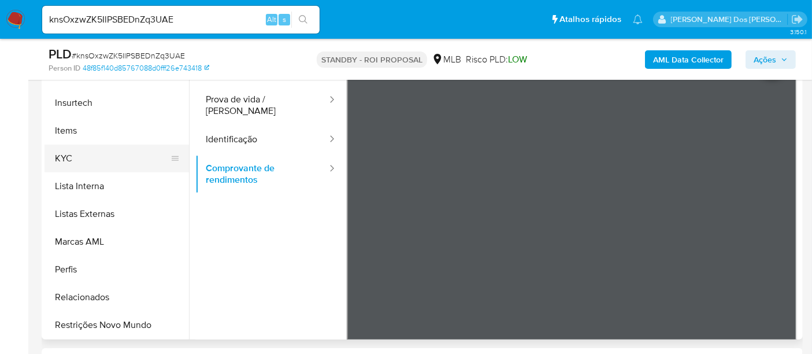
click at [66, 159] on button "KYC" at bounding box center [111, 158] width 135 height 28
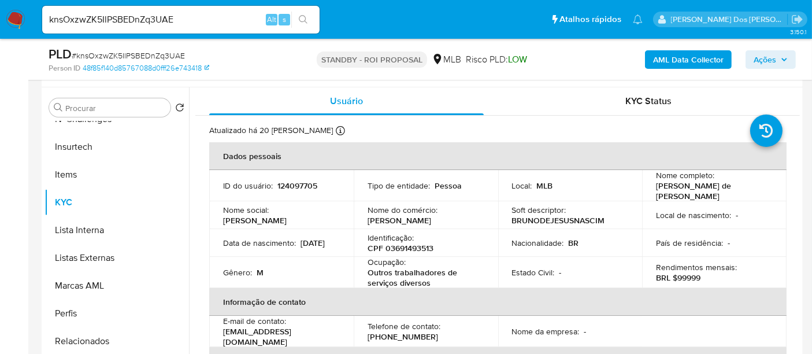
scroll to position [192, 0]
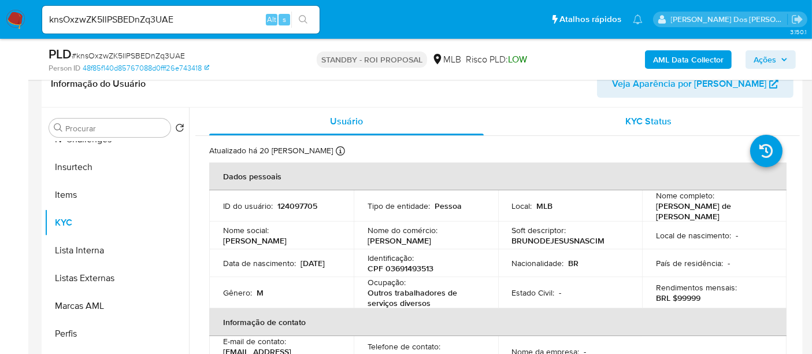
click at [627, 124] on span "KYC Status" at bounding box center [649, 120] width 46 height 13
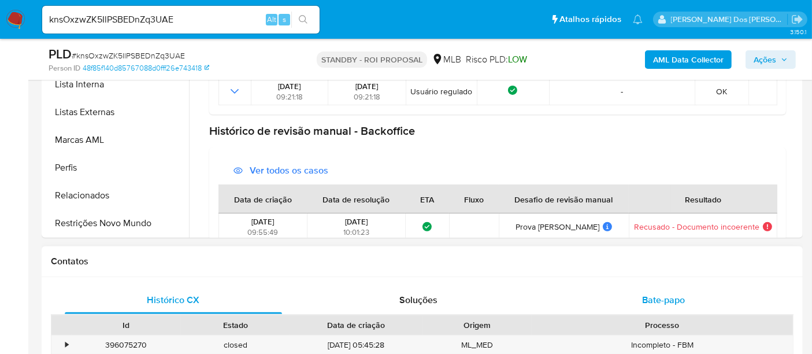
scroll to position [385, 0]
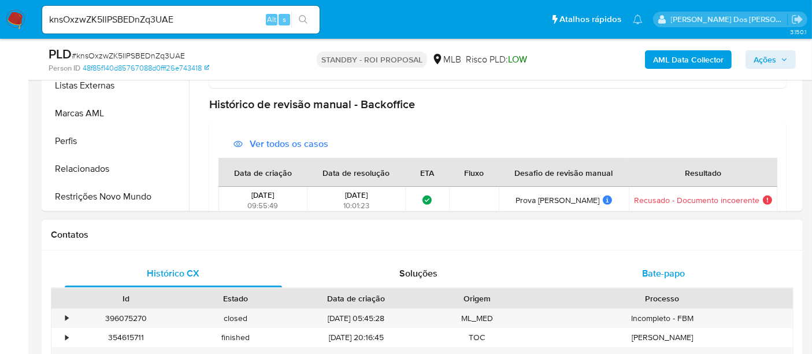
click at [663, 273] on span "Bate-papo" at bounding box center [663, 272] width 43 height 13
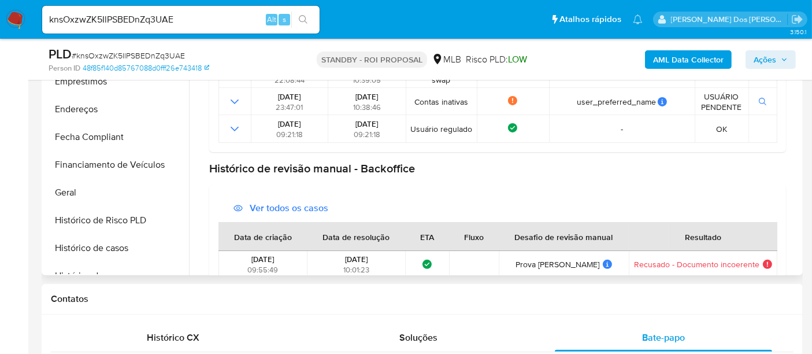
scroll to position [166, 0]
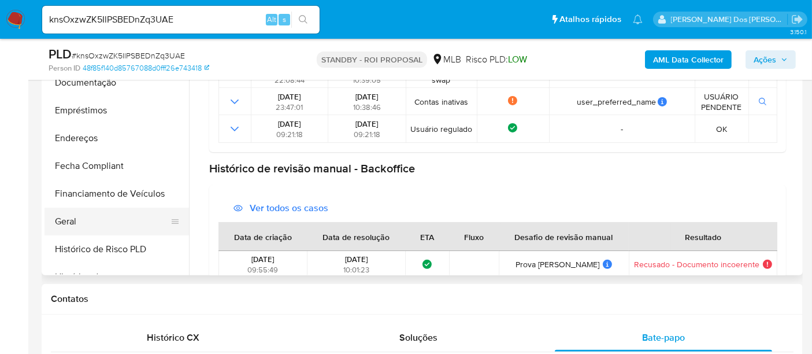
click at [70, 224] on button "Geral" at bounding box center [111, 221] width 135 height 28
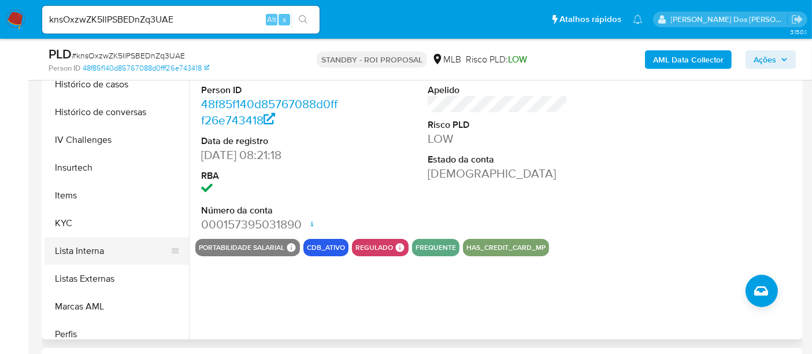
scroll to position [424, 0]
click at [68, 225] on button "KYC" at bounding box center [111, 223] width 135 height 28
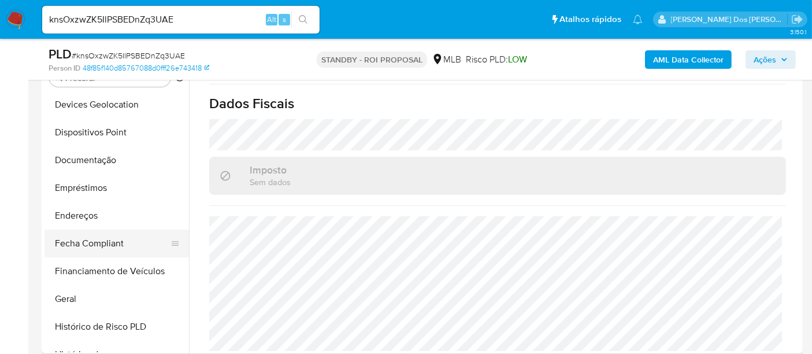
scroll to position [166, 0]
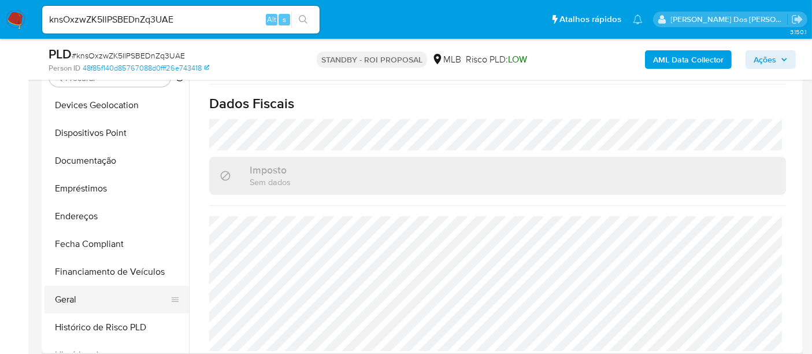
click at [75, 295] on button "Geral" at bounding box center [111, 299] width 135 height 28
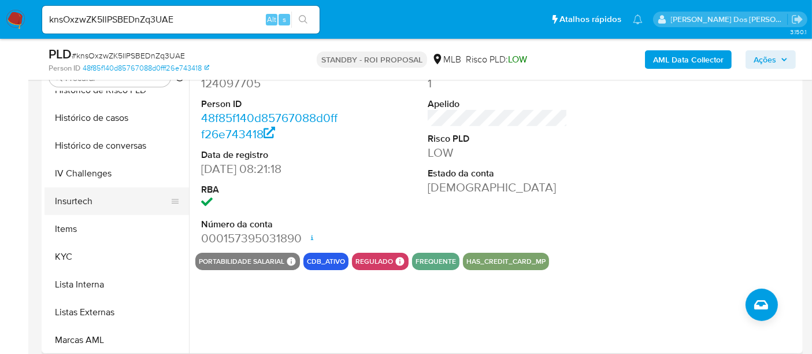
scroll to position [423, 0]
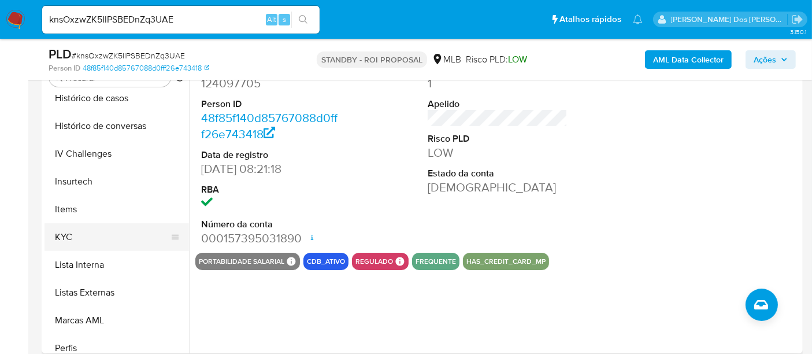
click at [71, 235] on button "KYC" at bounding box center [111, 237] width 135 height 28
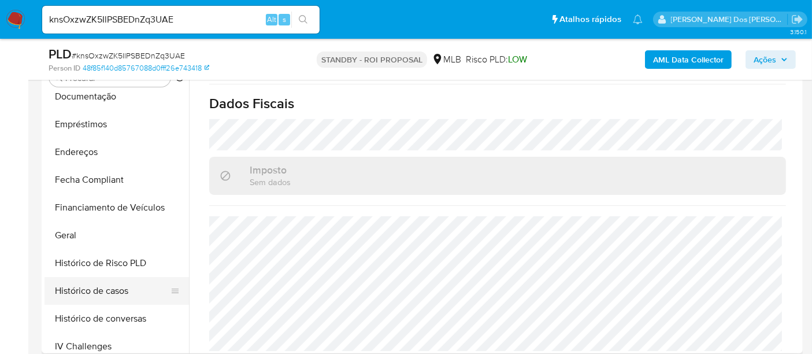
scroll to position [166, 0]
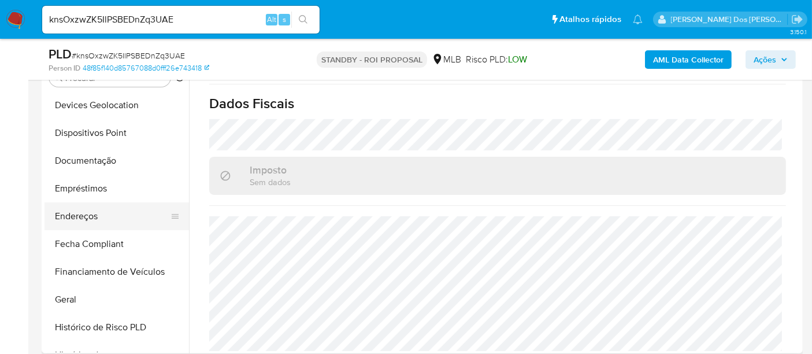
click at [87, 214] on button "Endereços" at bounding box center [111, 216] width 135 height 28
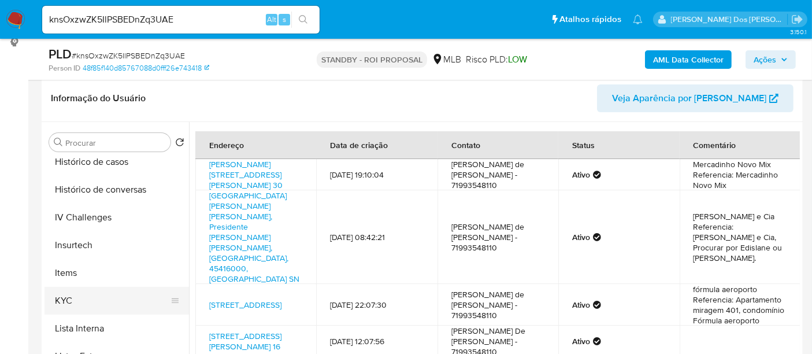
scroll to position [487, 0]
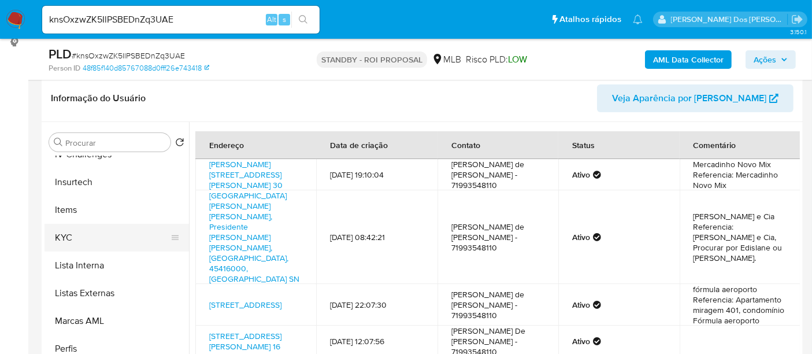
click at [57, 242] on button "KYC" at bounding box center [111, 238] width 135 height 28
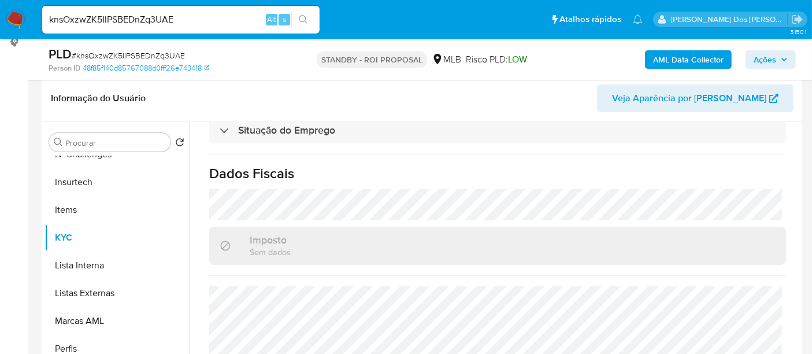
scroll to position [528, 0]
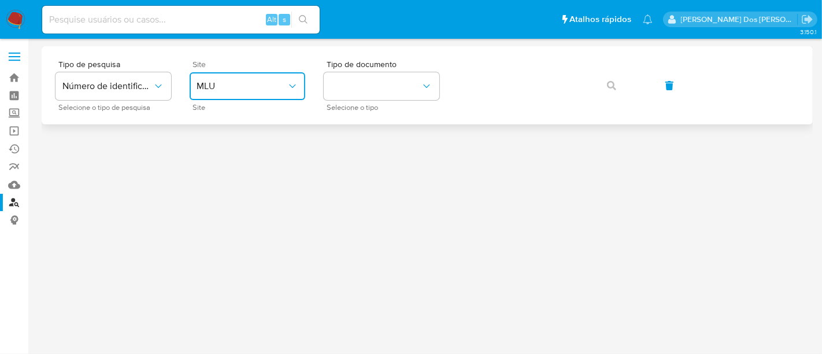
click at [259, 92] on button "MLU" at bounding box center [248, 86] width 116 height 28
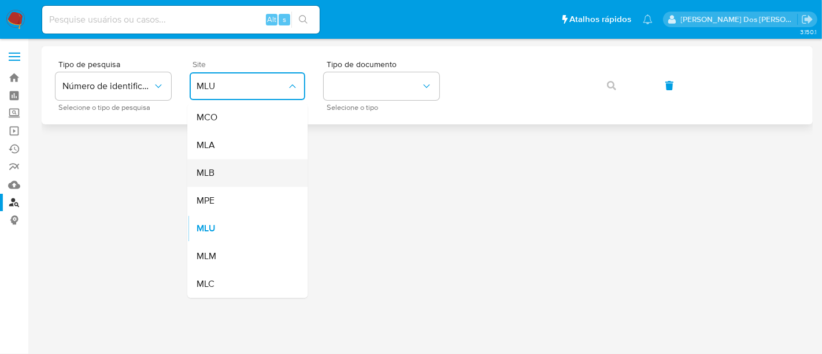
click at [239, 170] on div "MLB" at bounding box center [243, 173] width 95 height 28
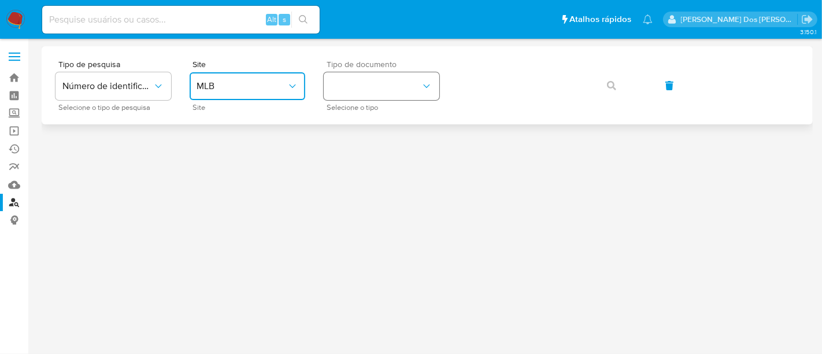
click at [377, 93] on button "identificationType" at bounding box center [382, 86] width 116 height 28
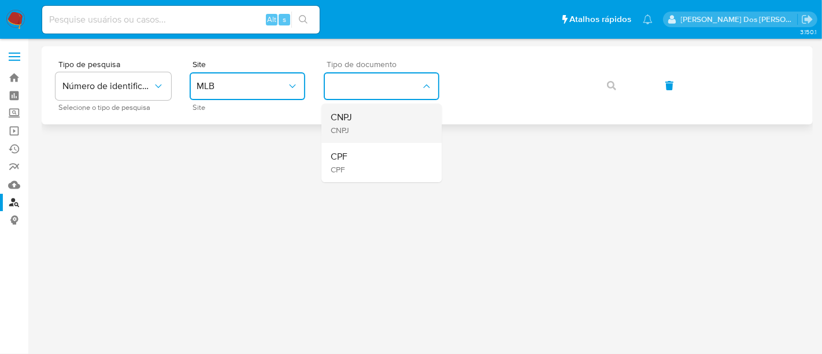
click at [358, 113] on div "CNPJ CNPJ" at bounding box center [378, 122] width 95 height 39
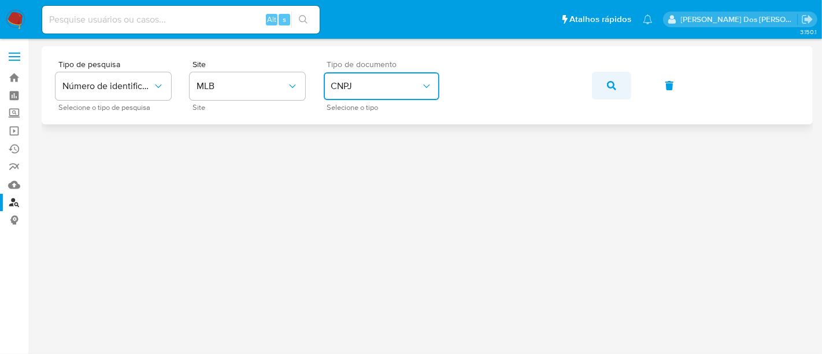
click at [612, 85] on icon "button" at bounding box center [611, 85] width 9 height 9
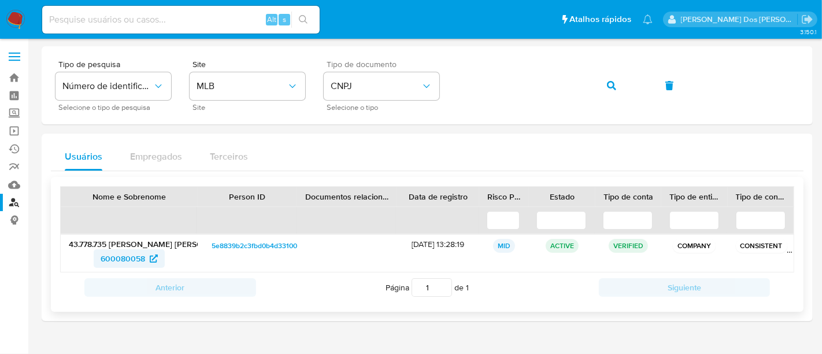
click at [137, 254] on span "600080058" at bounding box center [123, 258] width 44 height 18
click at [606, 83] on button "button" at bounding box center [611, 86] width 39 height 28
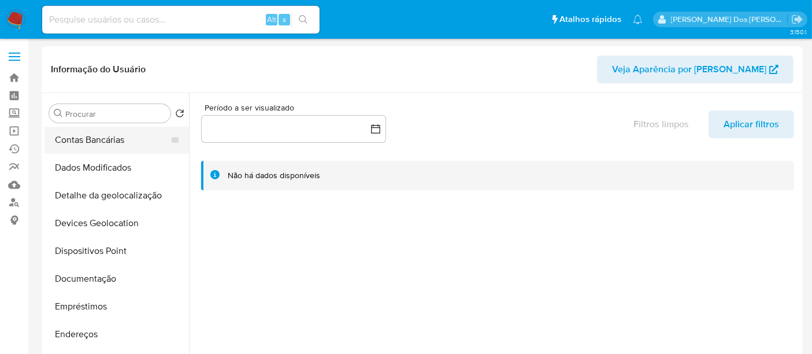
select select "10"
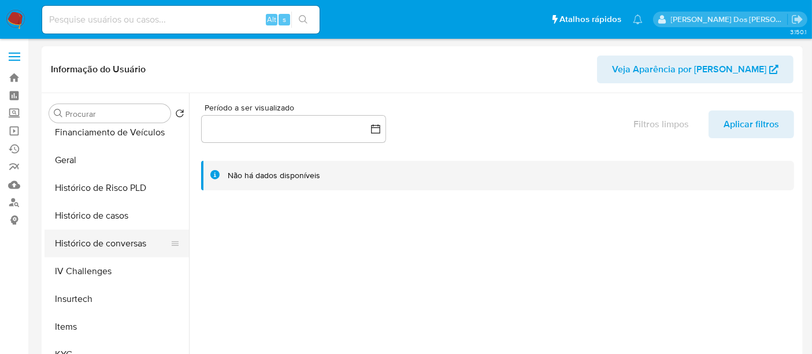
scroll to position [385, 0]
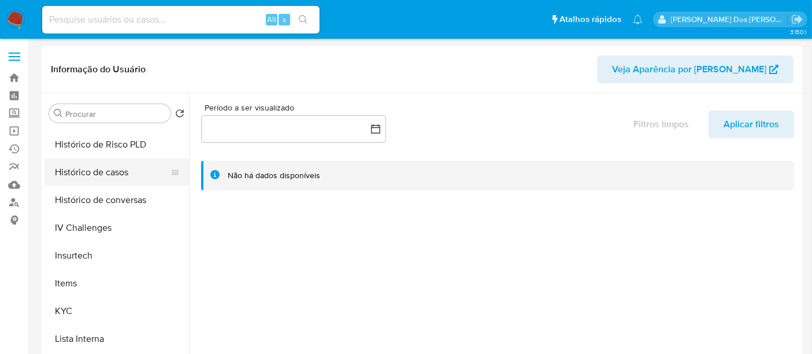
click at [104, 173] on button "Histórico de casos" at bounding box center [111, 172] width 135 height 28
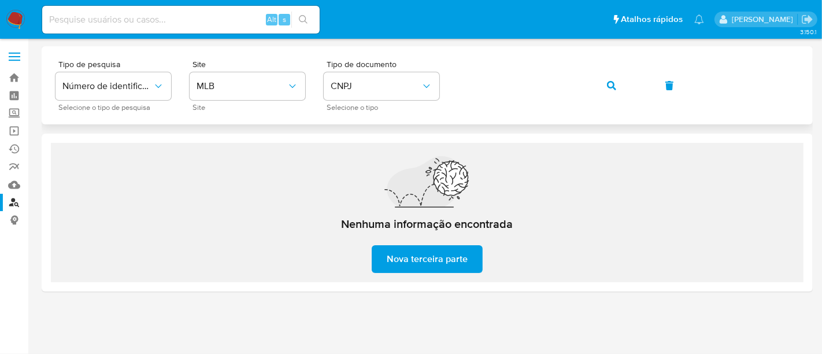
click at [604, 85] on button "button" at bounding box center [611, 86] width 39 height 28
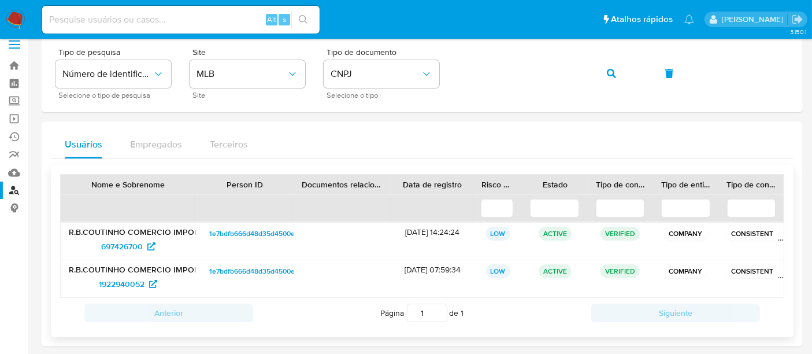
scroll to position [19, 0]
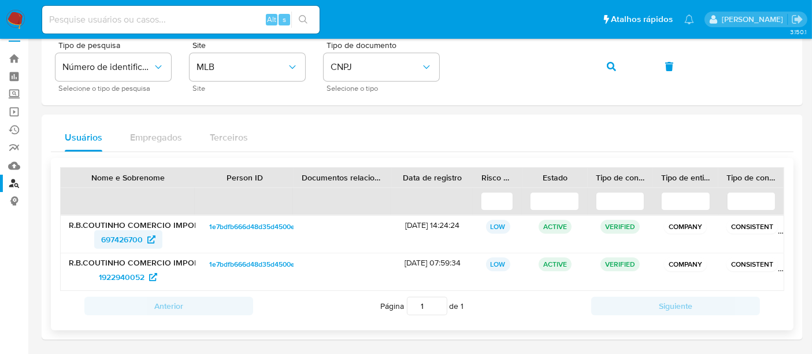
click at [132, 238] on span "697426700" at bounding box center [122, 239] width 42 height 18
click at [126, 279] on span "1922940052" at bounding box center [122, 277] width 46 height 18
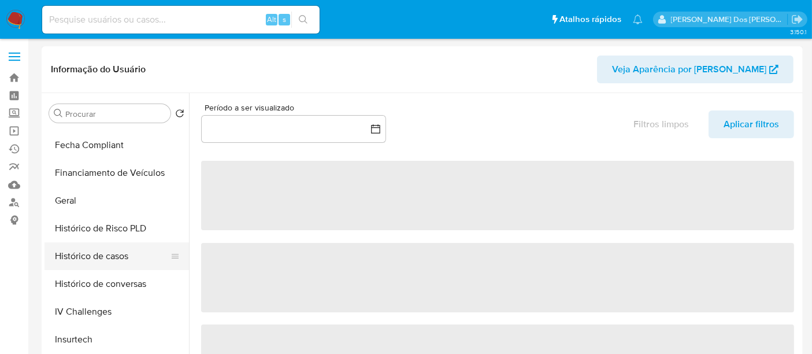
select select "10"
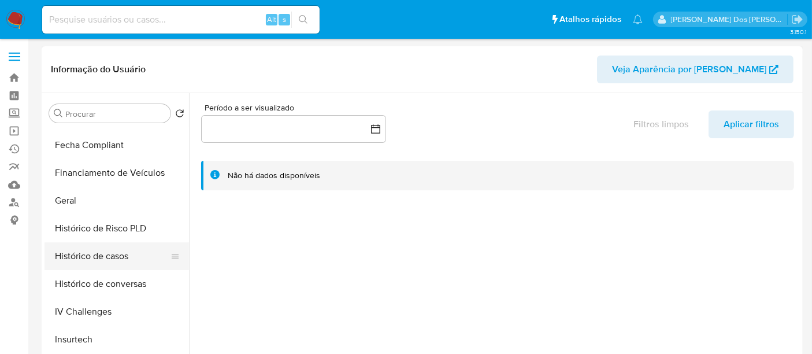
scroll to position [321, 0]
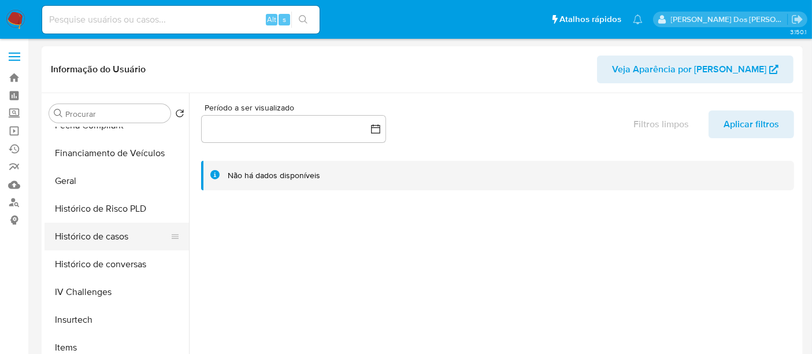
click at [102, 234] on button "Histórico de casos" at bounding box center [111, 236] width 135 height 28
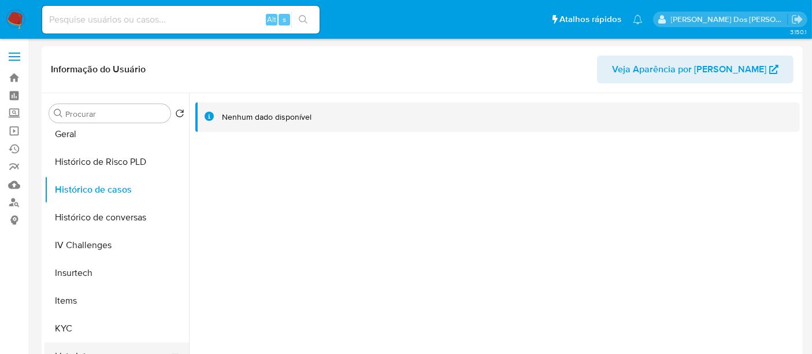
scroll to position [488, 0]
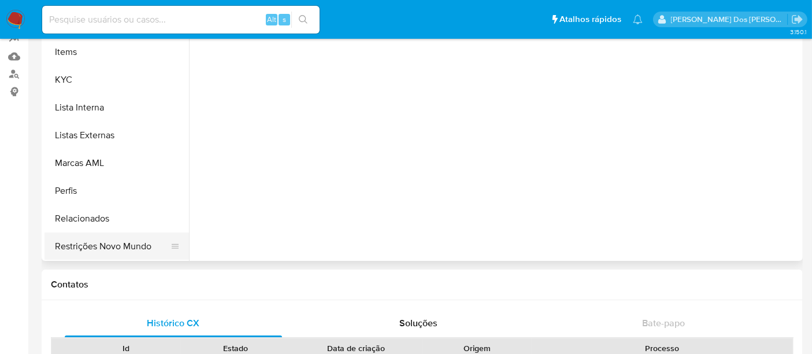
click at [101, 252] on button "Restrições Novo Mundo" at bounding box center [111, 246] width 135 height 28
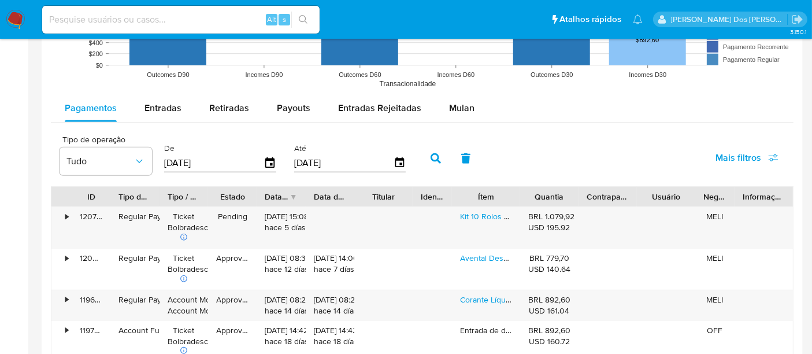
scroll to position [963, 0]
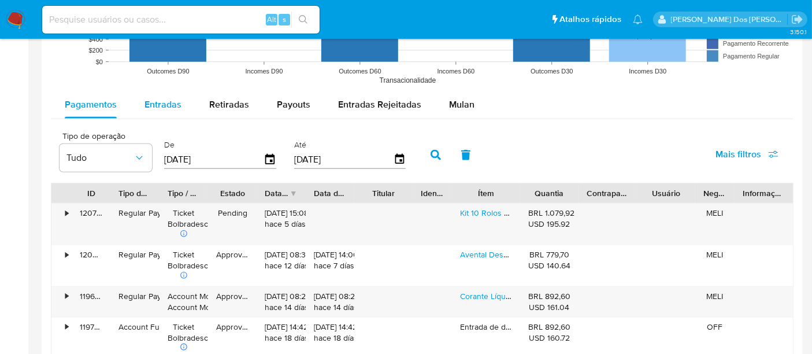
click at [169, 108] on span "Entradas" at bounding box center [162, 104] width 37 height 13
select select "10"
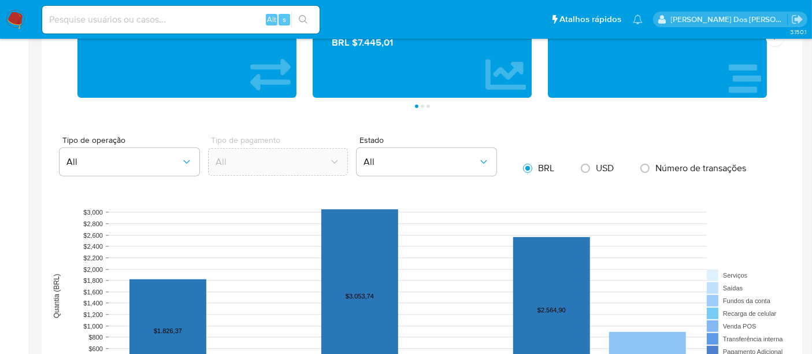
scroll to position [321, 0]
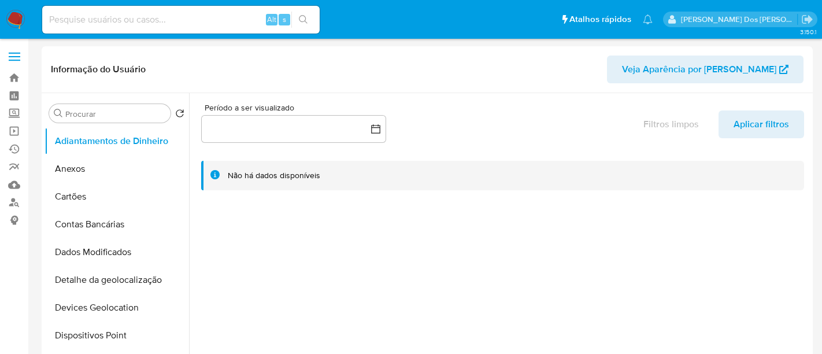
select select "10"
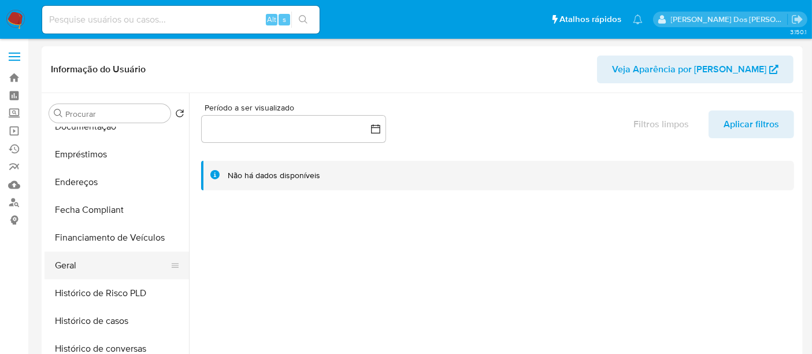
scroll to position [257, 0]
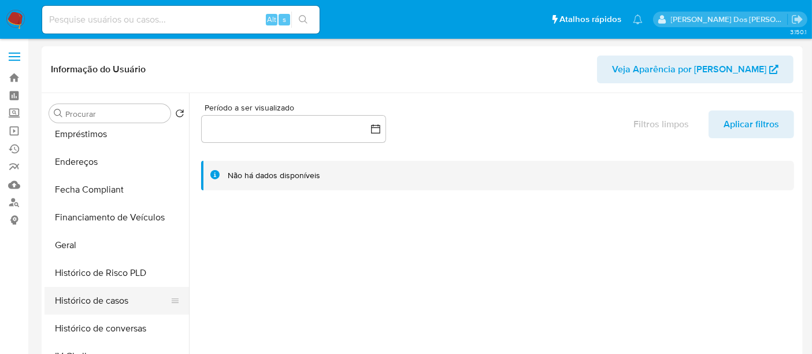
click at [103, 303] on button "Histórico de casos" at bounding box center [111, 301] width 135 height 28
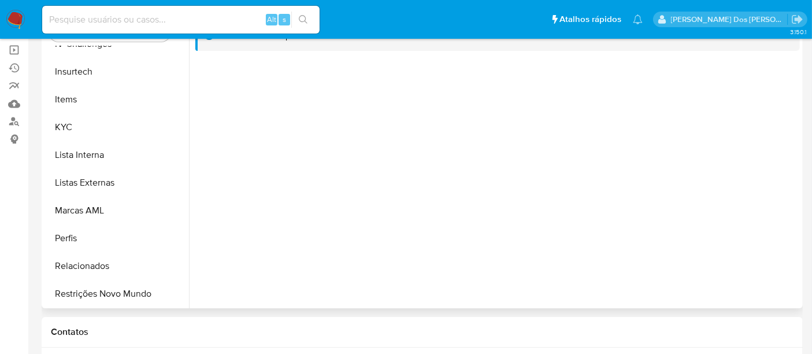
scroll to position [128, 0]
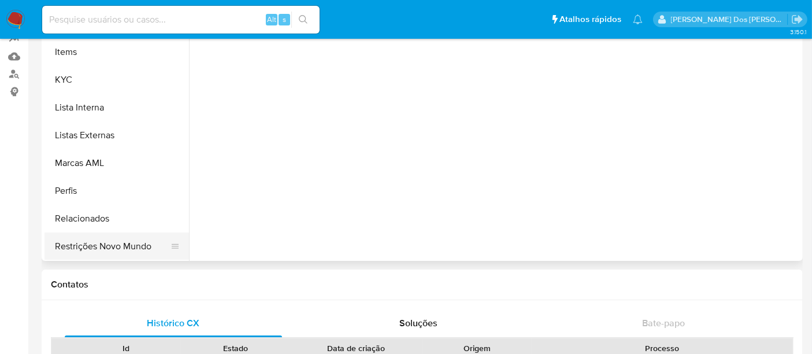
click at [111, 241] on button "Restrições Novo Mundo" at bounding box center [111, 246] width 135 height 28
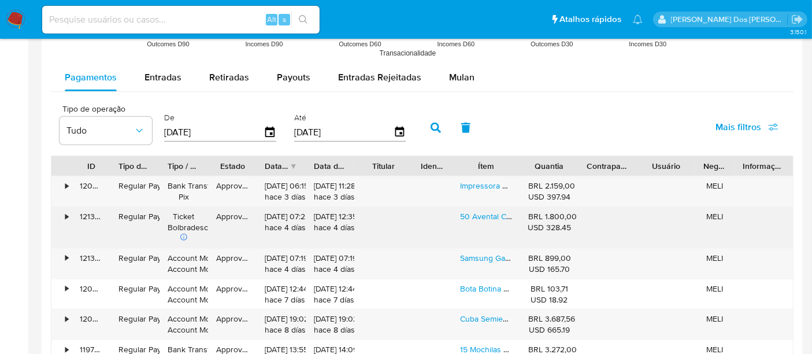
scroll to position [1027, 0]
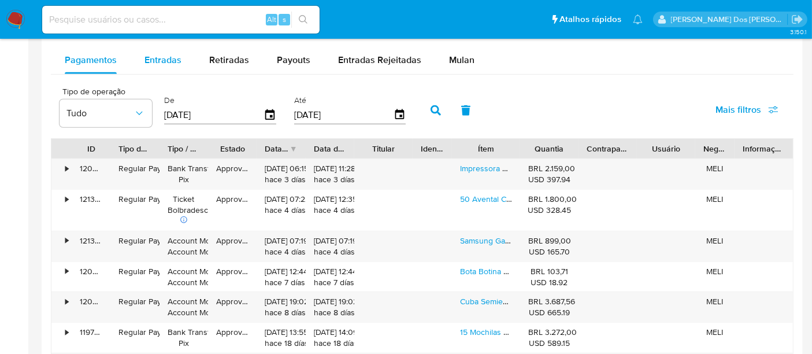
click at [154, 57] on span "Entradas" at bounding box center [162, 59] width 37 height 13
select select "10"
